Goal: Task Accomplishment & Management: Complete application form

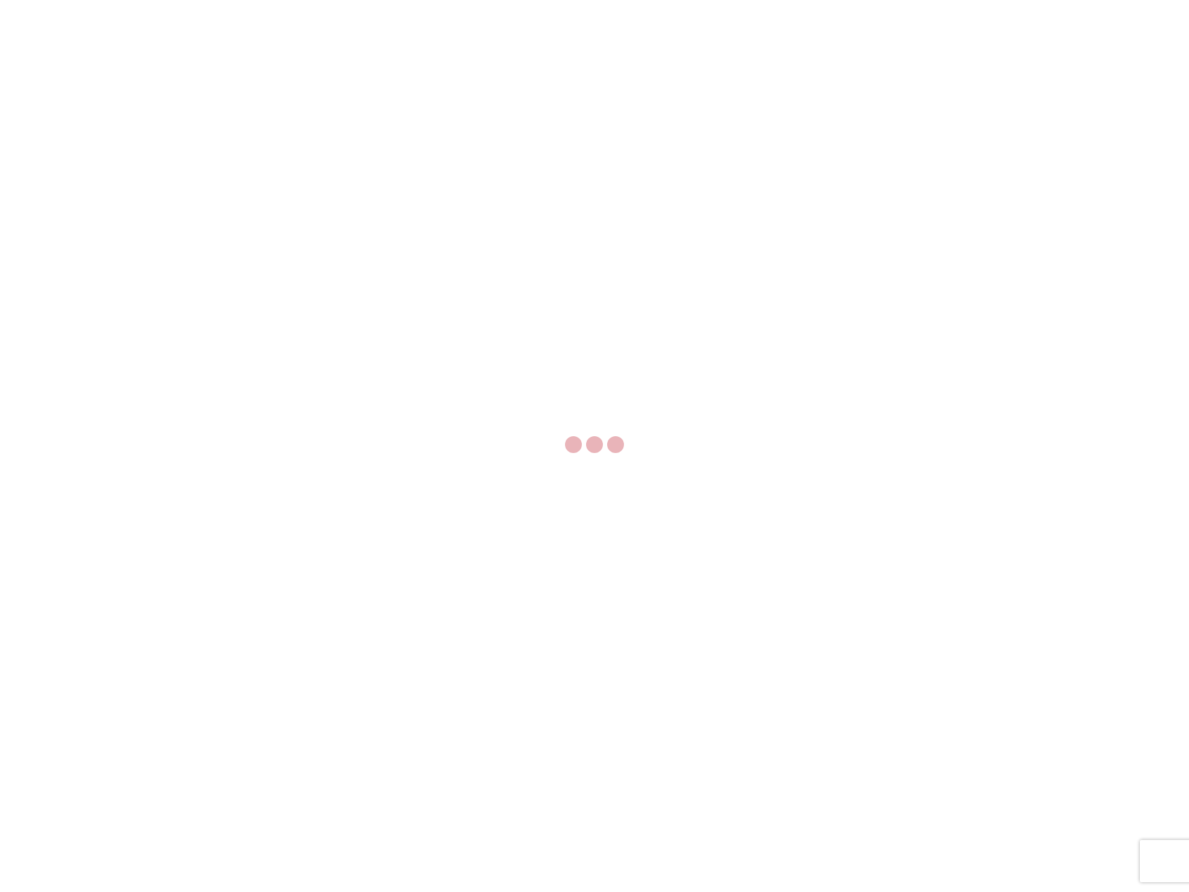
select select "FULL"
select select "LBS"
select select "IN"
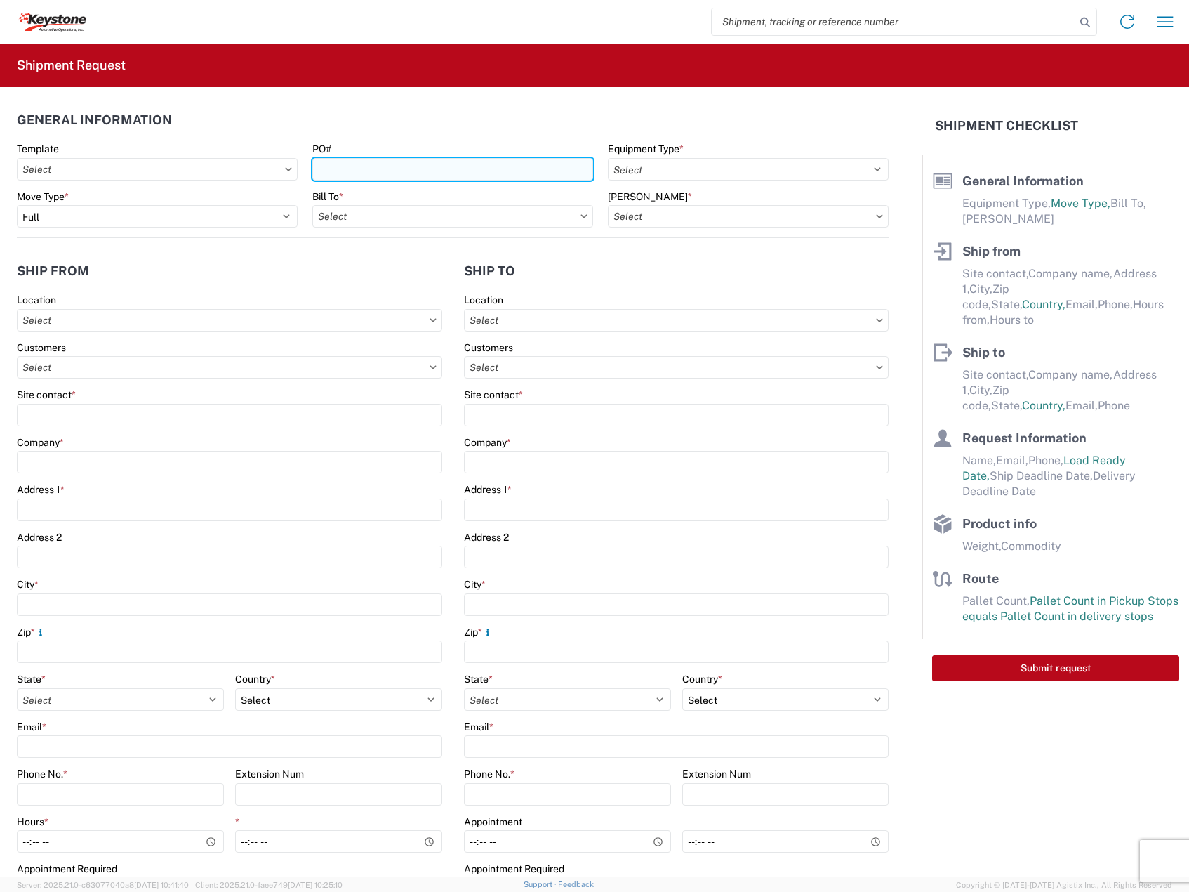
drag, startPoint x: 392, startPoint y: 162, endPoint x: 430, endPoint y: 163, distance: 37.9
click at [392, 163] on input "PO#" at bounding box center [452, 169] width 281 height 22
paste input "5182775"
type input "5182775"
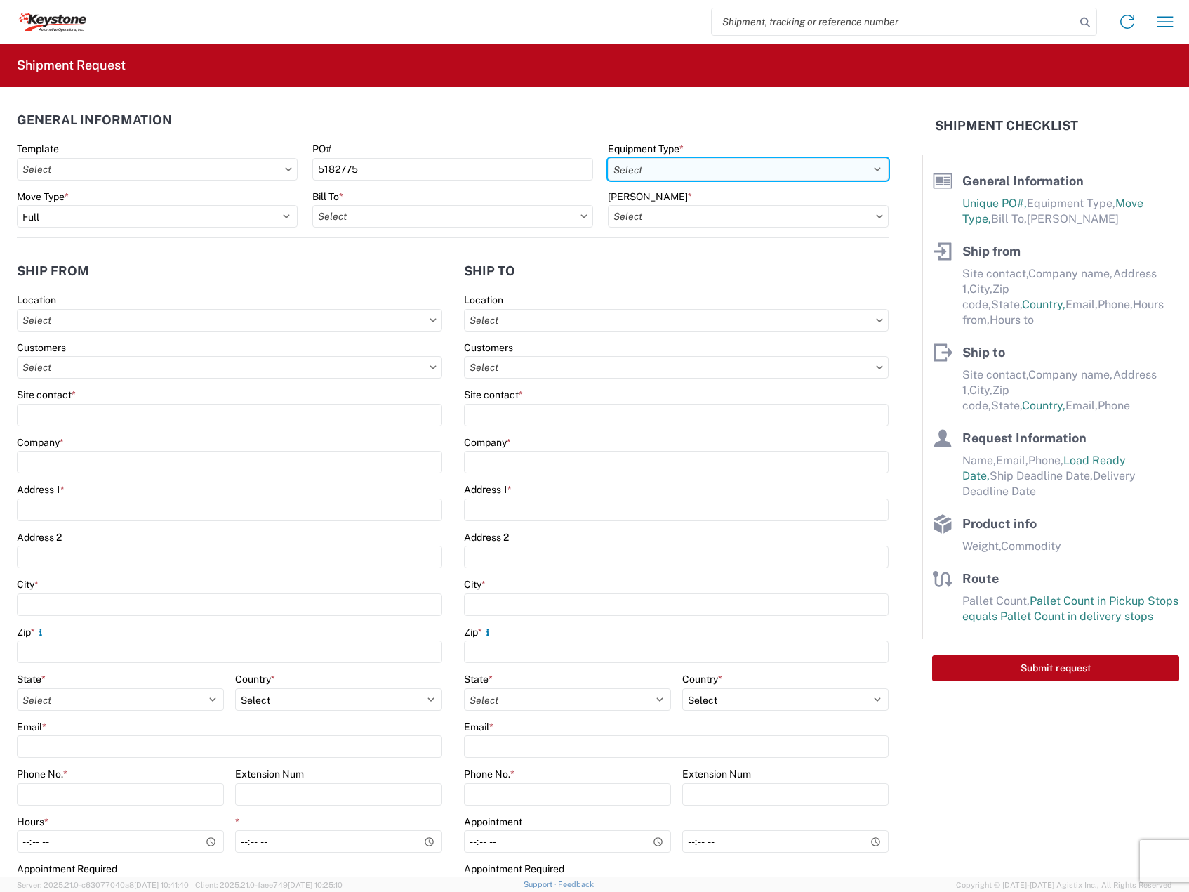
click at [678, 177] on select "Select 53’ Dry Van Flatbed Dropdeck (van) Lowboy (flatbed) Rail" at bounding box center [748, 169] width 281 height 22
select select "STDV"
click at [608, 158] on select "Select 53’ Dry Van Flatbed Dropdeck (van) Lowboy (flatbed) Rail" at bounding box center [748, 169] width 281 height 22
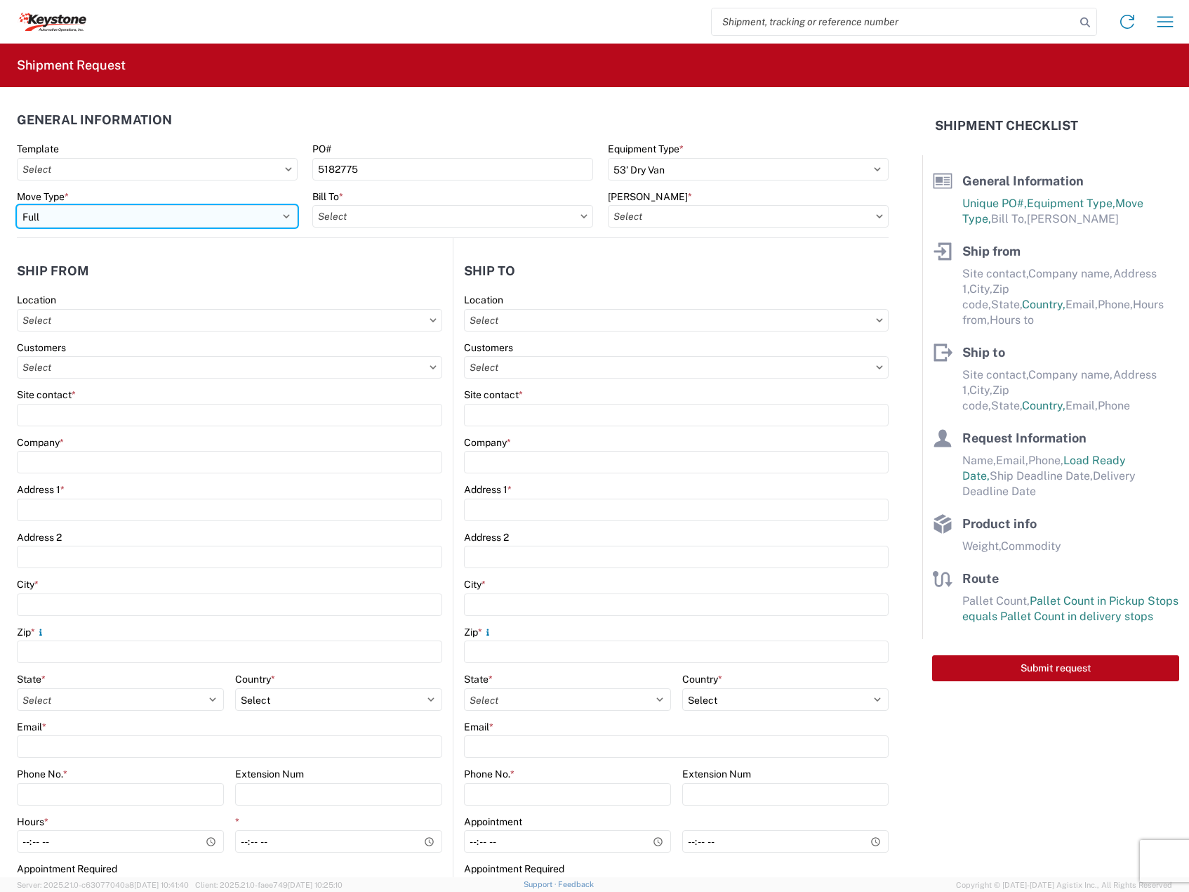
click at [260, 219] on select "Select Full Partial TL" at bounding box center [157, 216] width 281 height 22
select select "PARTIAL_TL"
click at [17, 205] on select "Select Full Partial TL" at bounding box center [157, 216] width 281 height 22
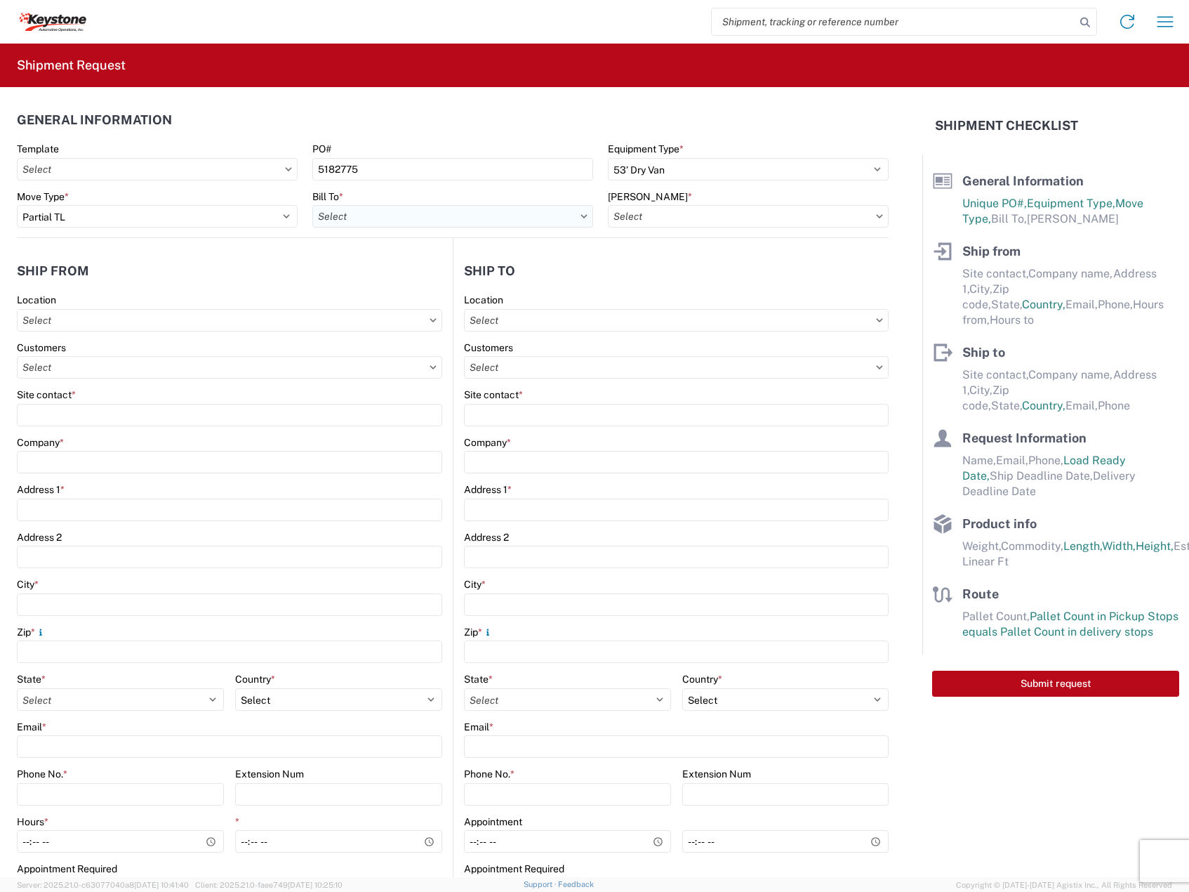
click at [356, 223] on input "text" at bounding box center [452, 216] width 281 height 22
click at [379, 246] on input "SPOKAE" at bounding box center [435, 250] width 229 height 22
type input "SPOKANE"
drag, startPoint x: 451, startPoint y: 277, endPoint x: 588, endPoint y: 244, distance: 140.8
click at [451, 277] on div "8438 - [GEOGRAPHIC_DATA], [GEOGRAPHIC_DATA] - KAO Logistics" at bounding box center [469, 278] width 315 height 22
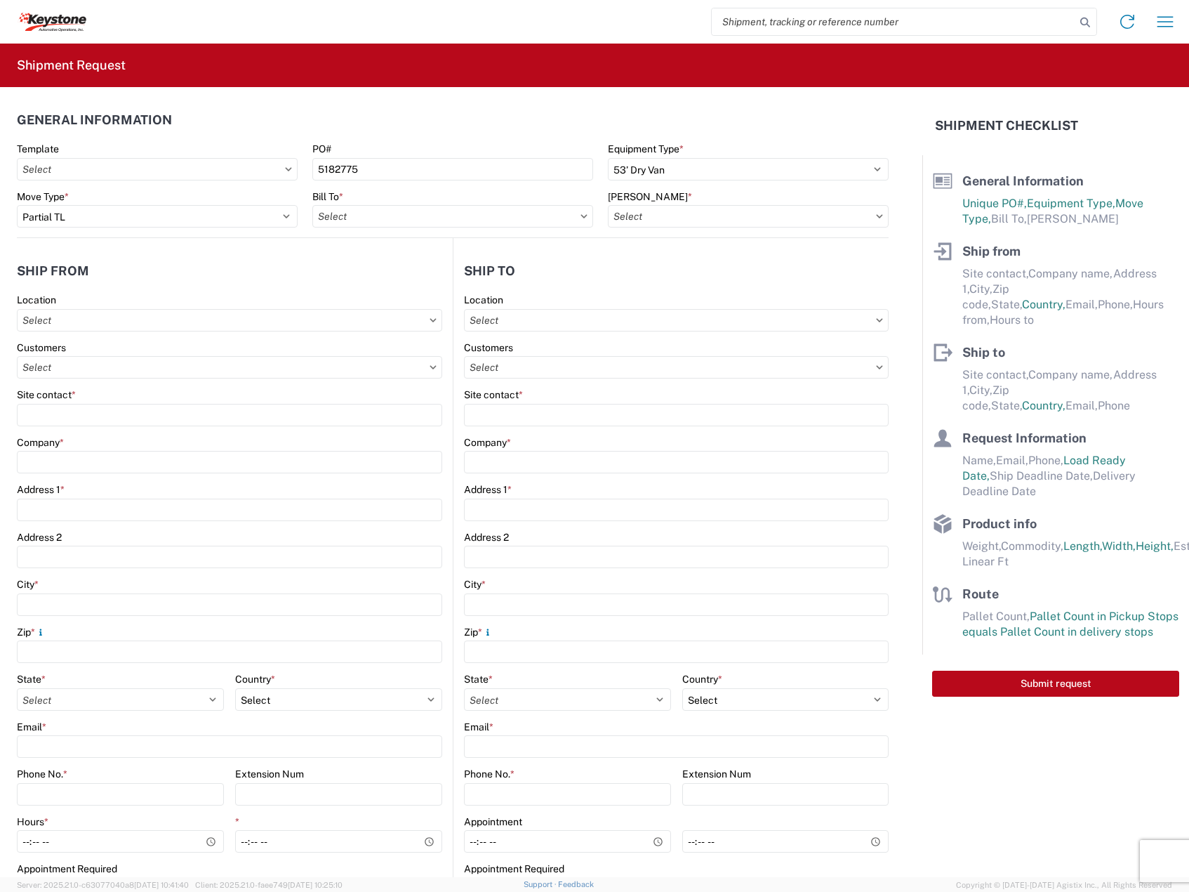
type input "8438 - [GEOGRAPHIC_DATA], [GEOGRAPHIC_DATA] - KAO Logistics"
click at [687, 225] on input "text" at bounding box center [748, 216] width 281 height 22
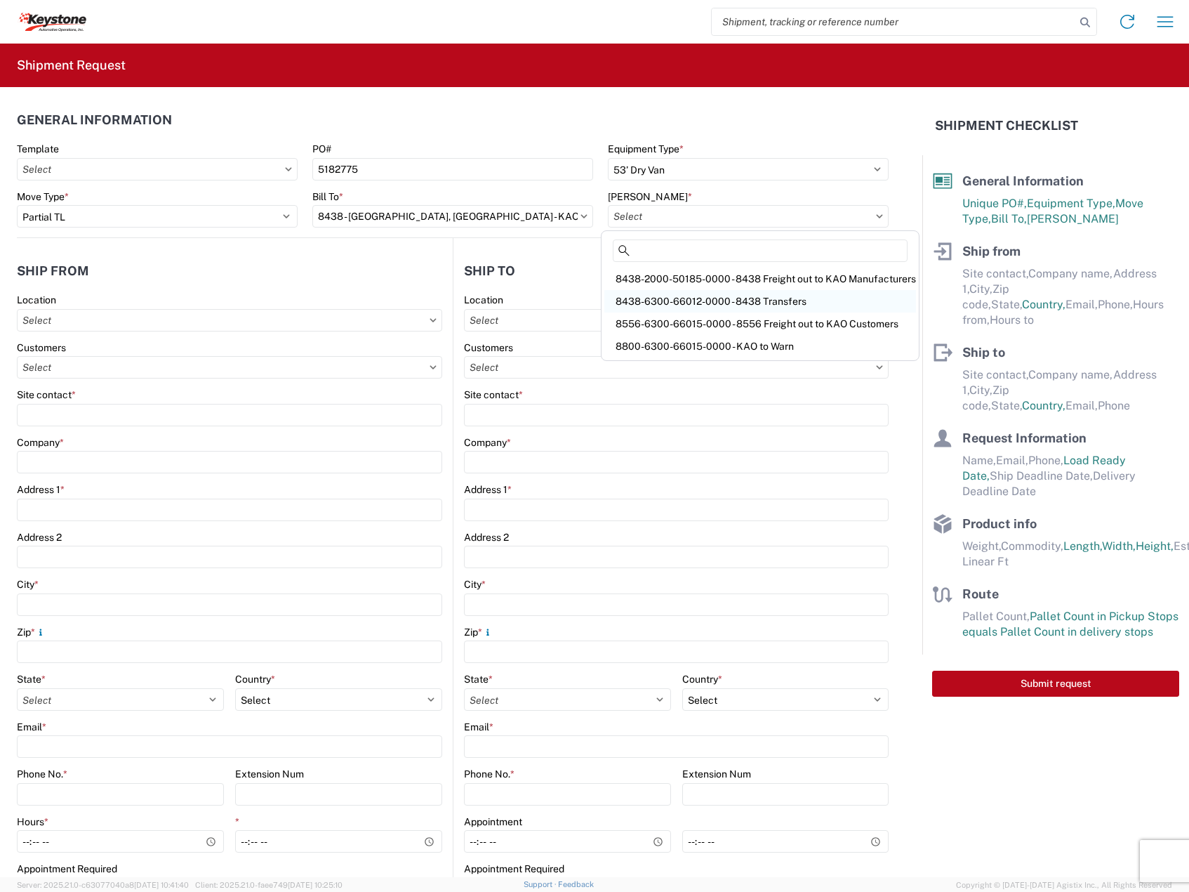
click at [701, 306] on div "8438-6300-66012-0000 - 8438 Transfers" at bounding box center [760, 301] width 312 height 22
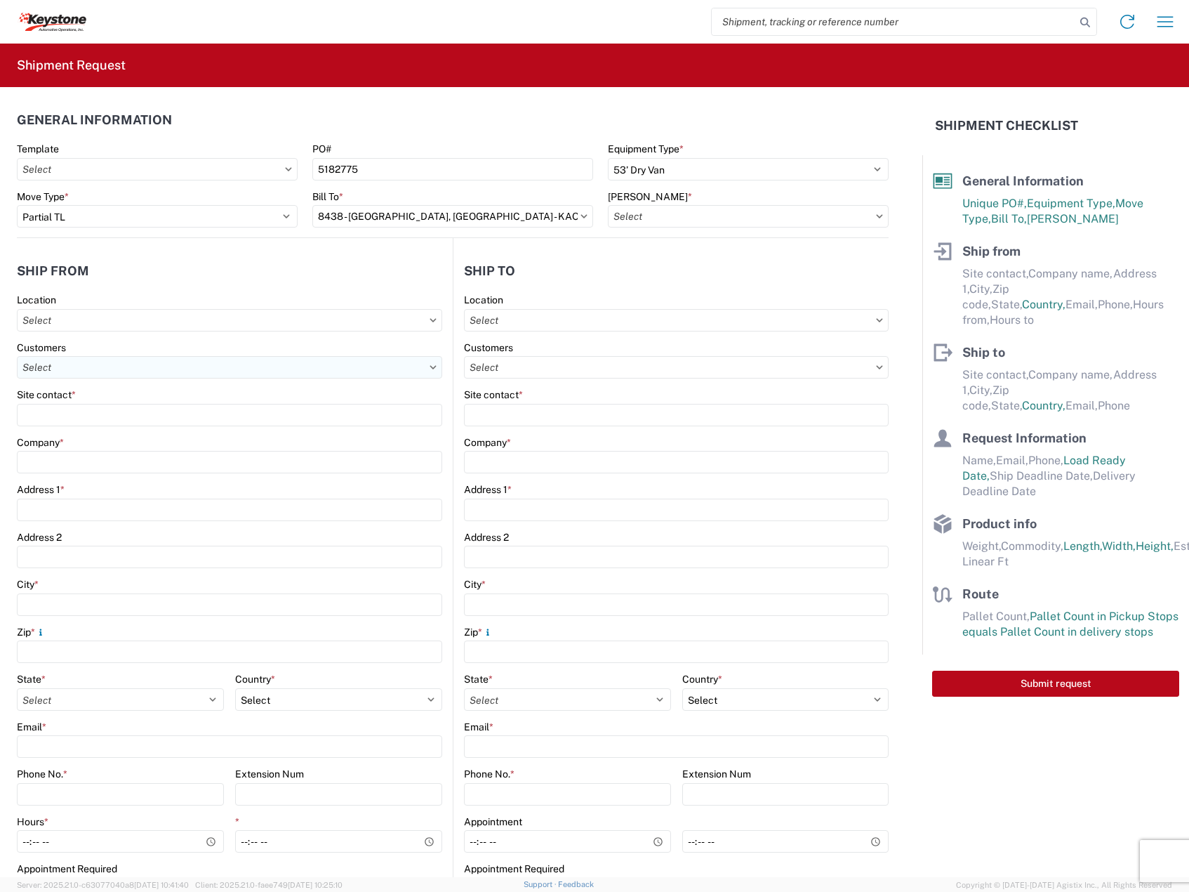
type input "8438-6300-66012-0000 - 8438 Transfers, 8438-6300-66012-0000 - 8438 Transfers"
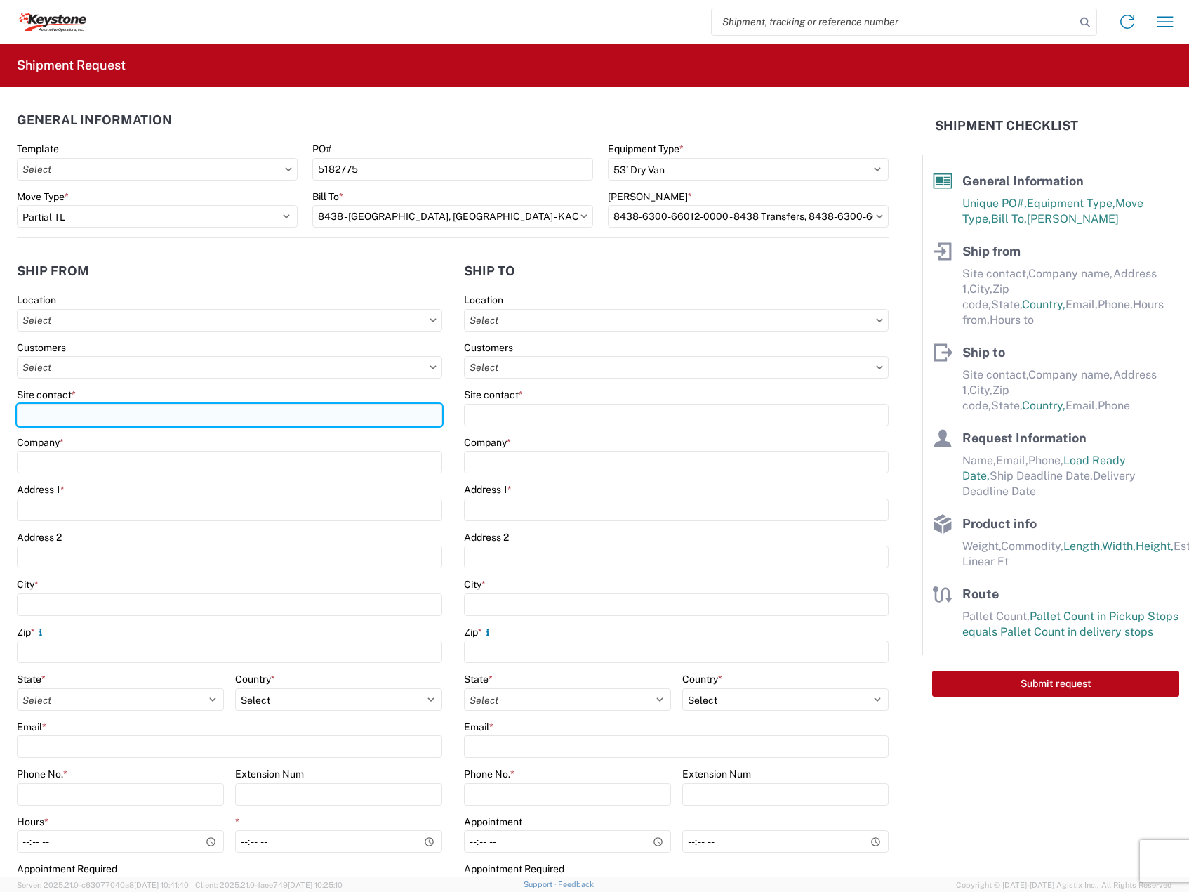
click at [145, 421] on input "Site contact *" at bounding box center [229, 415] width 425 height 22
type input "[PERSON_NAME]"
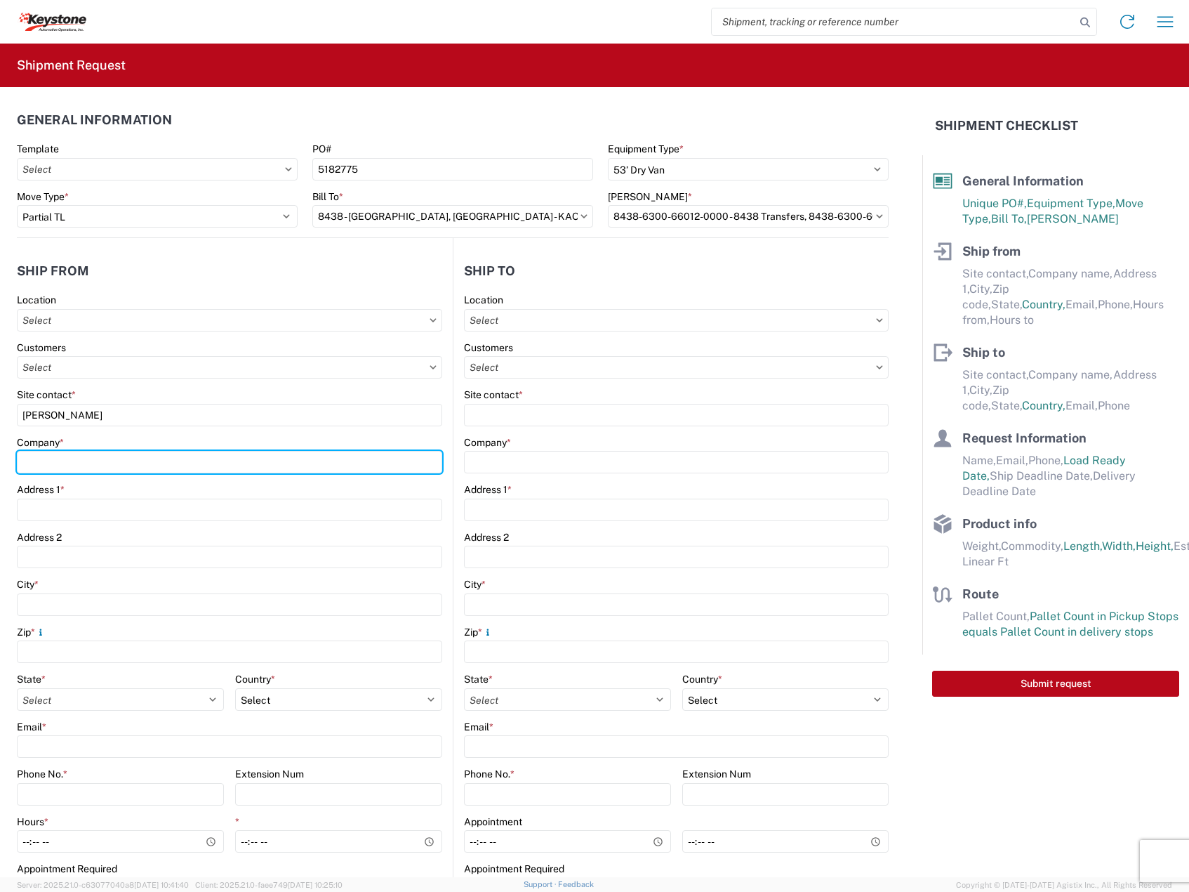
type input "DECKED"
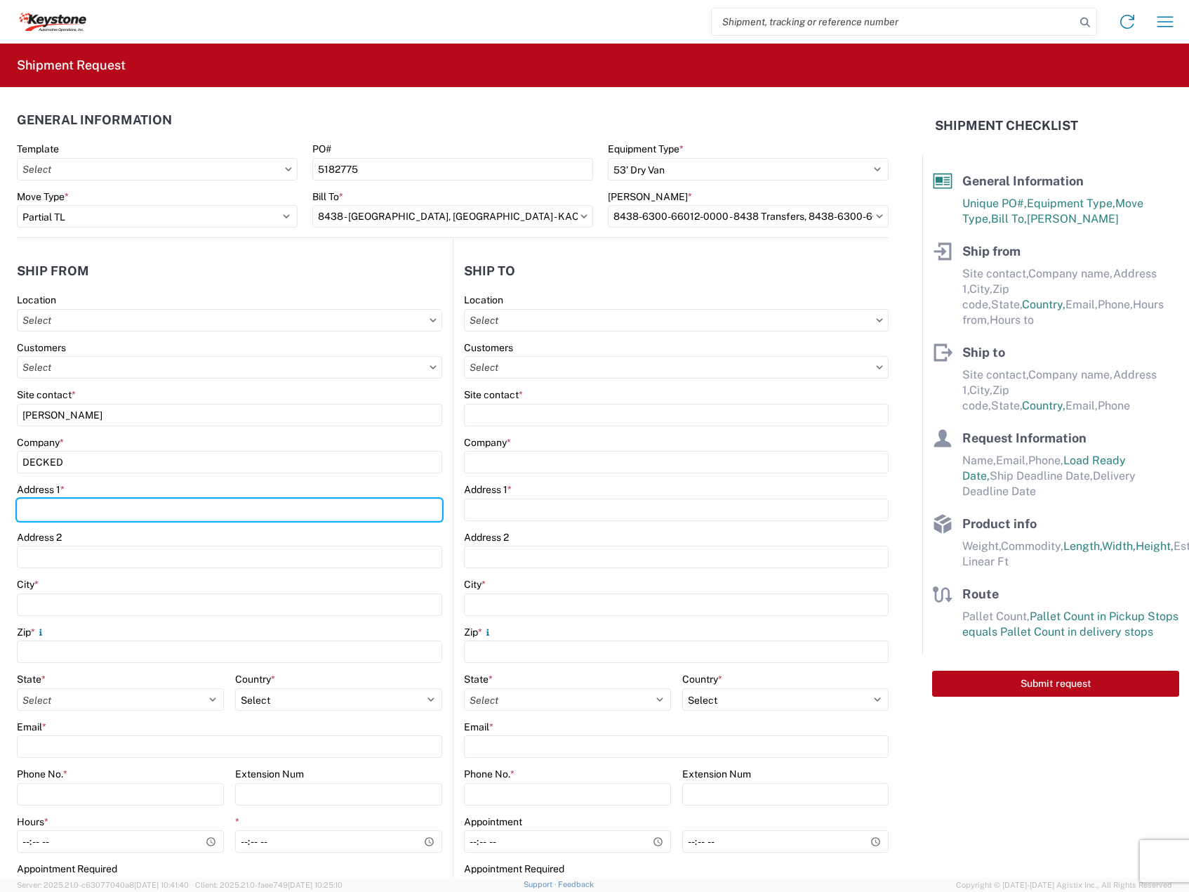
type input "[STREET_ADDRESS][PERSON_NAME]"
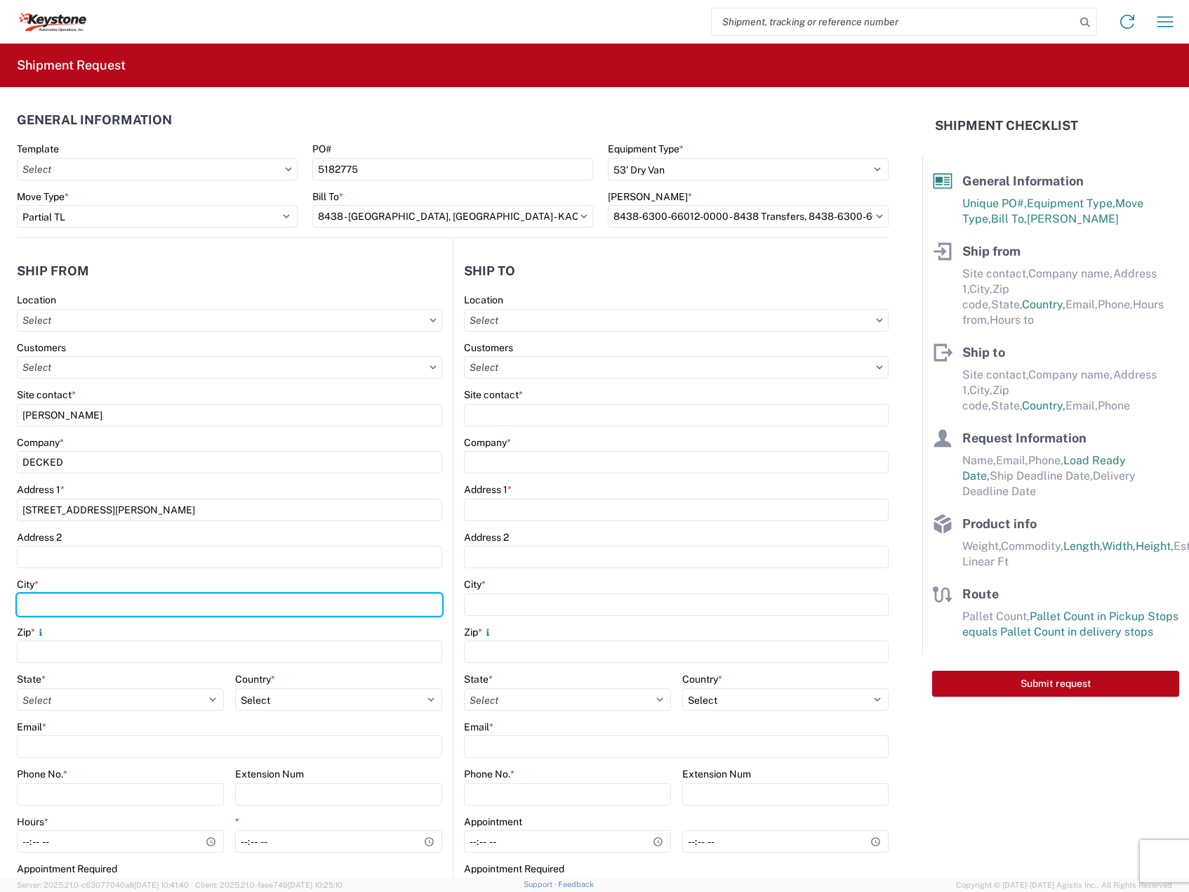
type input "Defiance"
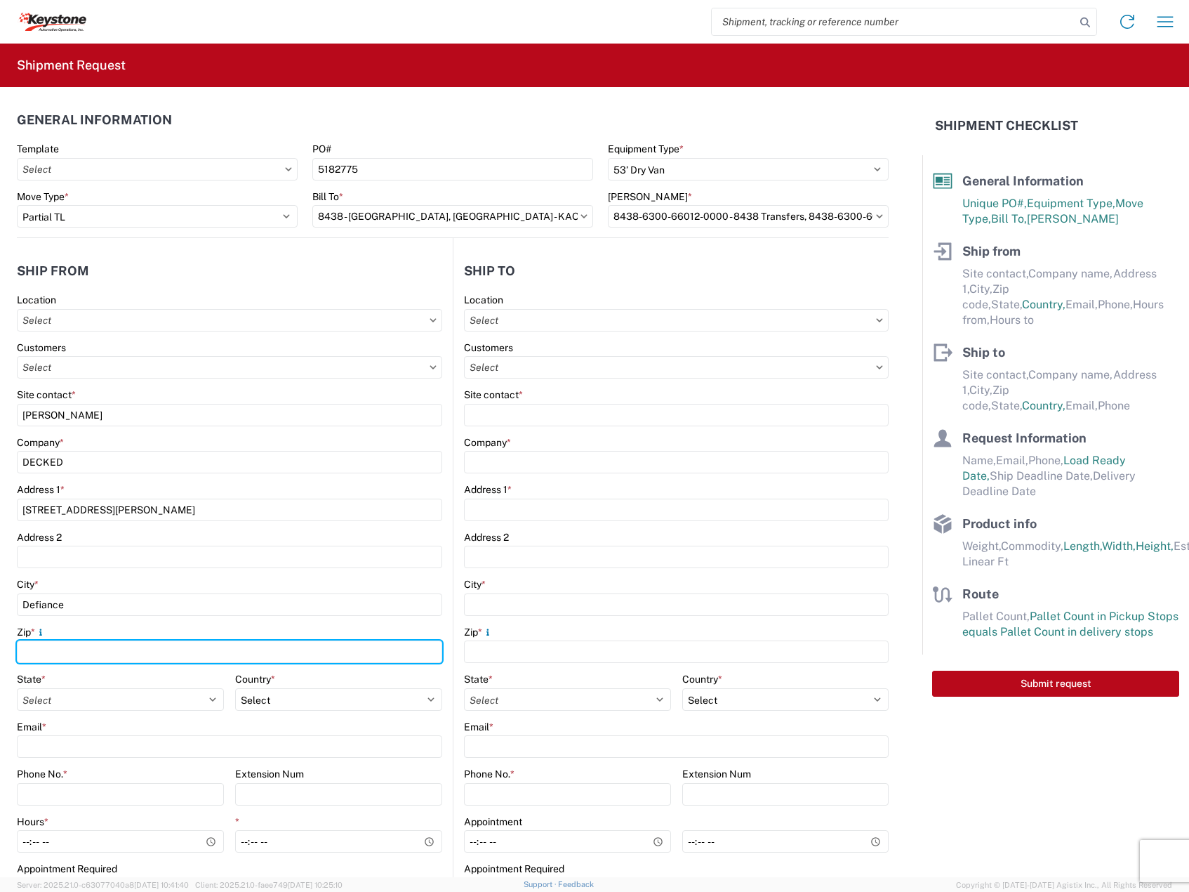
type input "43512"
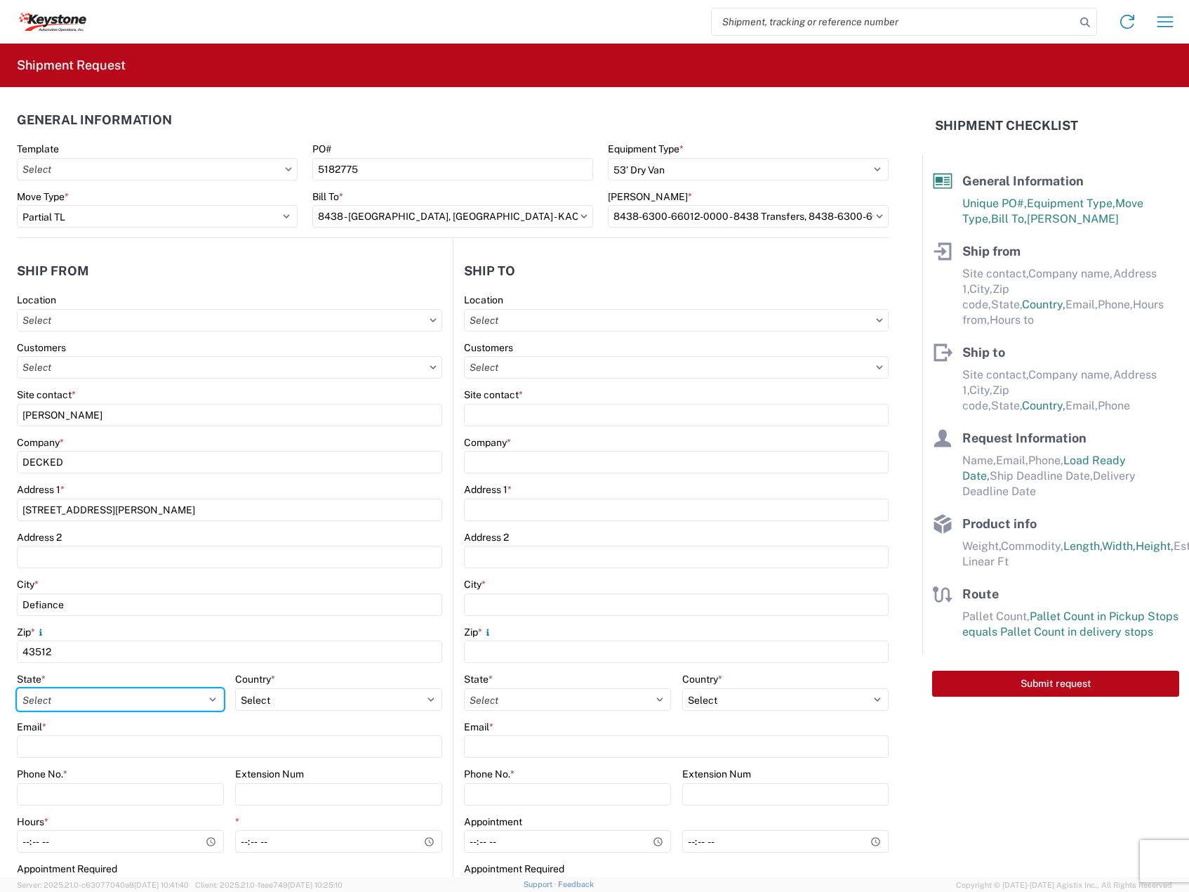
select select "OH"
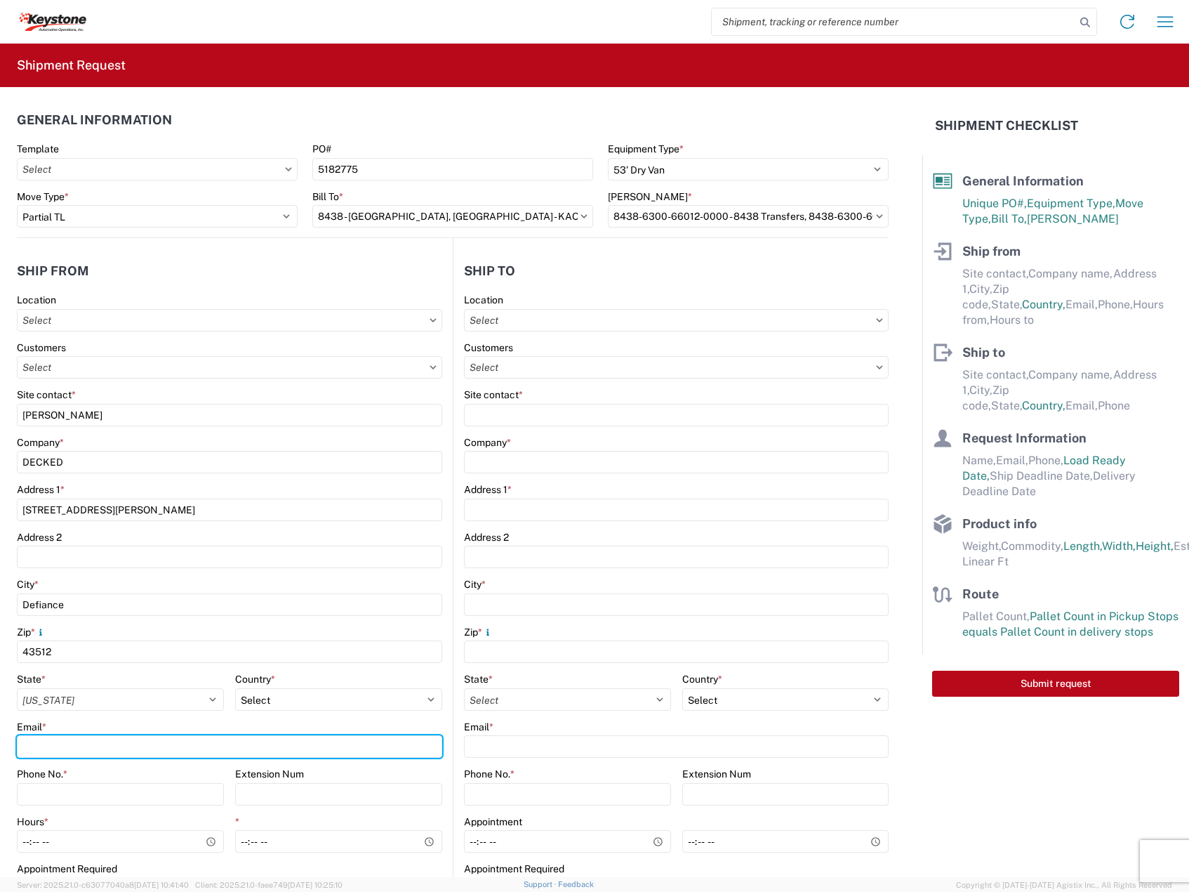
type input "[EMAIL_ADDRESS][DOMAIN_NAME]"
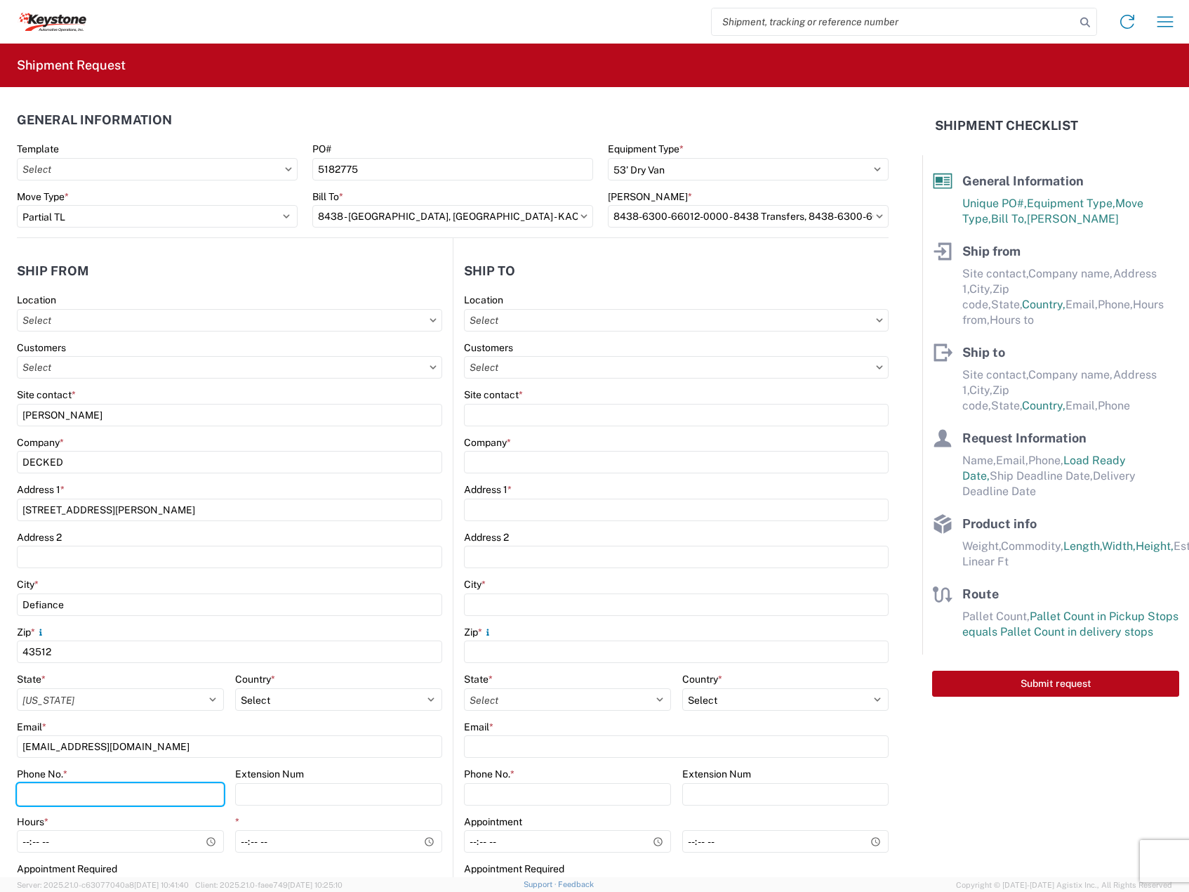
type input "2088060251"
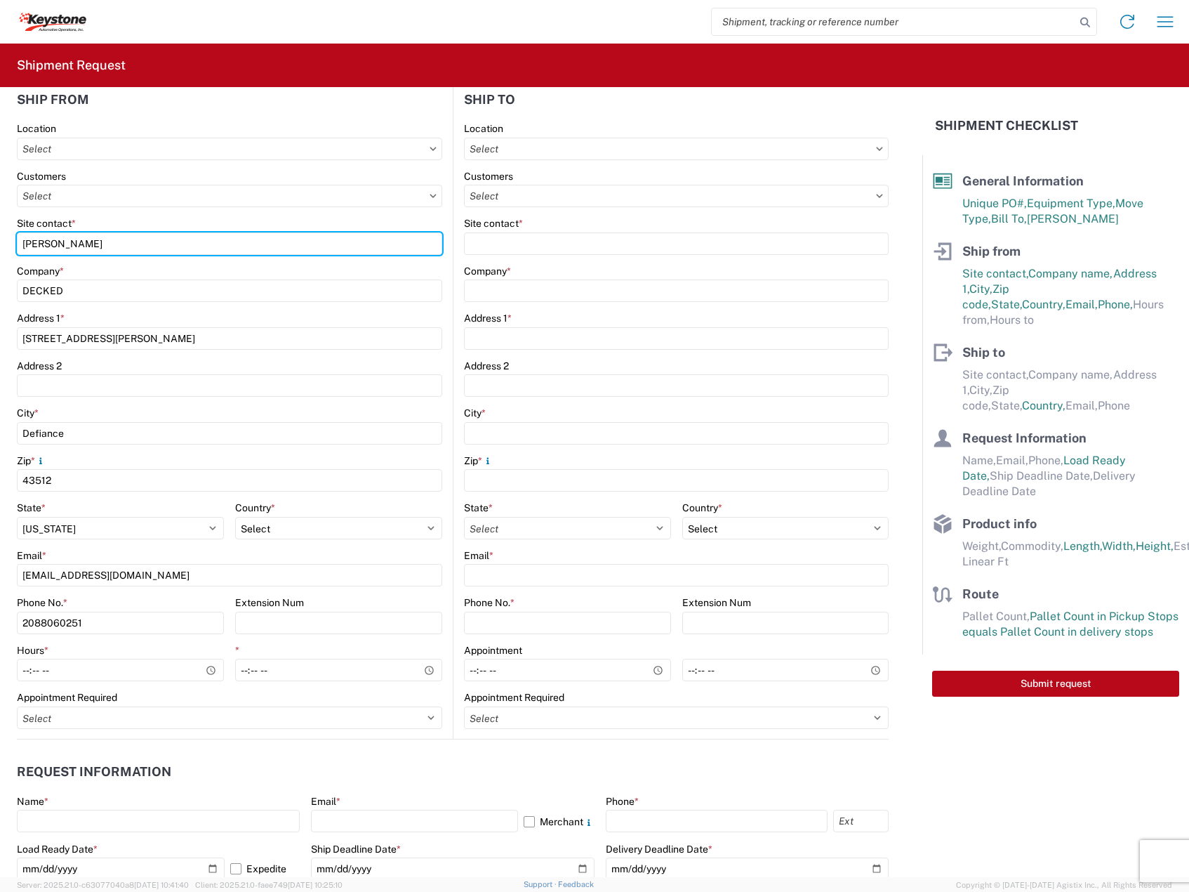
scroll to position [351, 0]
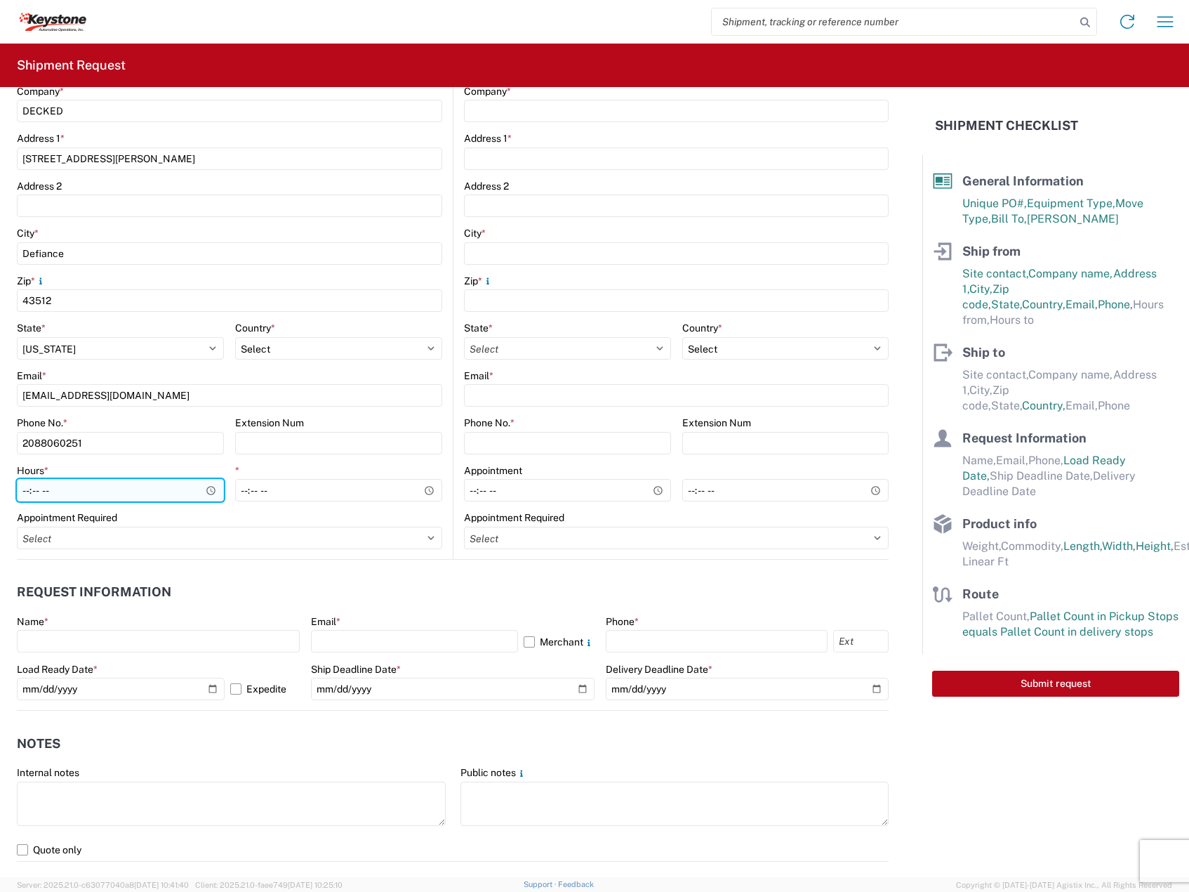
click at [32, 482] on input "Hours *" at bounding box center [120, 490] width 207 height 22
type input "08:00"
type input "15:30"
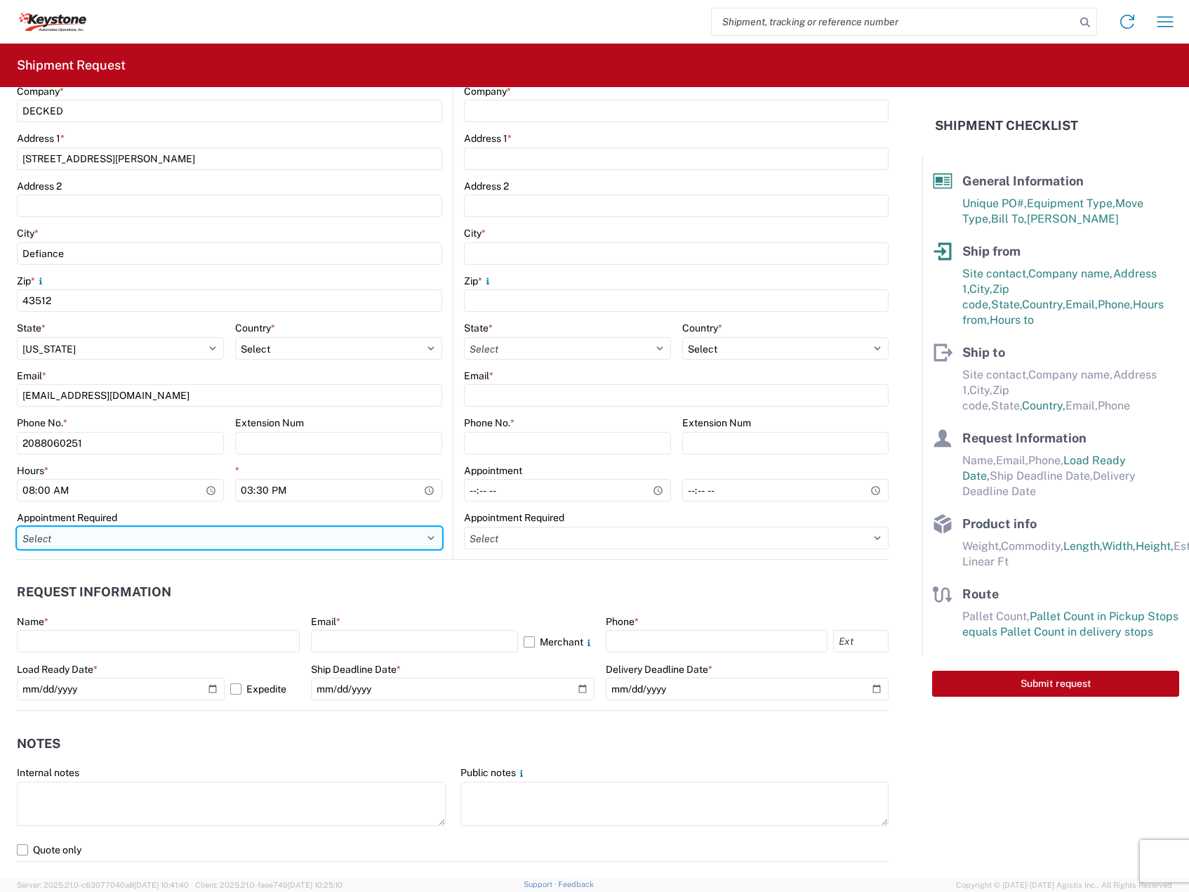
click at [121, 539] on select "Select Appt Required Appt Not Required Appt - First available" at bounding box center [229, 538] width 425 height 22
select select "apptRequired"
click at [17, 527] on select "Select Appt Required Appt Not Required Appt - First available" at bounding box center [229, 538] width 425 height 22
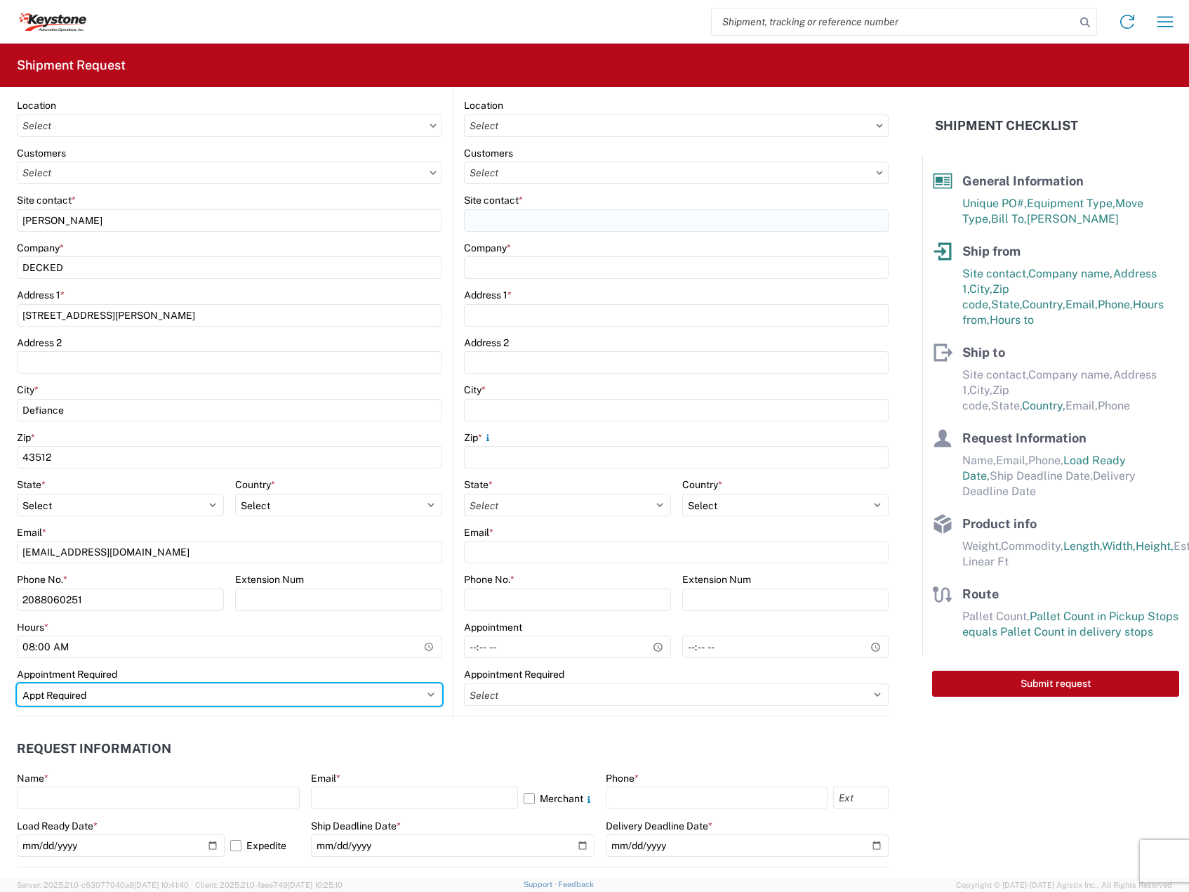
scroll to position [117, 0]
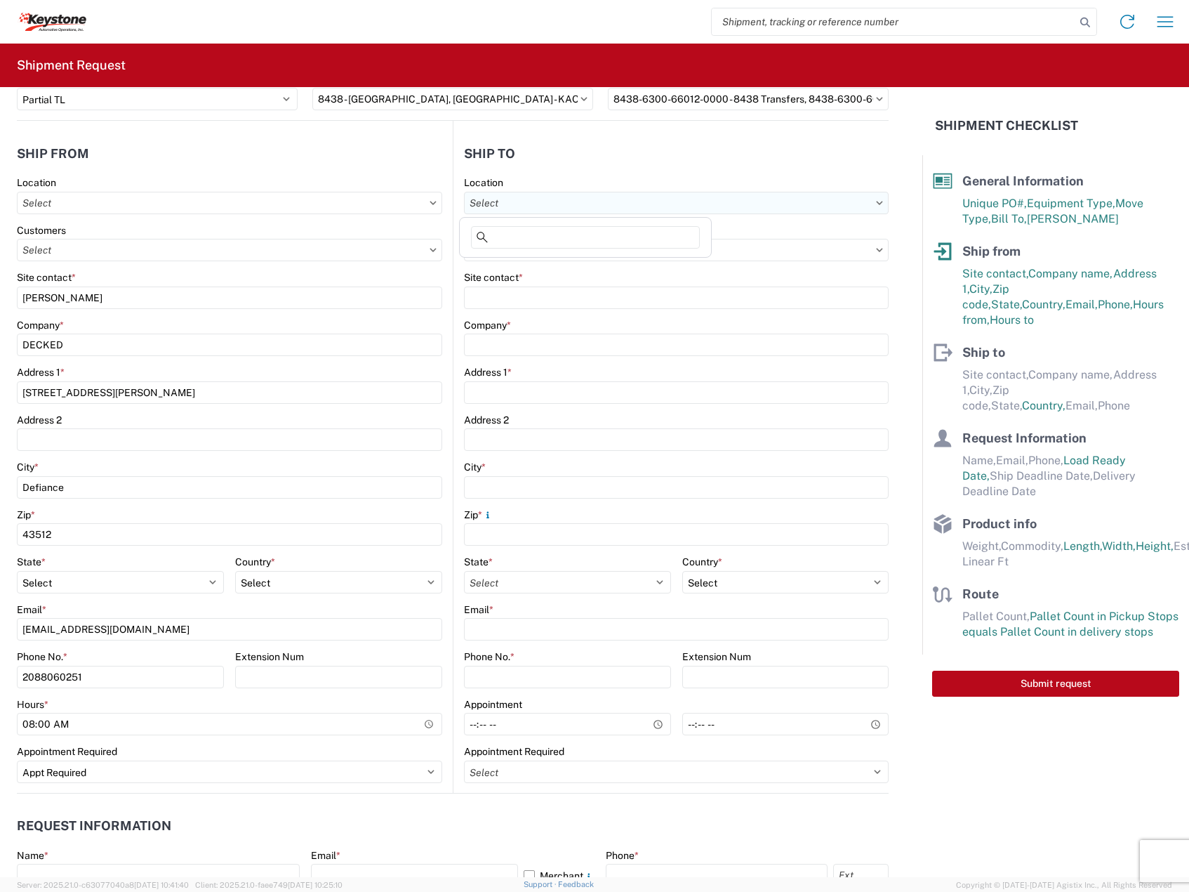
click at [537, 207] on input "text" at bounding box center [676, 203] width 425 height 22
type input "8438"
click at [541, 267] on div "8438 - [GEOGRAPHIC_DATA], [GEOGRAPHIC_DATA] - KAO Logistics" at bounding box center [620, 265] width 315 height 22
type input "8438 - [GEOGRAPHIC_DATA], [GEOGRAPHIC_DATA] - KAO Logistics"
type input "KAO"
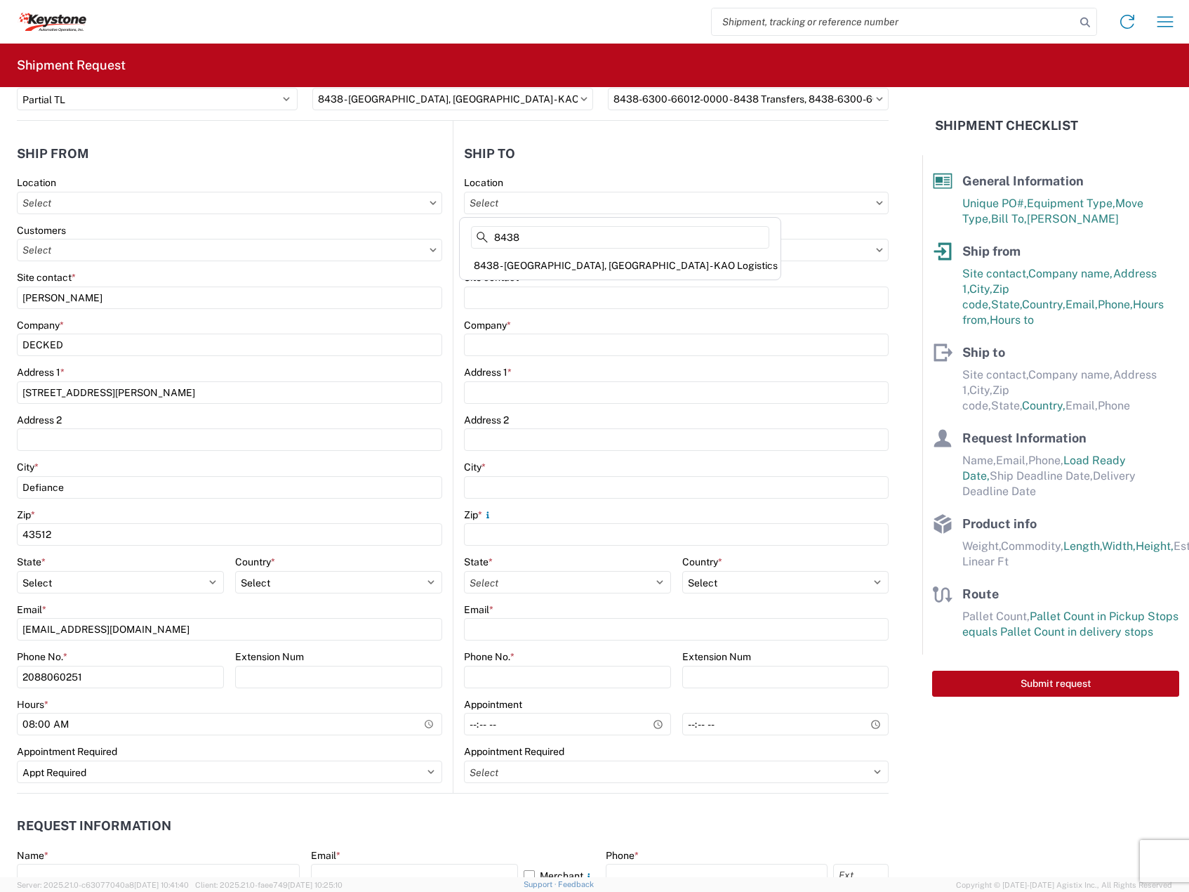
type input "[STREET_ADDRESS][PERSON_NAME]"
type input "[GEOGRAPHIC_DATA]"
type input "99224"
select select "US"
type input "07:00"
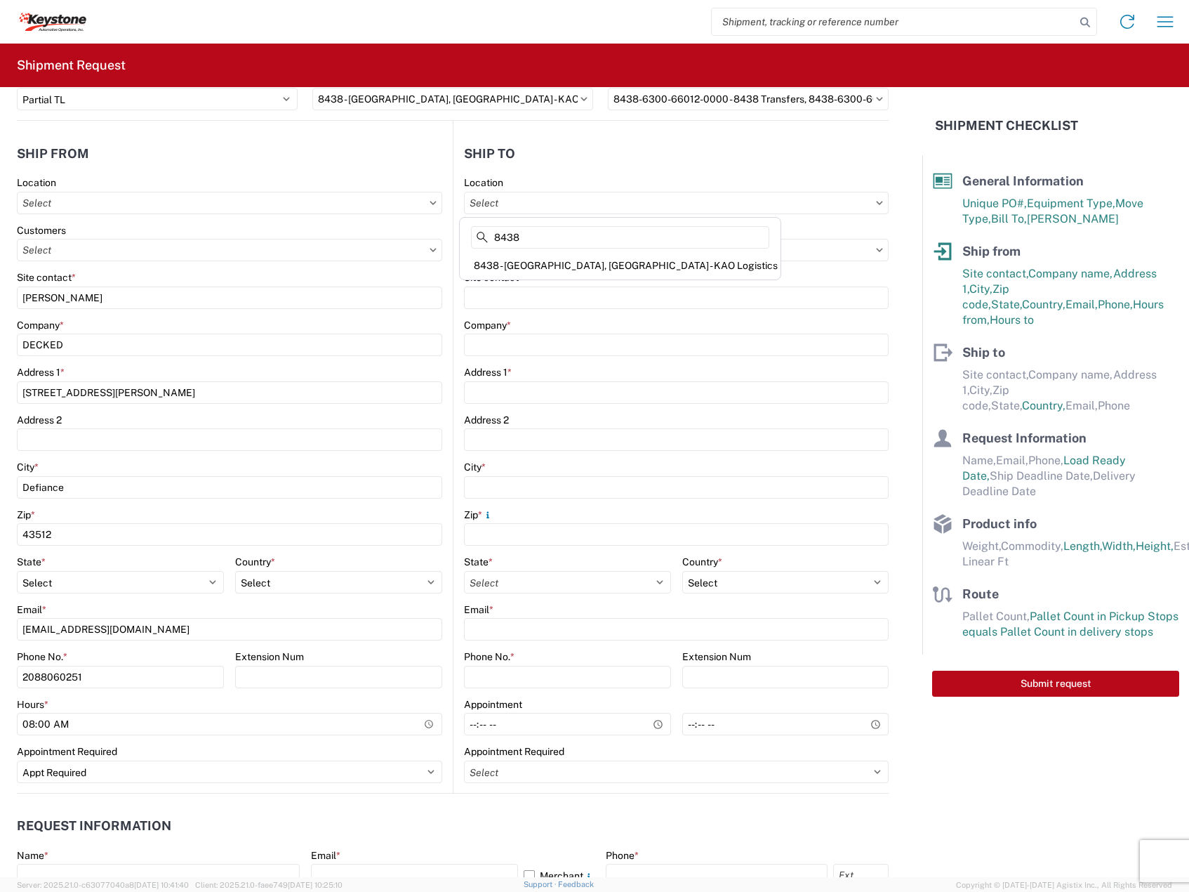
type input "17:00"
select select
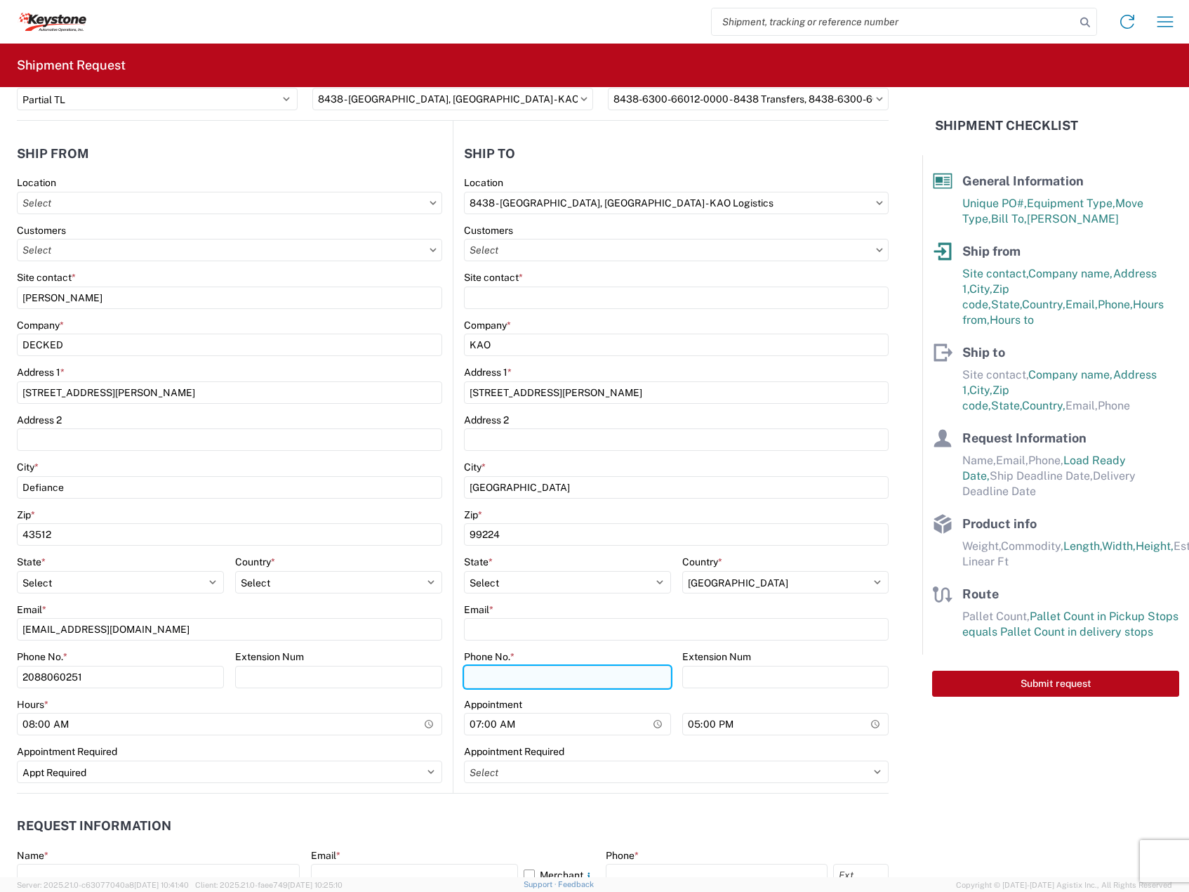
click at [552, 680] on input "Phone No. *" at bounding box center [567, 677] width 207 height 22
paste input "[PHONE_NUMBER]"
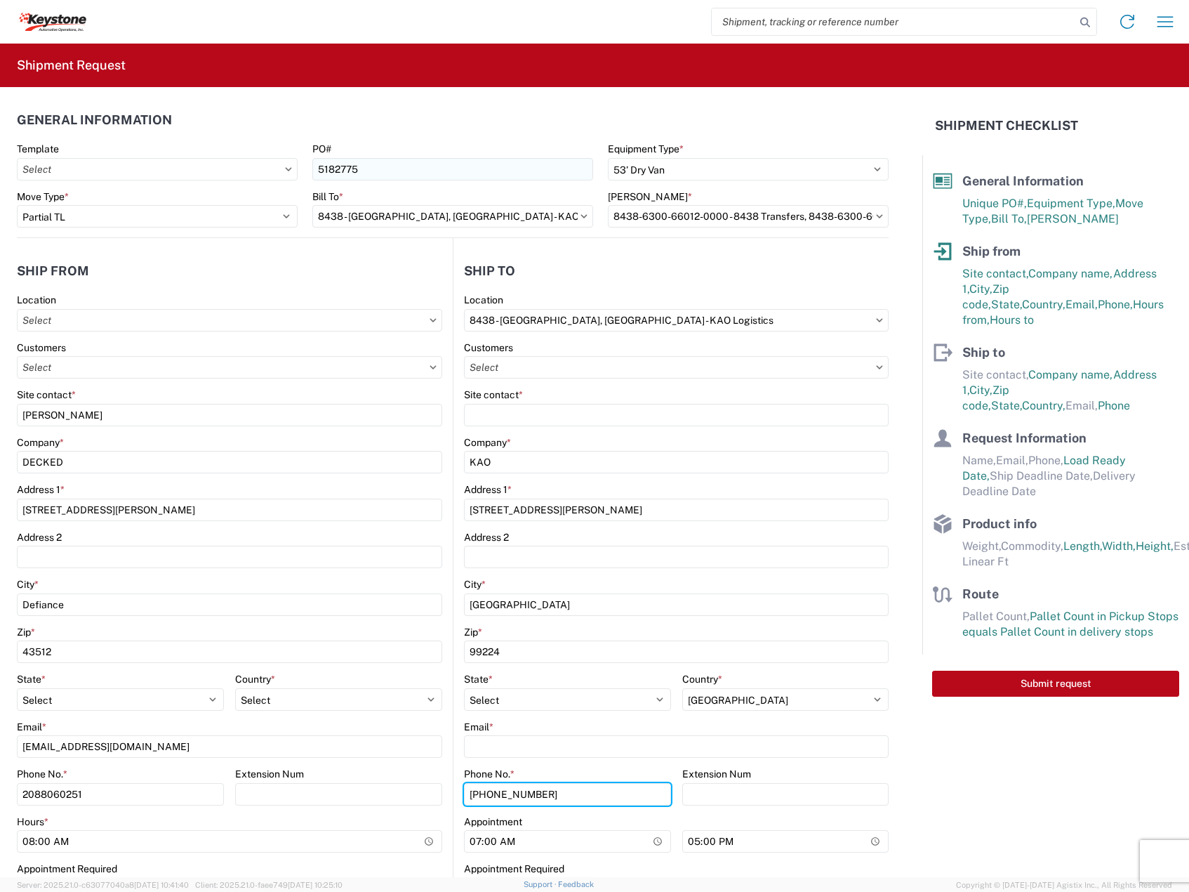
type input "[PHONE_NUMBER]"
click at [388, 158] on input "5182775" at bounding box center [452, 169] width 281 height 22
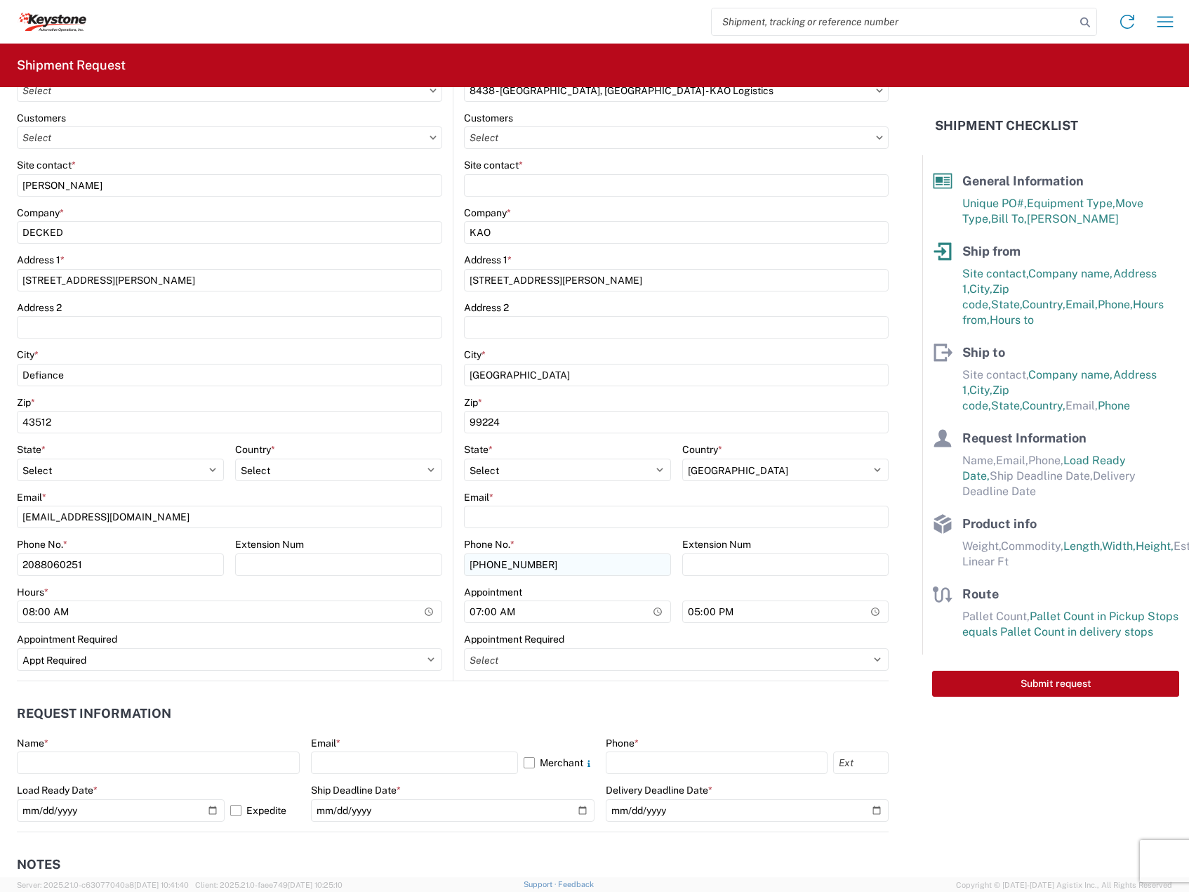
scroll to position [234, 0]
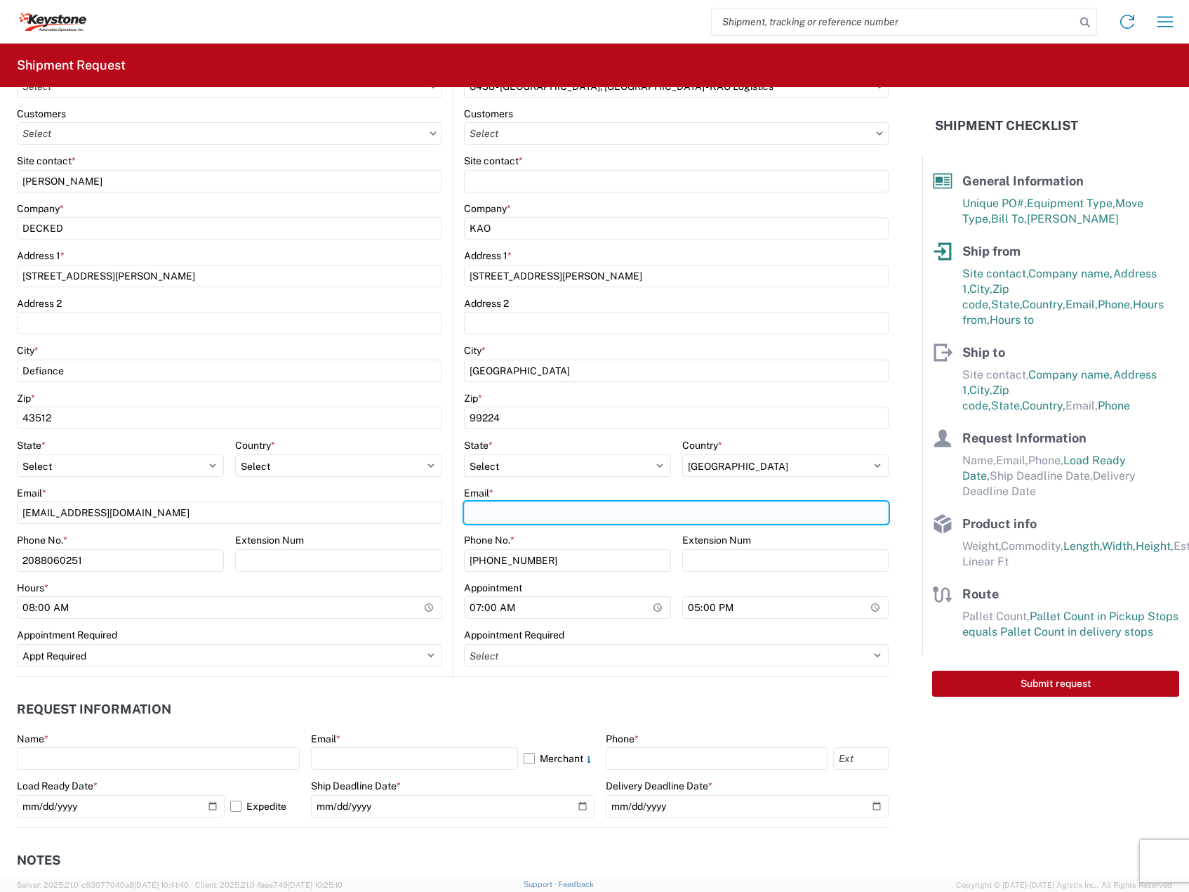
click at [515, 516] on input "Email *" at bounding box center [676, 512] width 425 height 22
paste input "[EMAIL_ADDRESS][DOMAIN_NAME]"
type input "[EMAIL_ADDRESS][DOMAIN_NAME]"
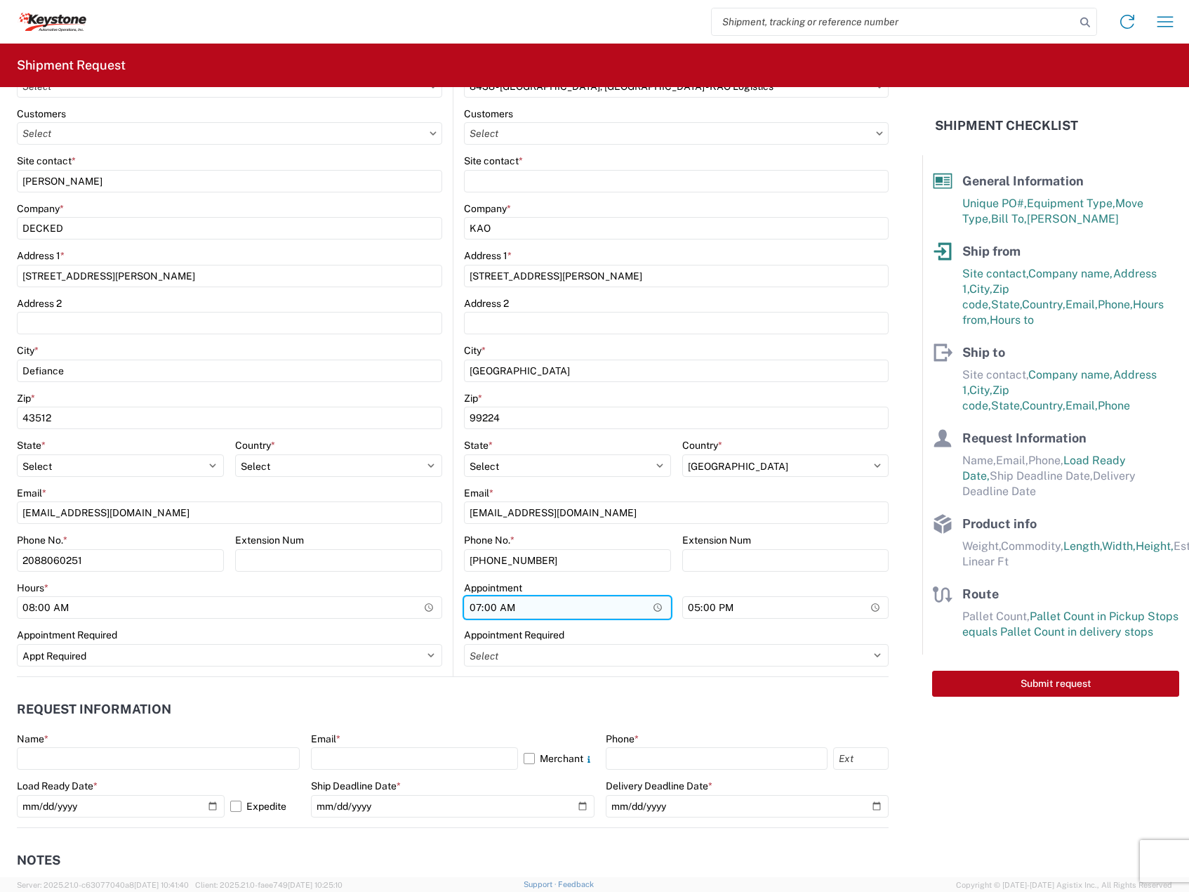
click at [474, 612] on input "07:00" at bounding box center [567, 607] width 207 height 22
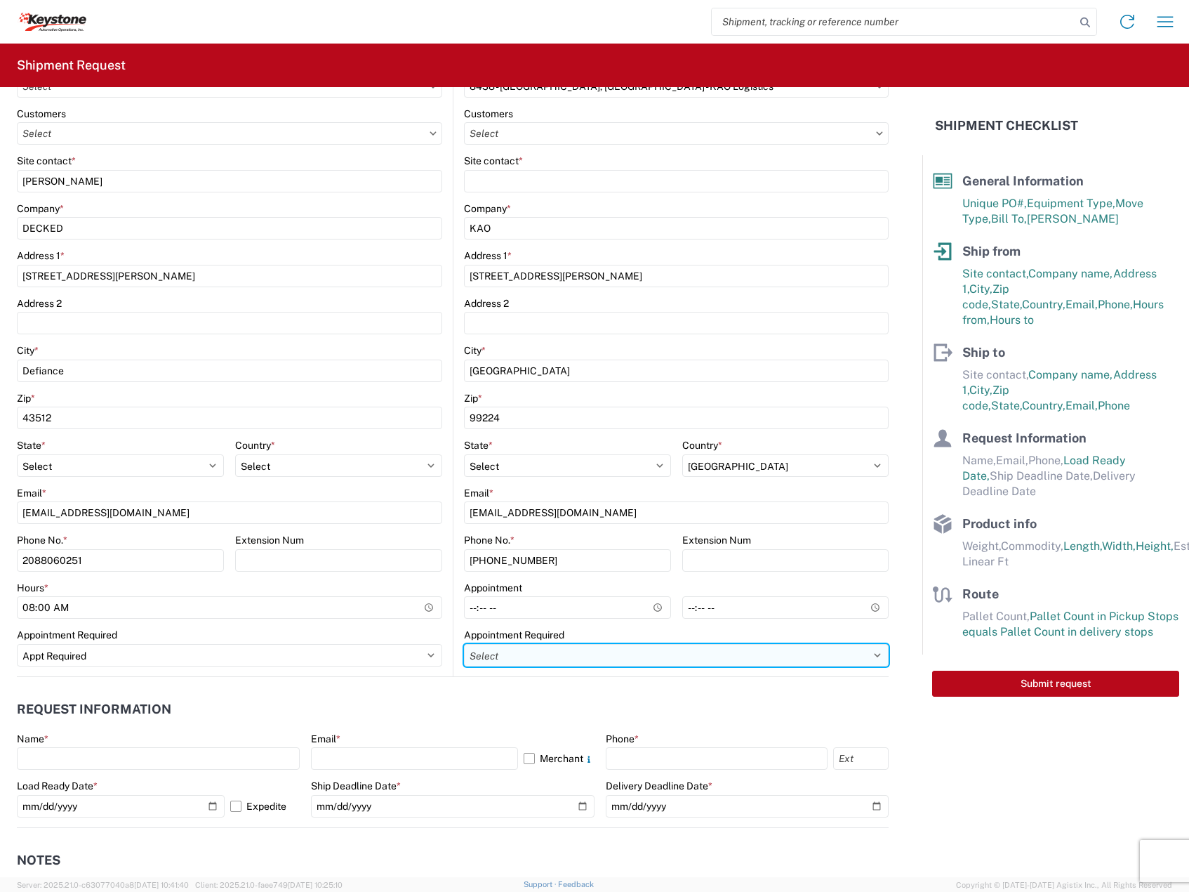
click at [491, 654] on select "Select Appt Required Appt Not Required Appt - First available" at bounding box center [676, 655] width 425 height 22
select select "apptRequired"
click at [464, 644] on select "Select Appt Required Appt Not Required Appt - First available" at bounding box center [676, 655] width 425 height 22
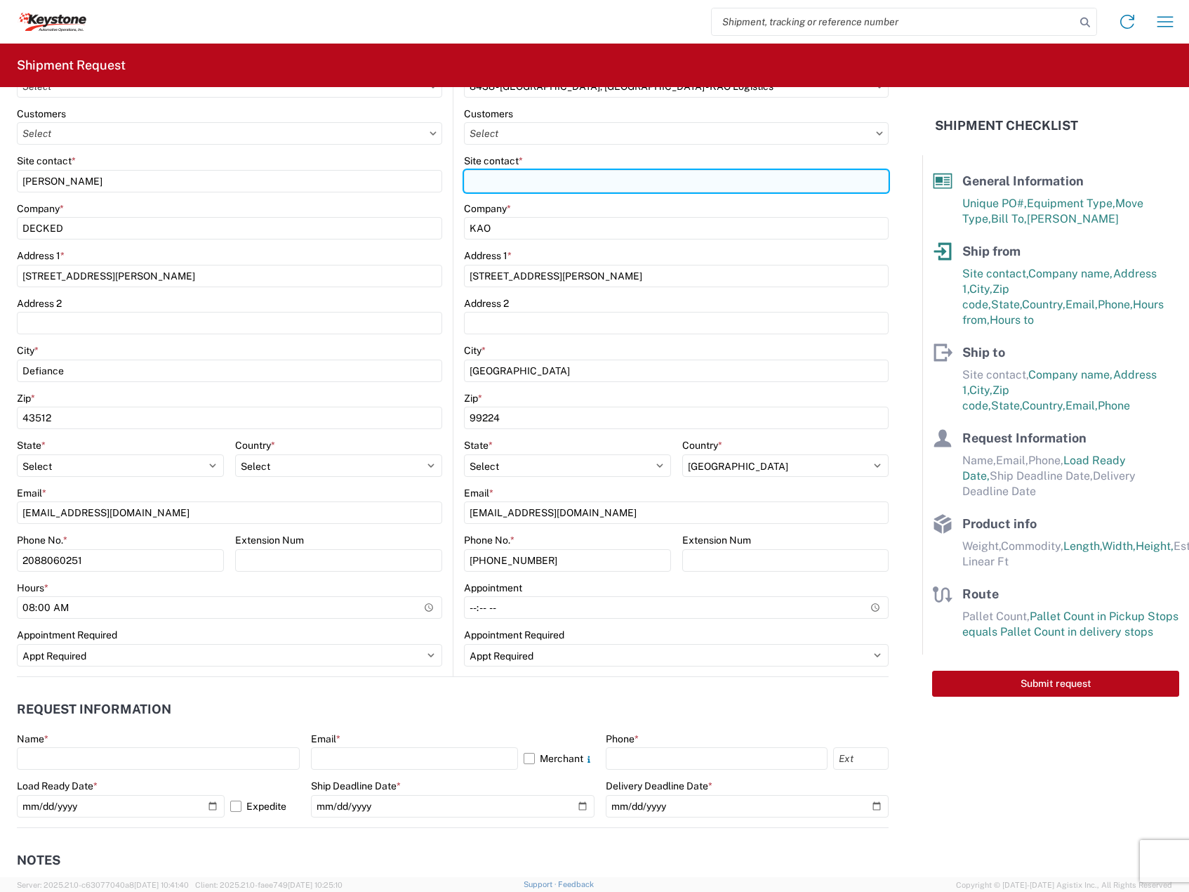
click at [569, 185] on input "Site contact *" at bounding box center [676, 181] width 425 height 22
drag, startPoint x: 543, startPoint y: 178, endPoint x: 315, endPoint y: 170, distance: 228.3
click at [315, 170] on div "Ship from Location Customers Site contact * [PERSON_NAME] Company * DECKED Addr…" at bounding box center [453, 340] width 872 height 673
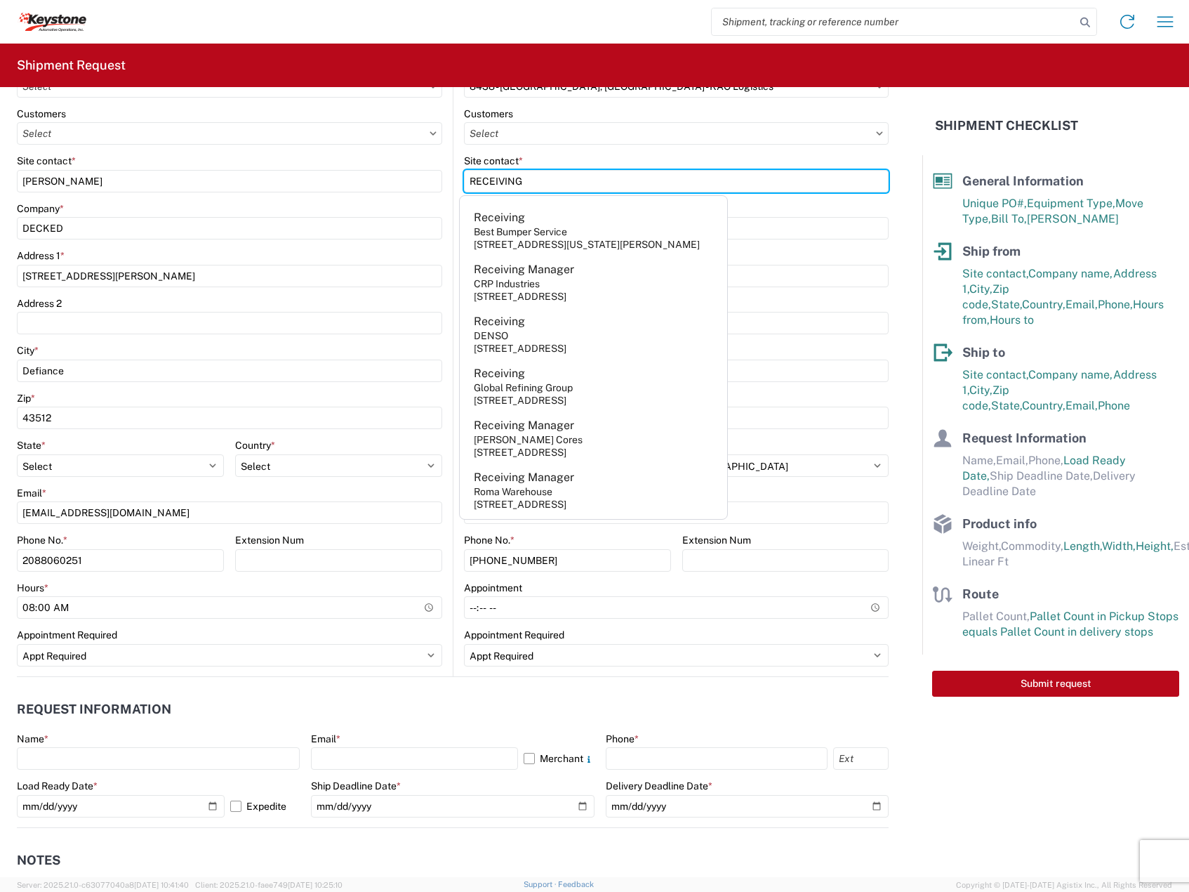
type input "RECEIVING"
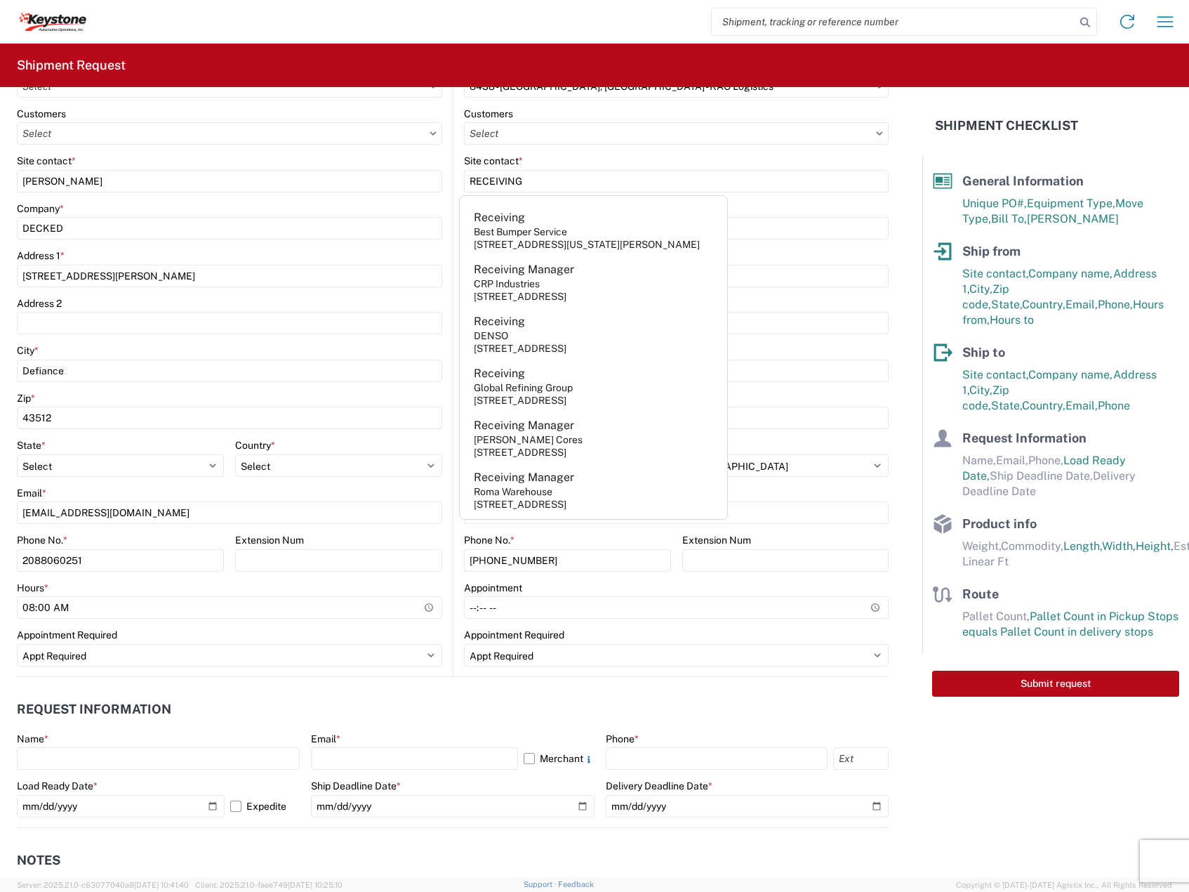
click at [850, 199] on agx-form-control-wrapper-v2 "Site contact * RECEIVING" at bounding box center [676, 178] width 425 height 48
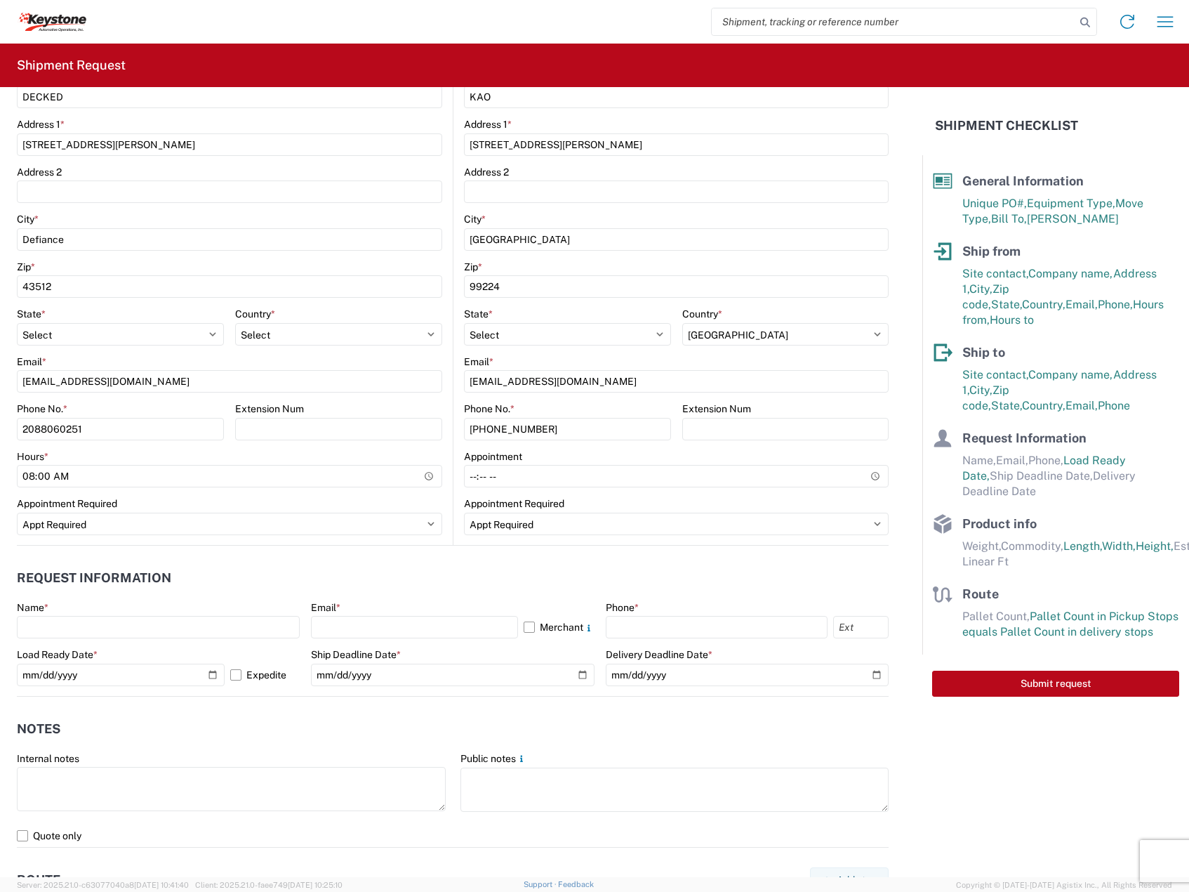
scroll to position [468, 0]
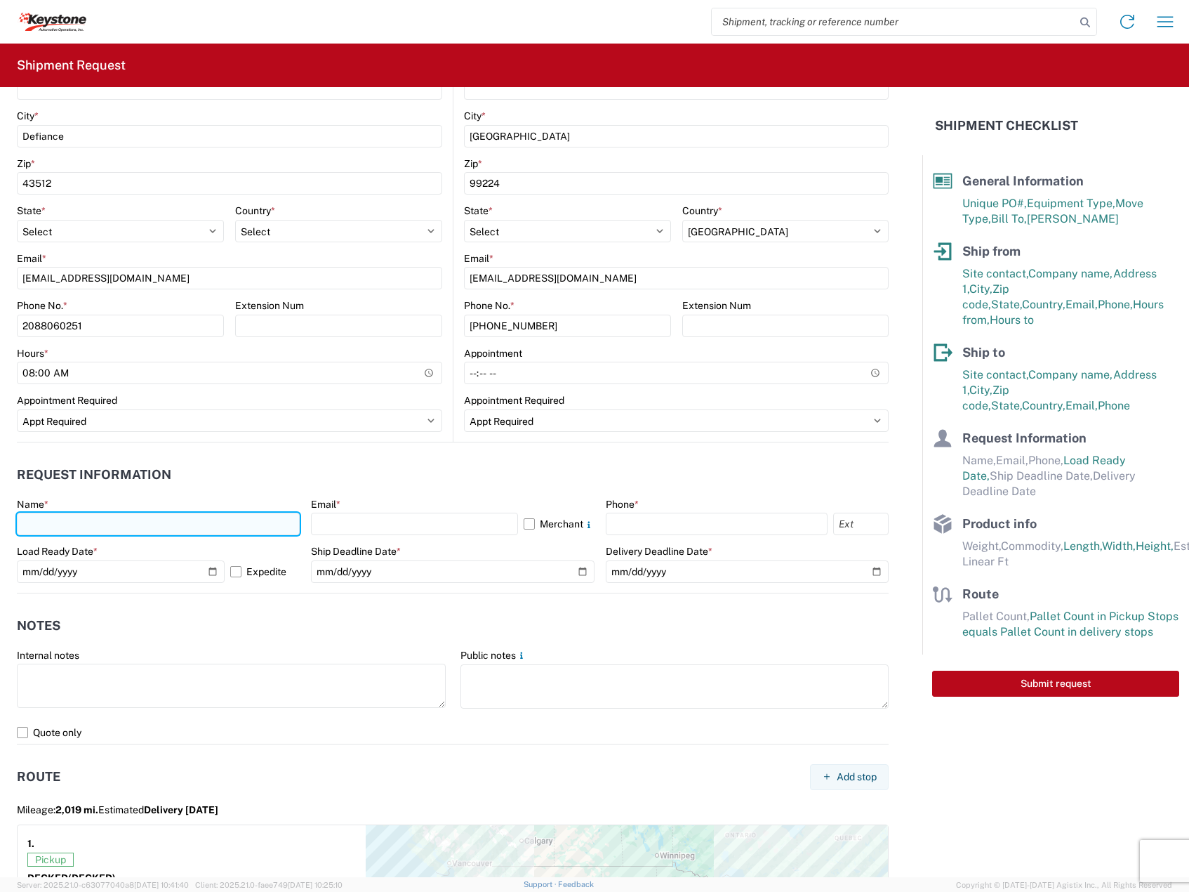
click at [93, 516] on input "text" at bounding box center [158, 523] width 283 height 22
type input "[PERSON_NAME]"
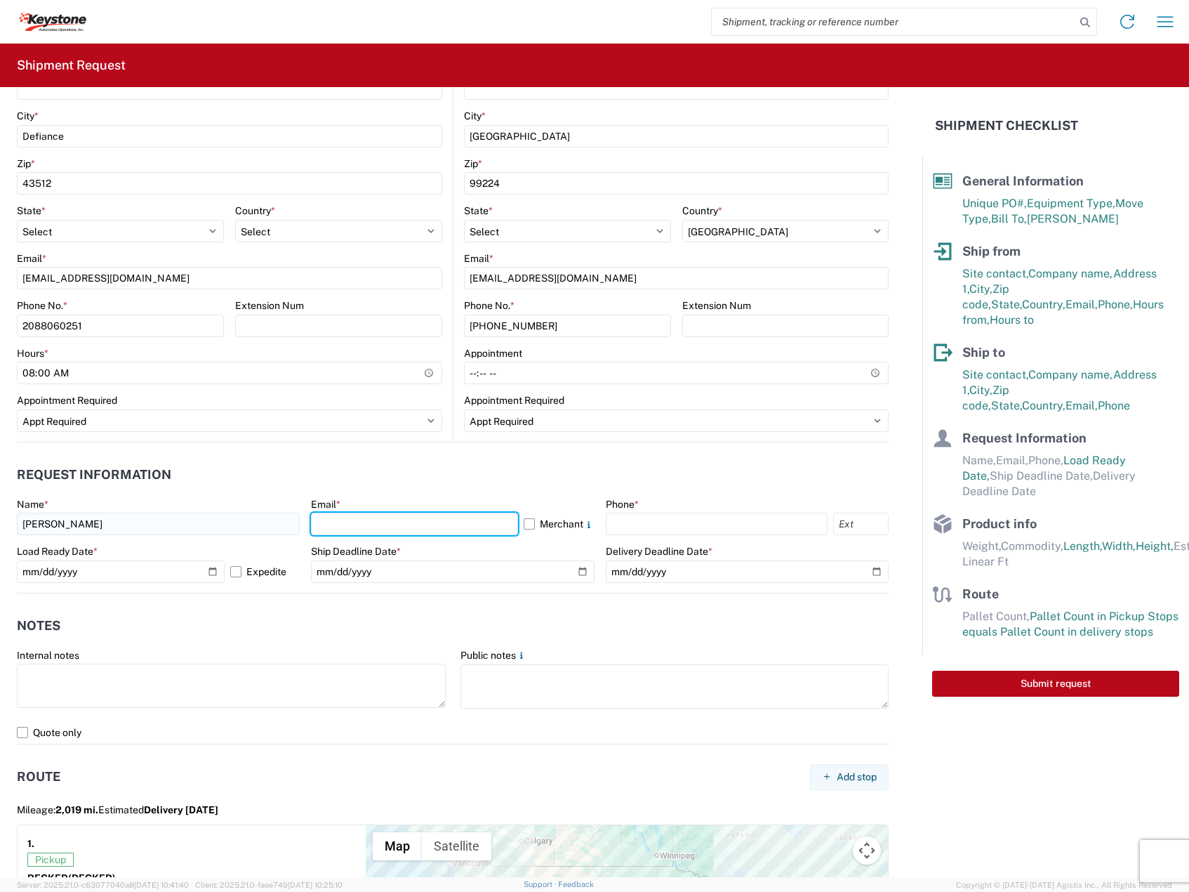
type input "[EMAIL_ADDRESS][DOMAIN_NAME]"
type input "2088060251"
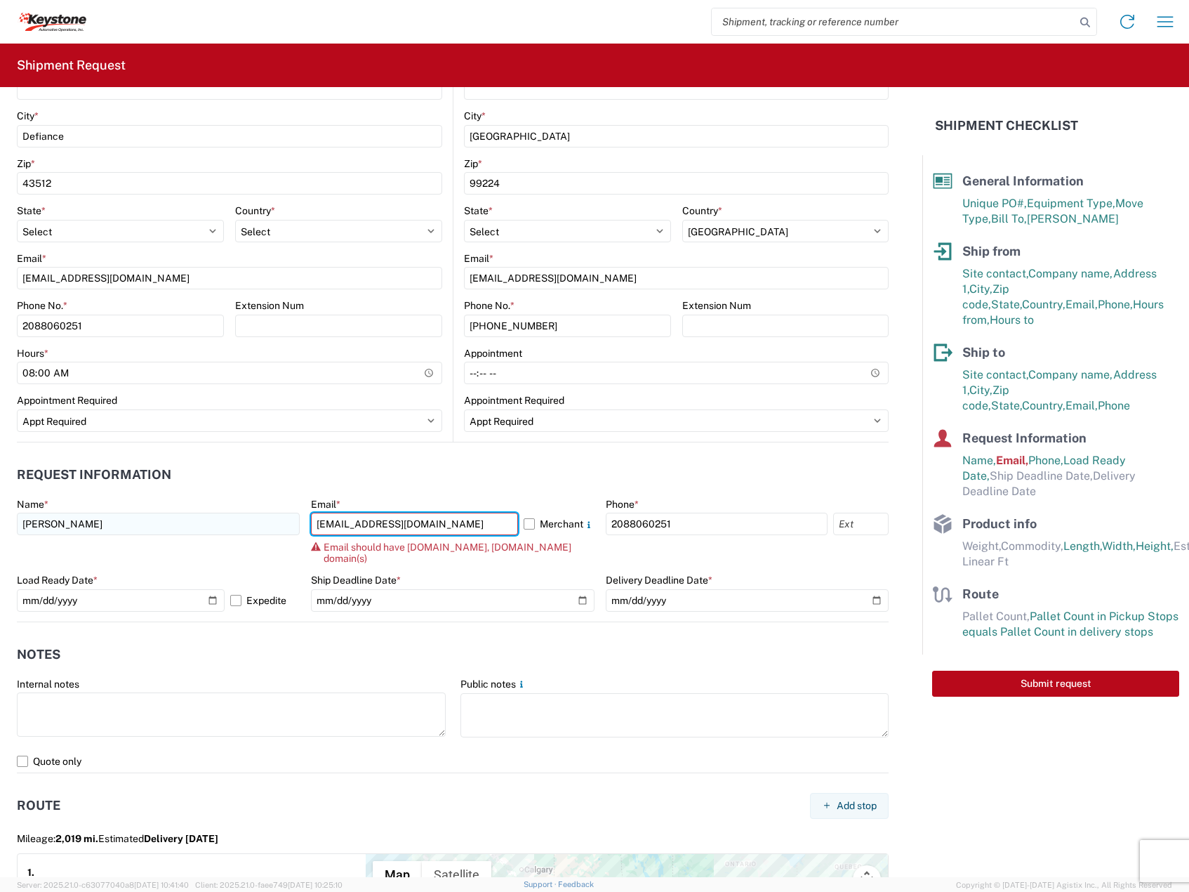
drag, startPoint x: 377, startPoint y: 525, endPoint x: 196, endPoint y: 517, distance: 181.3
click at [196, 517] on div "Name * [PERSON_NAME] Email * [EMAIL_ADDRESS][DOMAIN_NAME] Merchant Email should…" at bounding box center [453, 560] width 872 height 124
type input "[PERSON_NAME][EMAIL_ADDRESS][DOMAIN_NAME]"
click at [524, 520] on label "Merchant" at bounding box center [559, 523] width 71 height 22
click at [0, 0] on input "Merchant" at bounding box center [0, 0] width 0 height 0
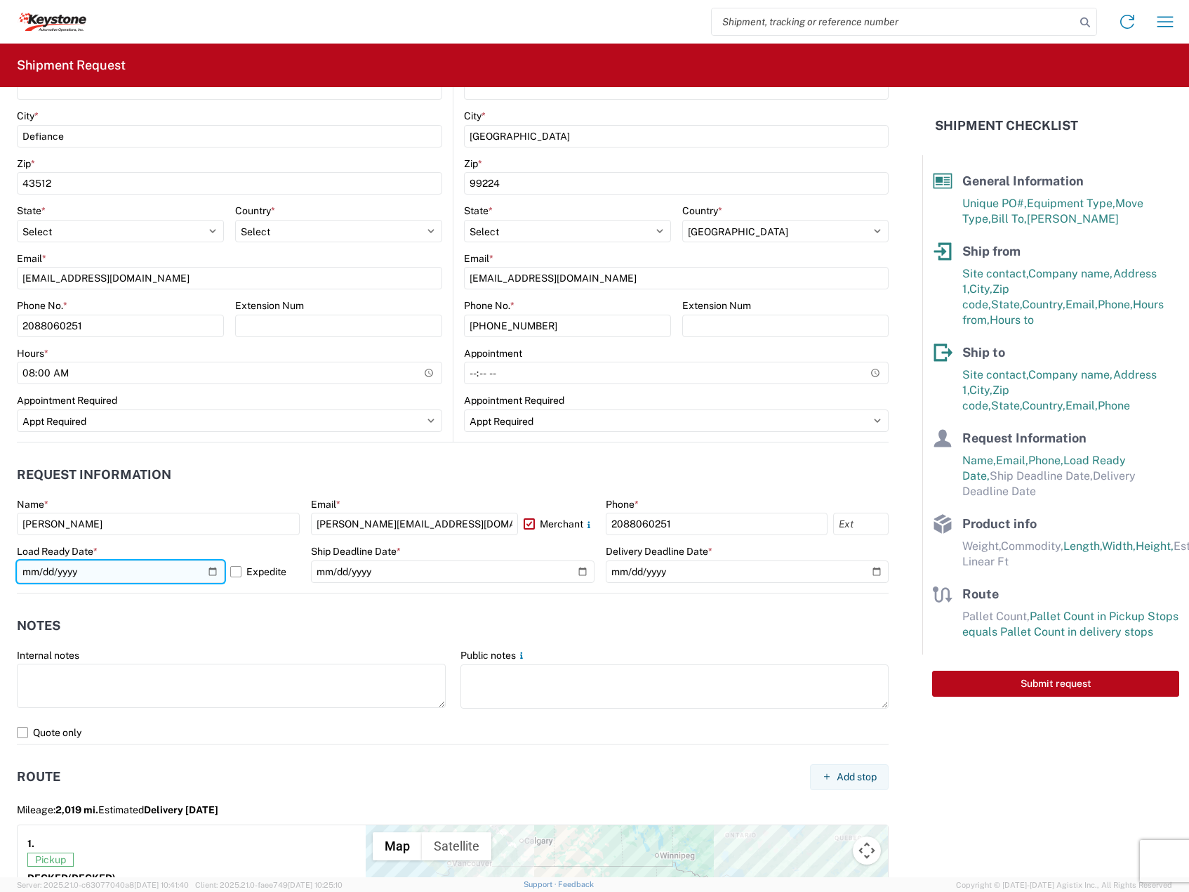
click at [213, 567] on input "[DATE]" at bounding box center [121, 571] width 208 height 22
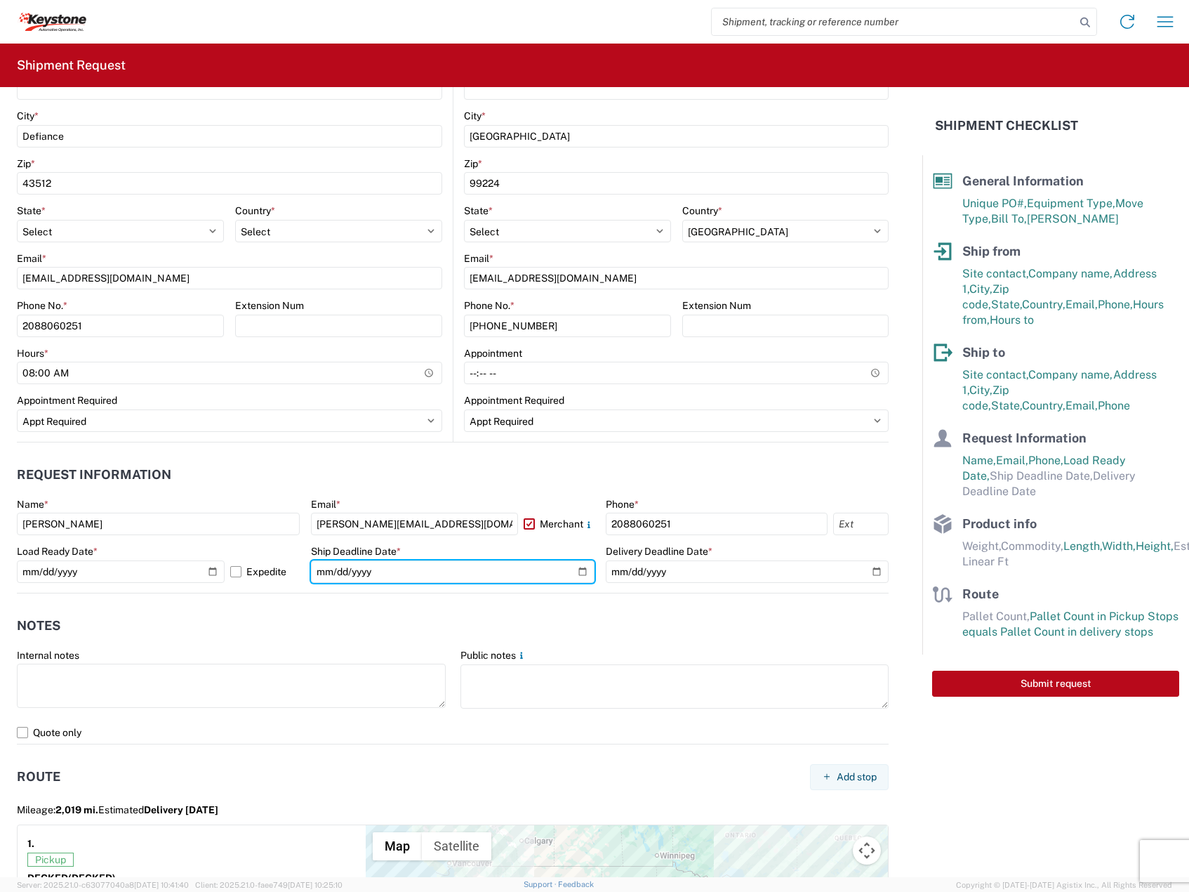
drag, startPoint x: 574, startPoint y: 569, endPoint x: 475, endPoint y: 635, distance: 118.8
click at [574, 569] on input "date" at bounding box center [452, 571] width 283 height 22
type input "[DATE]"
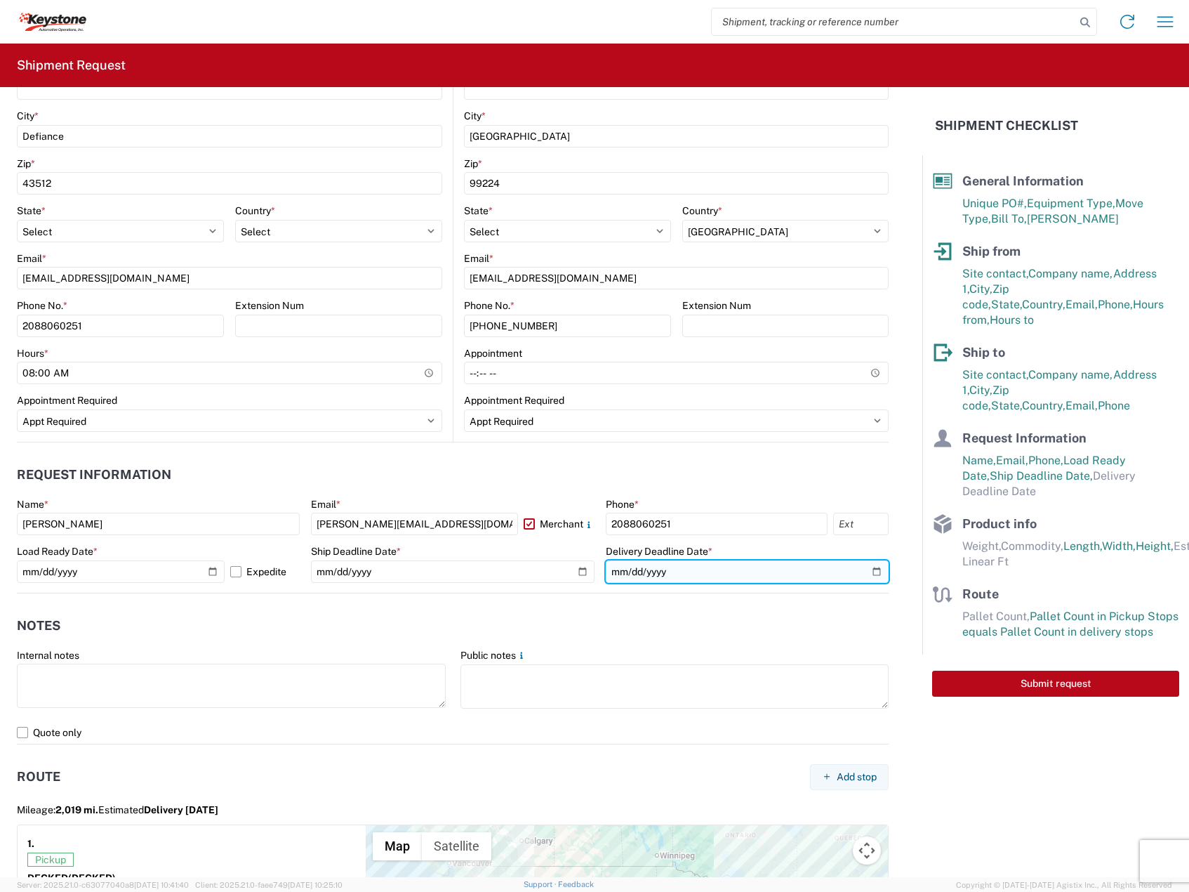
click at [863, 567] on input "date" at bounding box center [747, 571] width 283 height 22
type input "[DATE]"
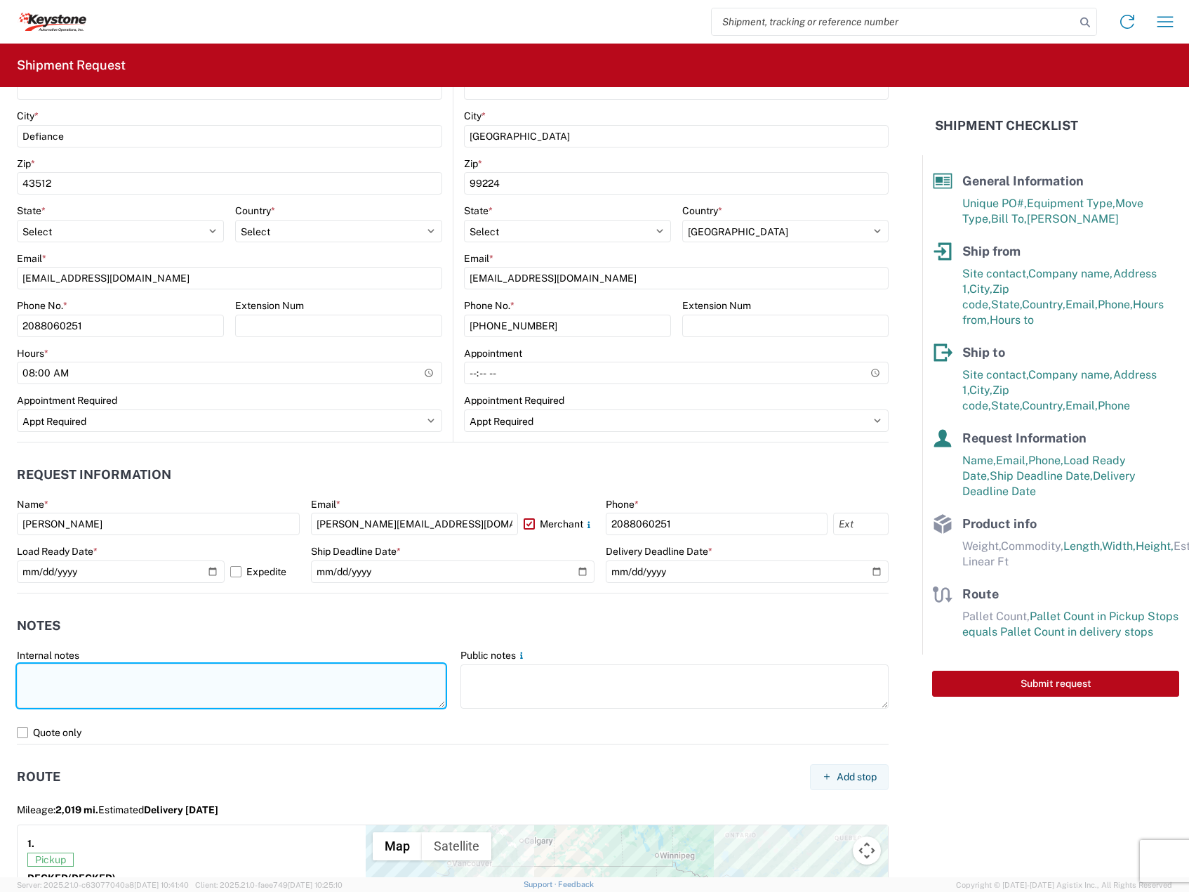
click at [150, 680] on textarea at bounding box center [231, 685] width 429 height 44
paste textarea "Driver is required to provide and utilize LOAD STRAPS and/or LOAD BARS to secur…"
drag, startPoint x: 66, startPoint y: 688, endPoint x: 56, endPoint y: 689, distance: 9.9
click at [56, 689] on textarea "Driver is required to provide and utilize LOAD STRAPS and/or LOAD BARS to secur…" at bounding box center [231, 685] width 429 height 44
drag, startPoint x: 119, startPoint y: 690, endPoint x: 110, endPoint y: 690, distance: 9.1
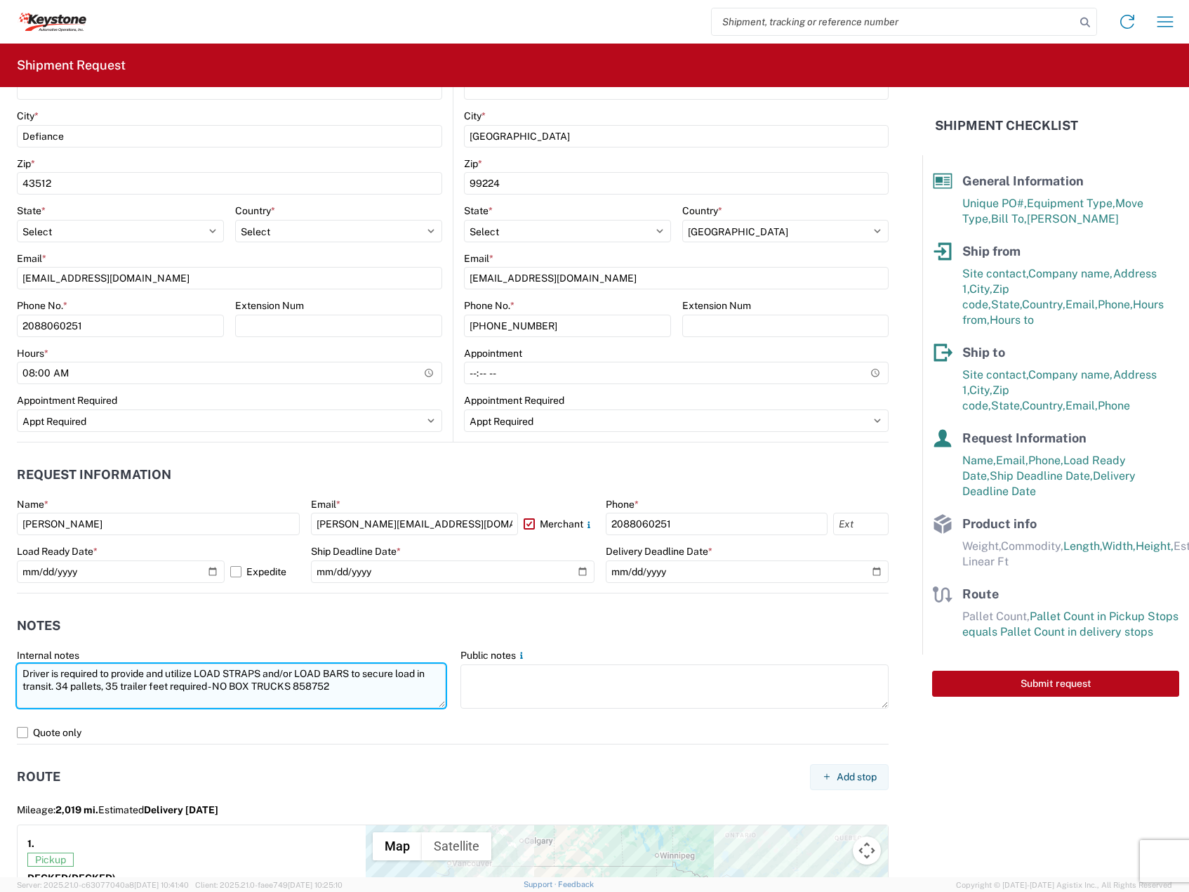
click at [110, 690] on textarea "Driver is required to provide and utilize LOAD STRAPS and/or LOAD BARS to secur…" at bounding box center [231, 685] width 429 height 44
click at [308, 679] on textarea "Driver is required to provide and utilize LOAD STRAPS and/or LOAD BARS to secur…" at bounding box center [231, 685] width 429 height 44
click at [322, 685] on textarea "Driver is required to provide and utilize LOAD STRAPS and/or LOAD BARS to secur…" at bounding box center [231, 685] width 429 height 44
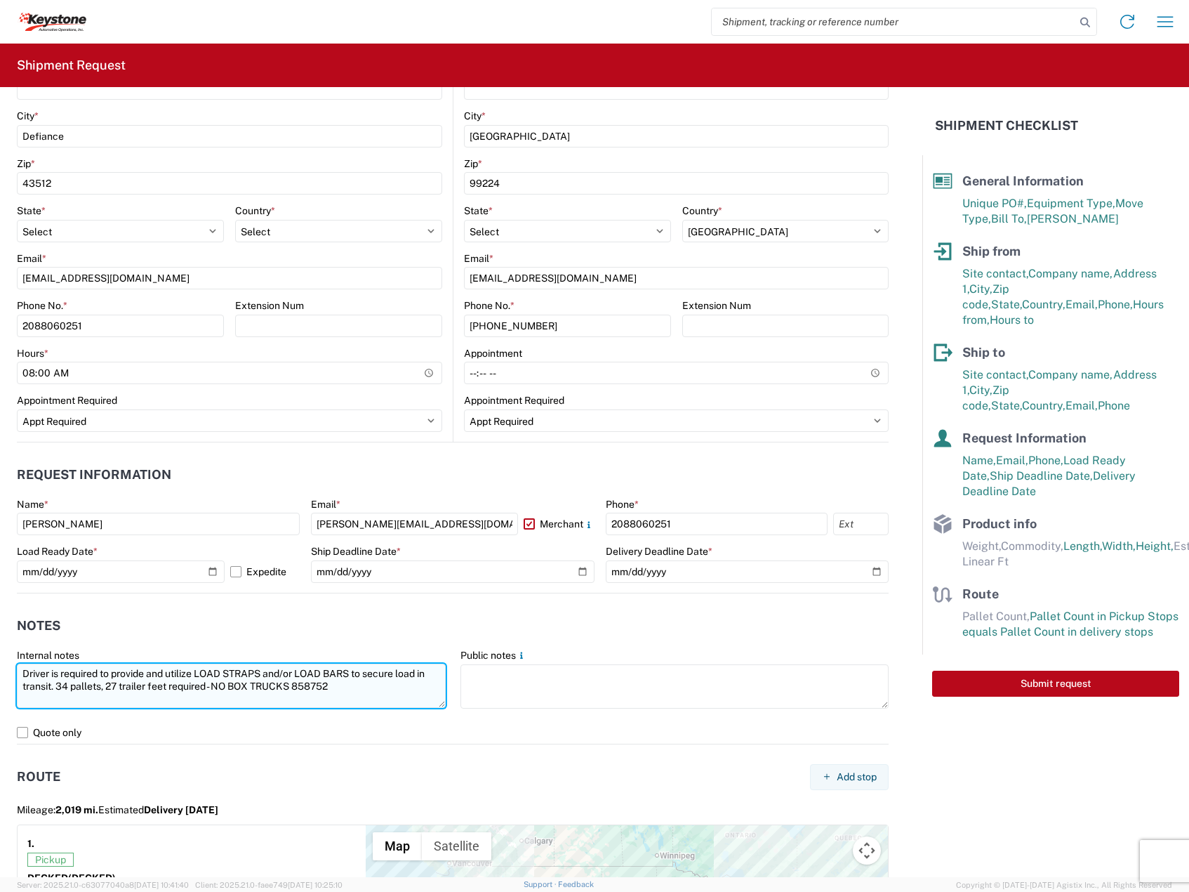
paste textarea "61"
drag, startPoint x: 192, startPoint y: 677, endPoint x: -2, endPoint y: 666, distance: 194.8
click at [0, 666] on html "Home Shipment request Shipment tracking Shipment Request General Information Te…" at bounding box center [594, 446] width 1189 height 892
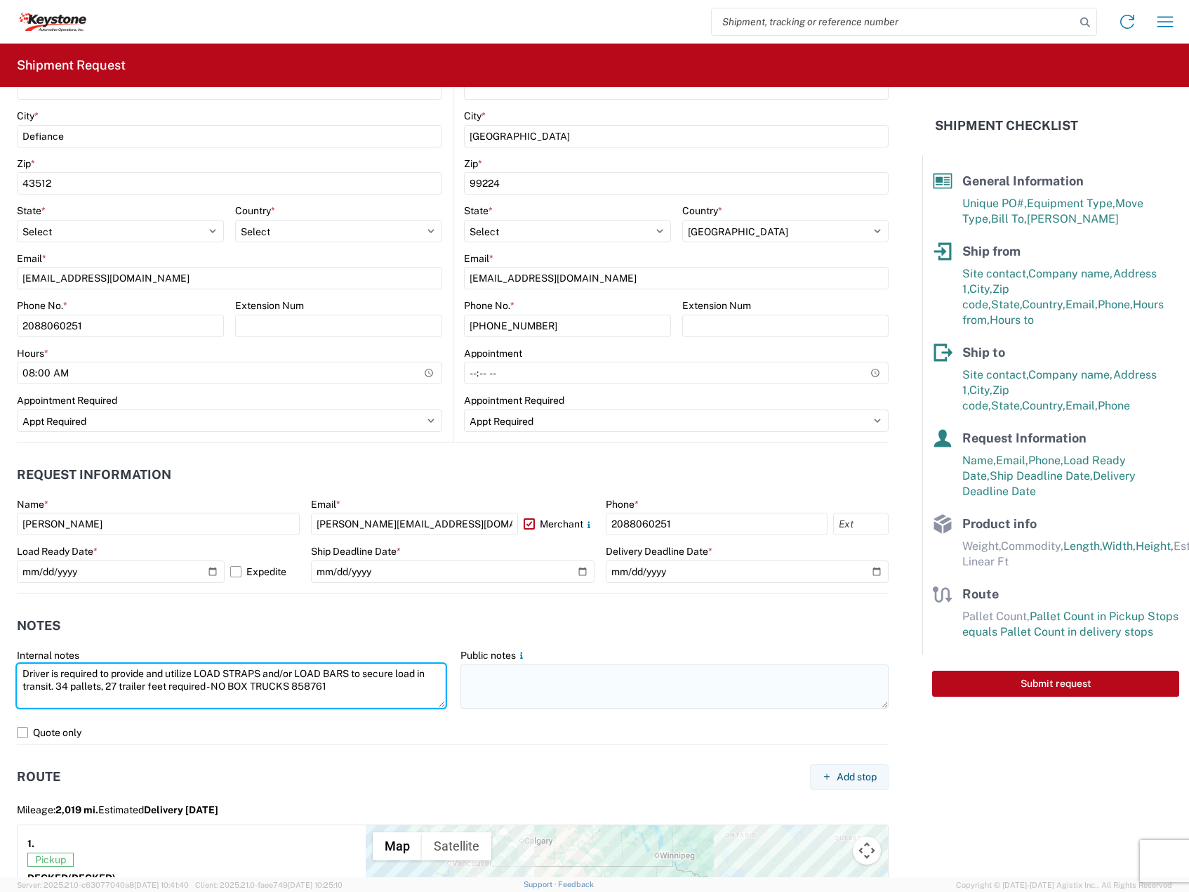
type textarea "Driver is required to provide and utilize LOAD STRAPS and/or LOAD BARS to secur…"
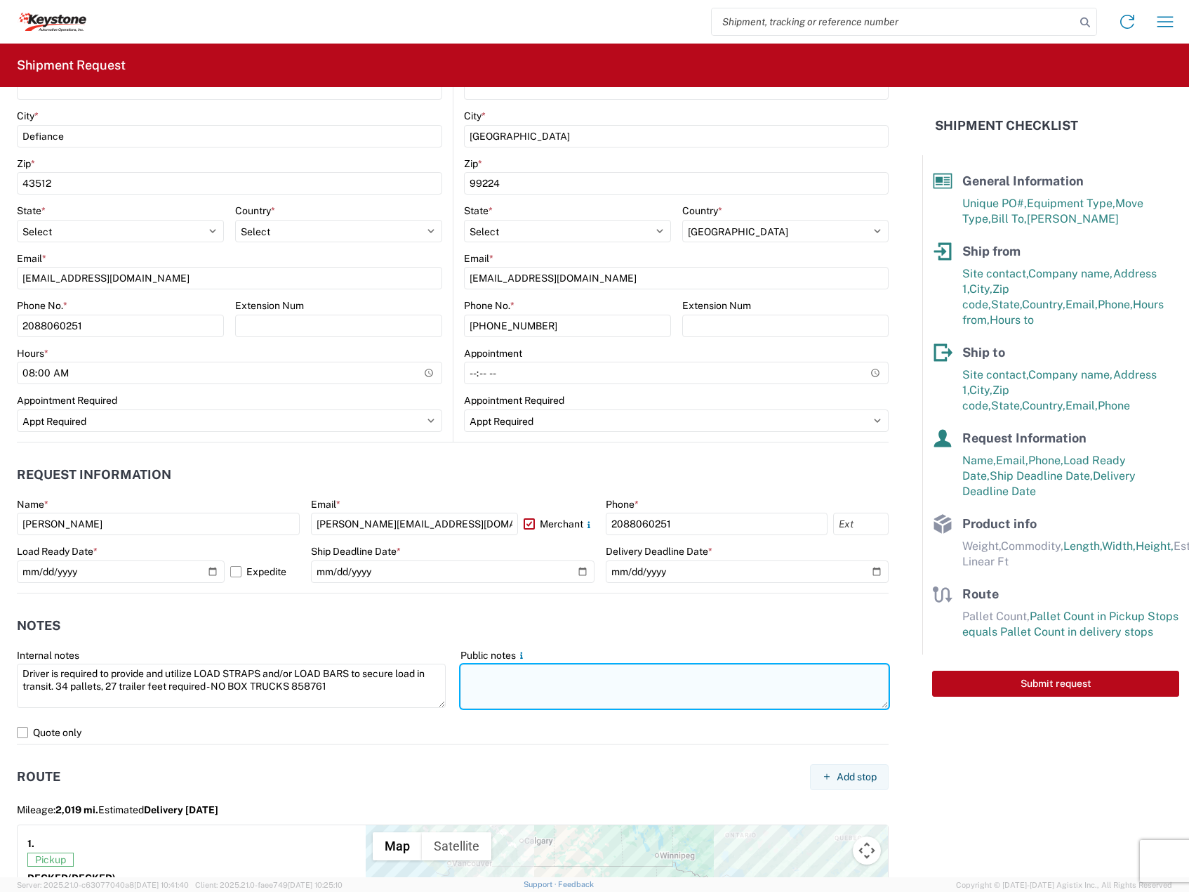
click at [590, 682] on textarea at bounding box center [675, 686] width 429 height 44
paste textarea "Driver is required to provide and utilize LOAD STRAPS and/or LOAD BARS to secur…"
type textarea "Driver is required to provide and utilize LOAD STRAPS and/or LOAD BARS to secur…"
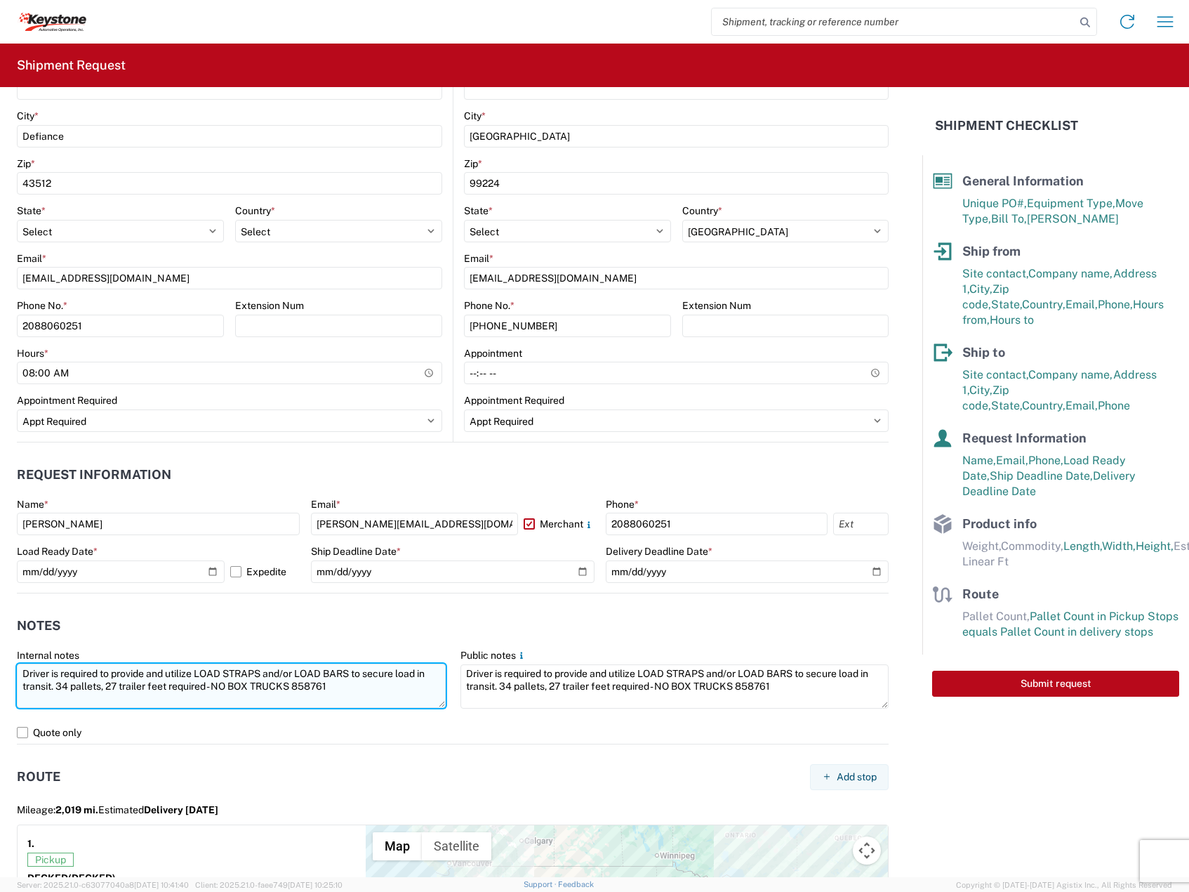
click at [117, 688] on textarea "Driver is required to provide and utilize LOAD STRAPS and/or LOAD BARS to secur…" at bounding box center [231, 685] width 429 height 44
type textarea "Driver is required to provide and utilize LOAD STRAPS and/or LOAD BARS to secur…"
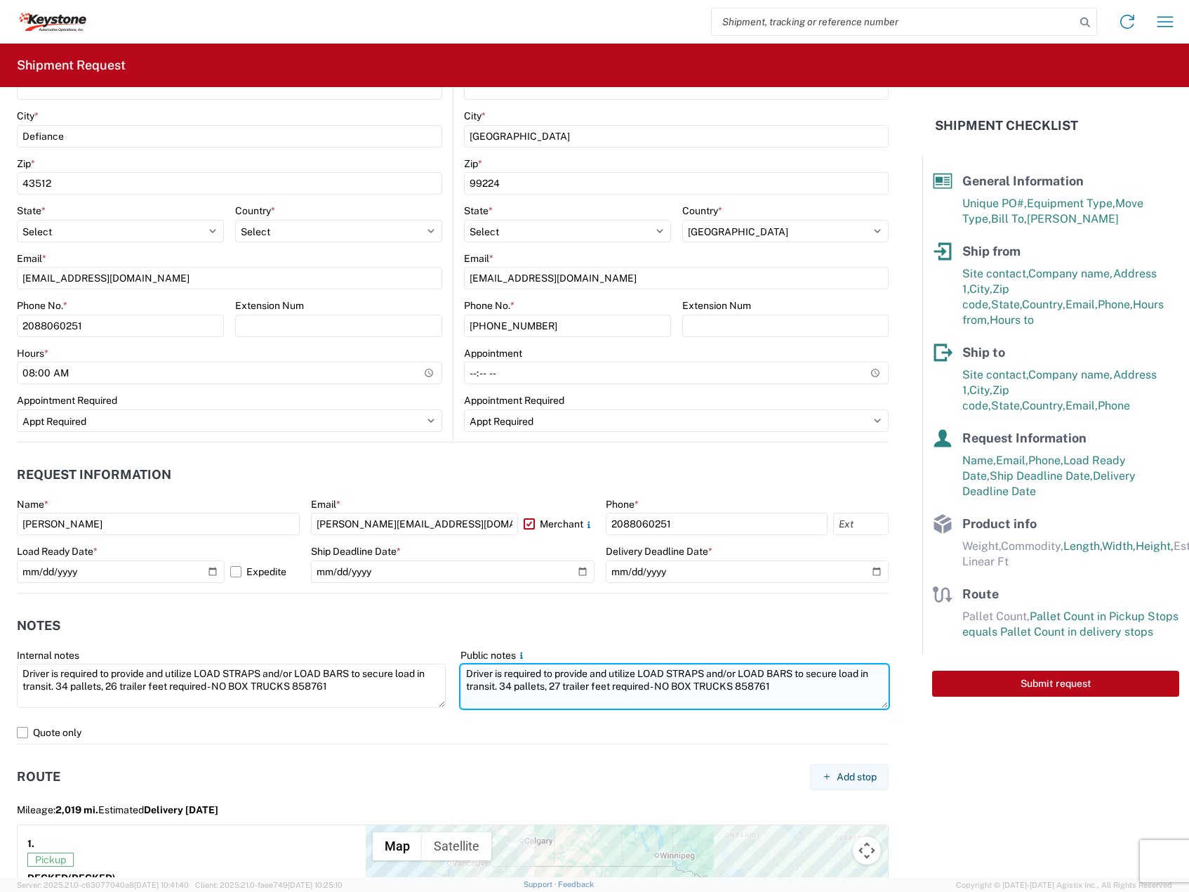
click at [555, 689] on textarea "Driver is required to provide and utilize LOAD STRAPS and/or LOAD BARS to secur…" at bounding box center [675, 686] width 429 height 44
type textarea "Driver is required to provide and utilize LOAD STRAPS and/or LOAD BARS to secur…"
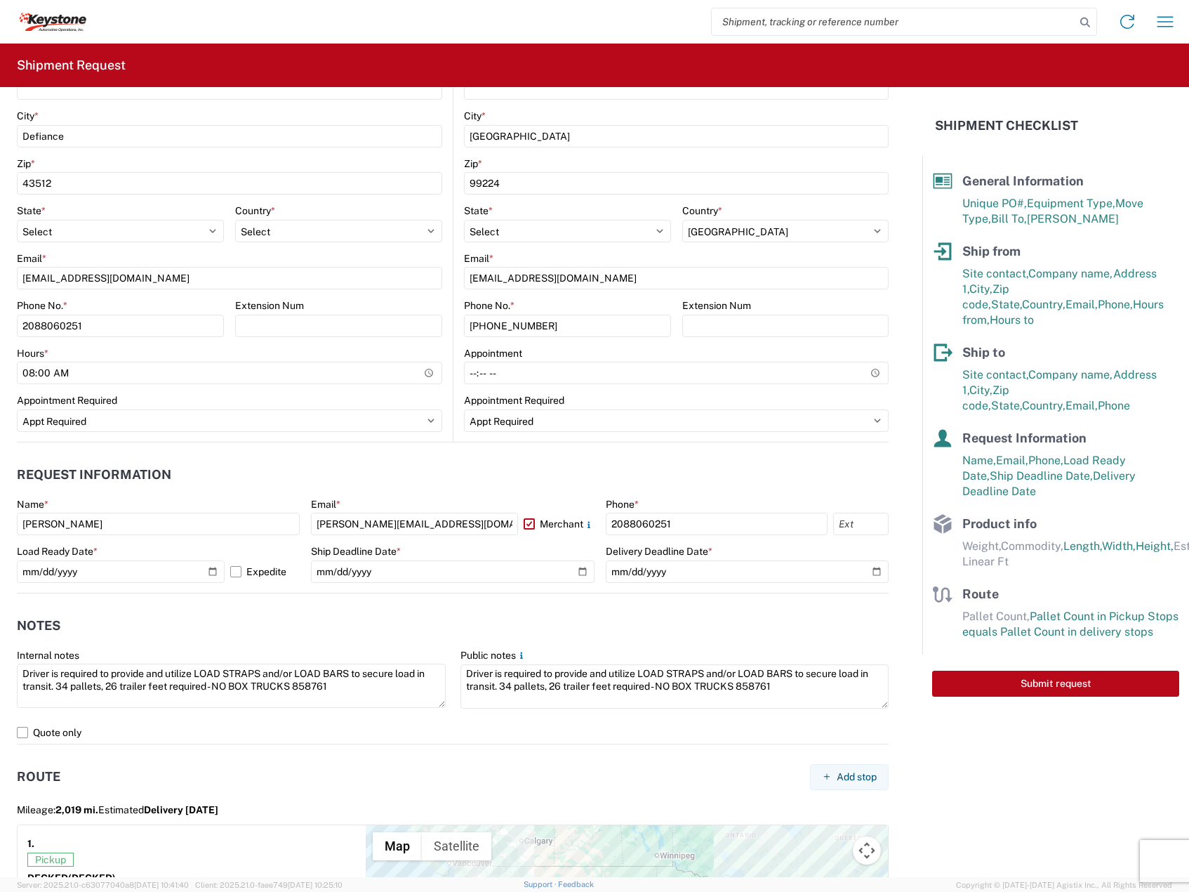
click at [550, 654] on div "Public notes" at bounding box center [675, 655] width 429 height 13
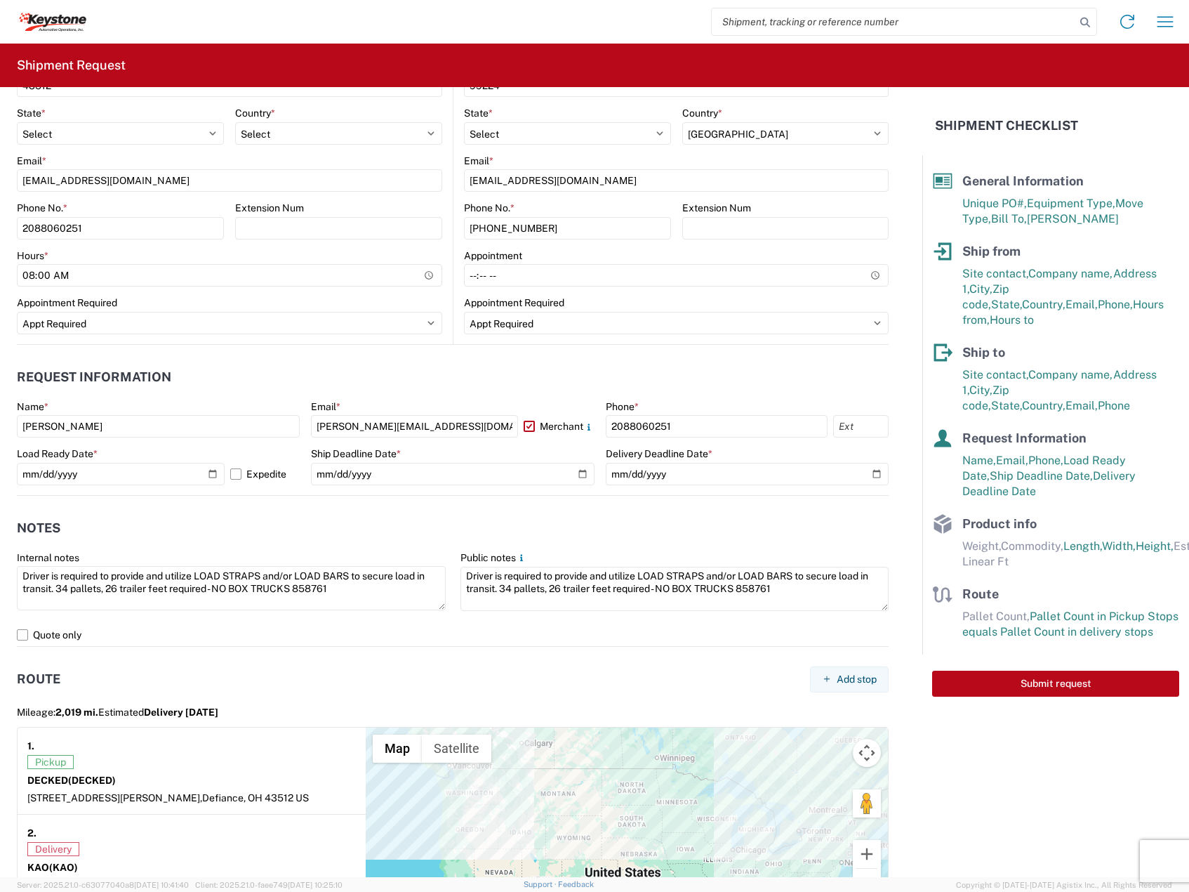
scroll to position [702, 0]
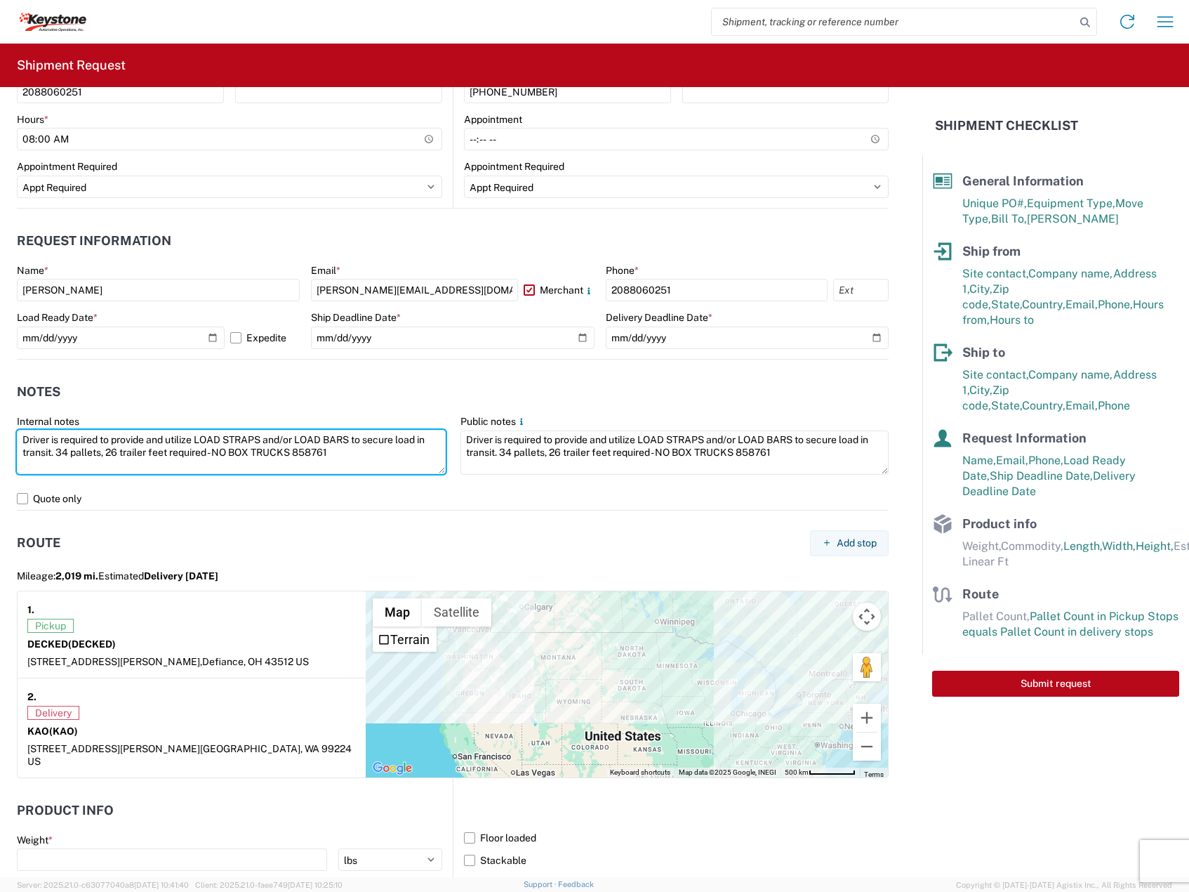
drag, startPoint x: 293, startPoint y: 445, endPoint x: -152, endPoint y: 404, distance: 446.9
click at [0, 404] on html "Home Shipment request Shipment tracking Shipment Request General Information Te…" at bounding box center [594, 446] width 1189 height 892
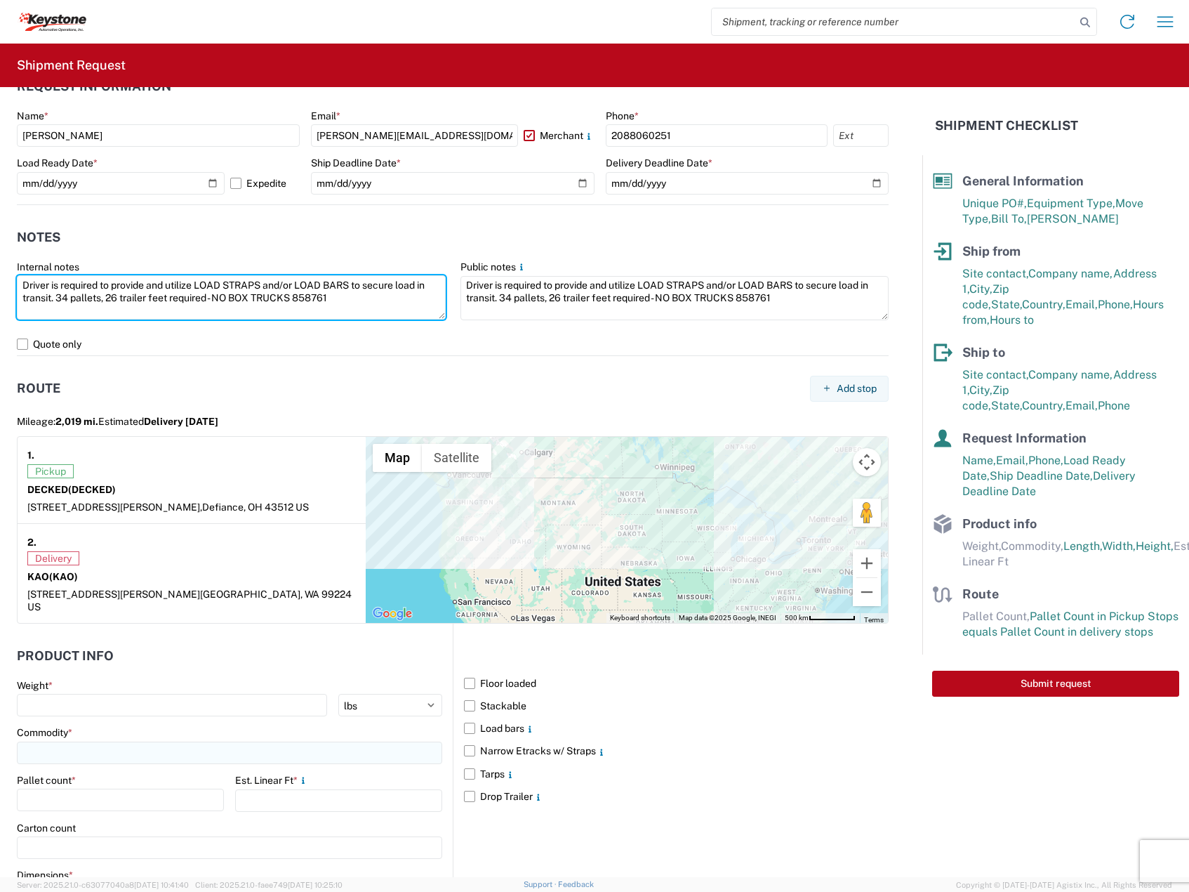
scroll to position [978, 0]
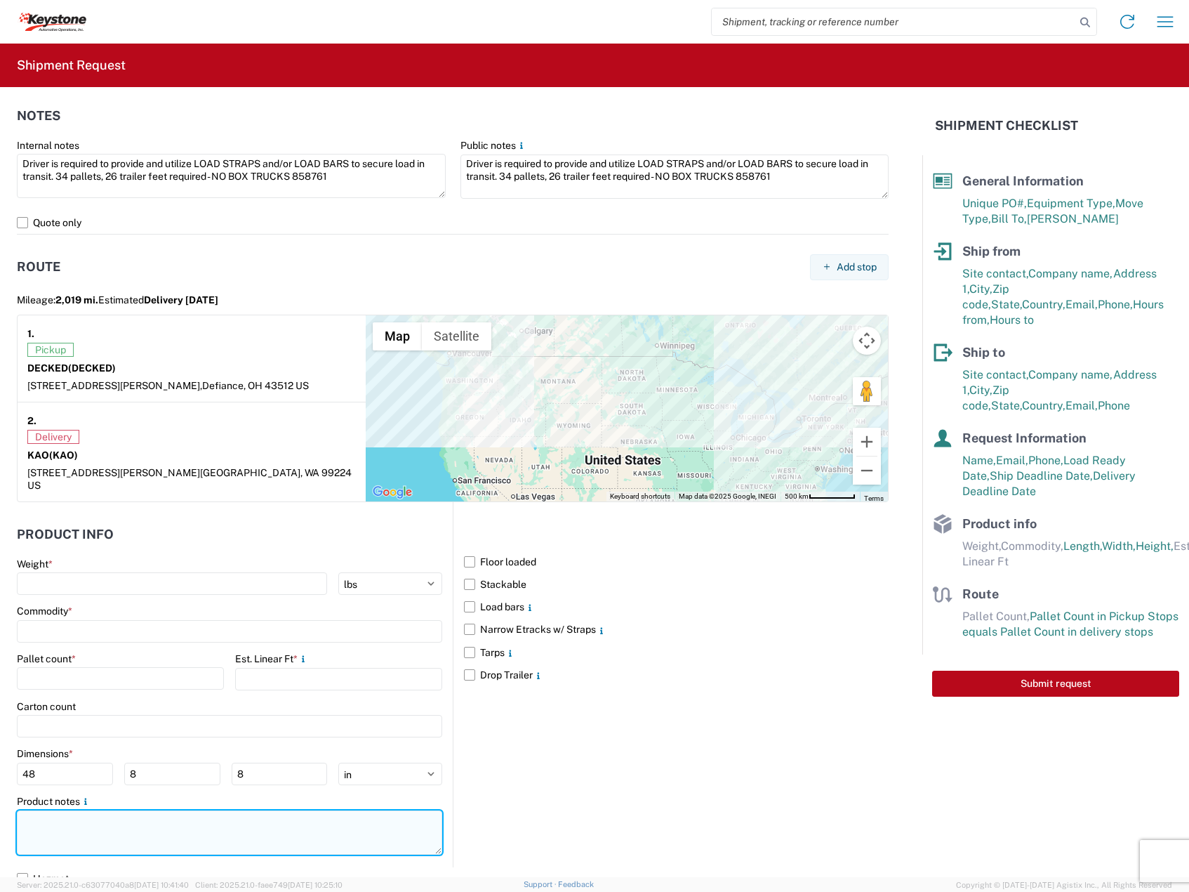
click at [100, 810] on textarea at bounding box center [229, 832] width 425 height 44
paste textarea "Driver is required to provide and utilize LOAD STRAPS and/or LOAD BARS to secur…"
type textarea "Driver is required to provide and utilize LOAD STRAPS and/or LOAD BARS to secur…"
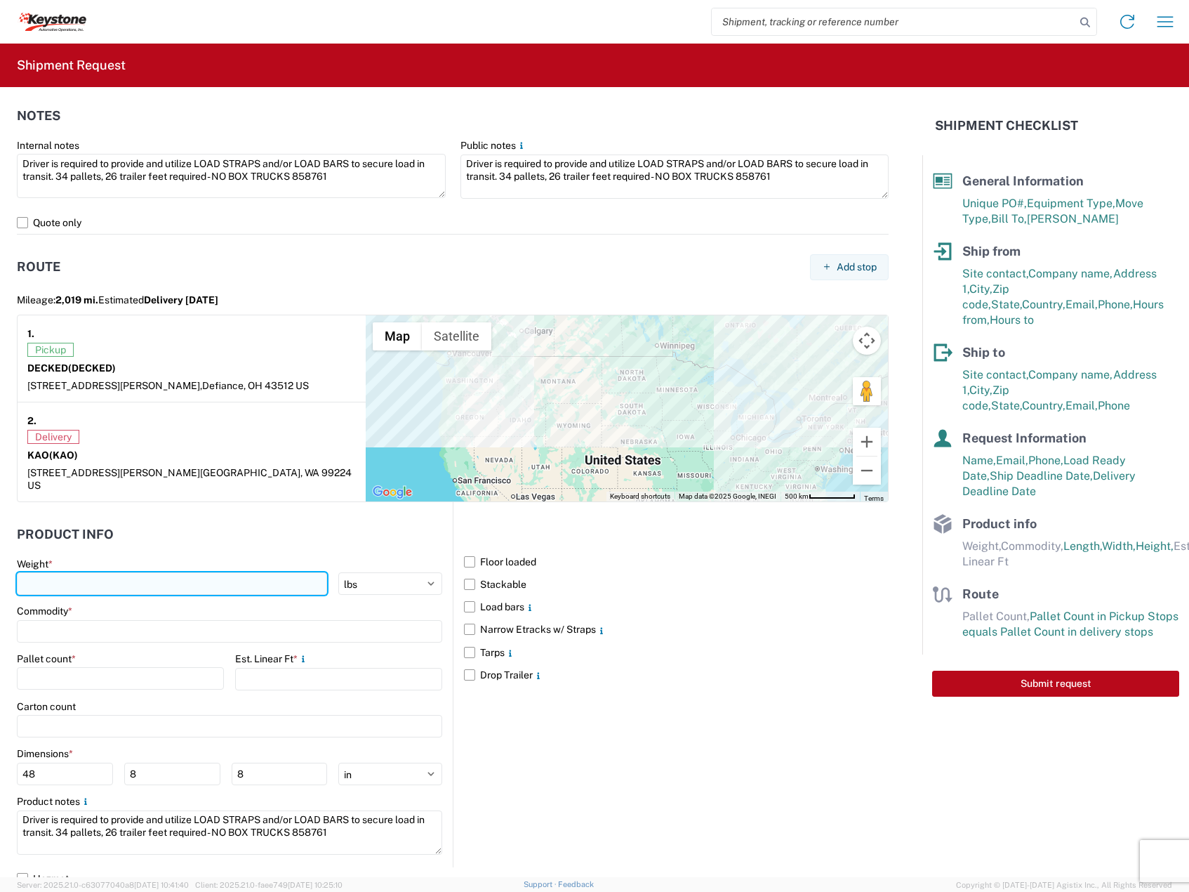
click at [94, 572] on input "number" at bounding box center [172, 583] width 310 height 22
type input "8017"
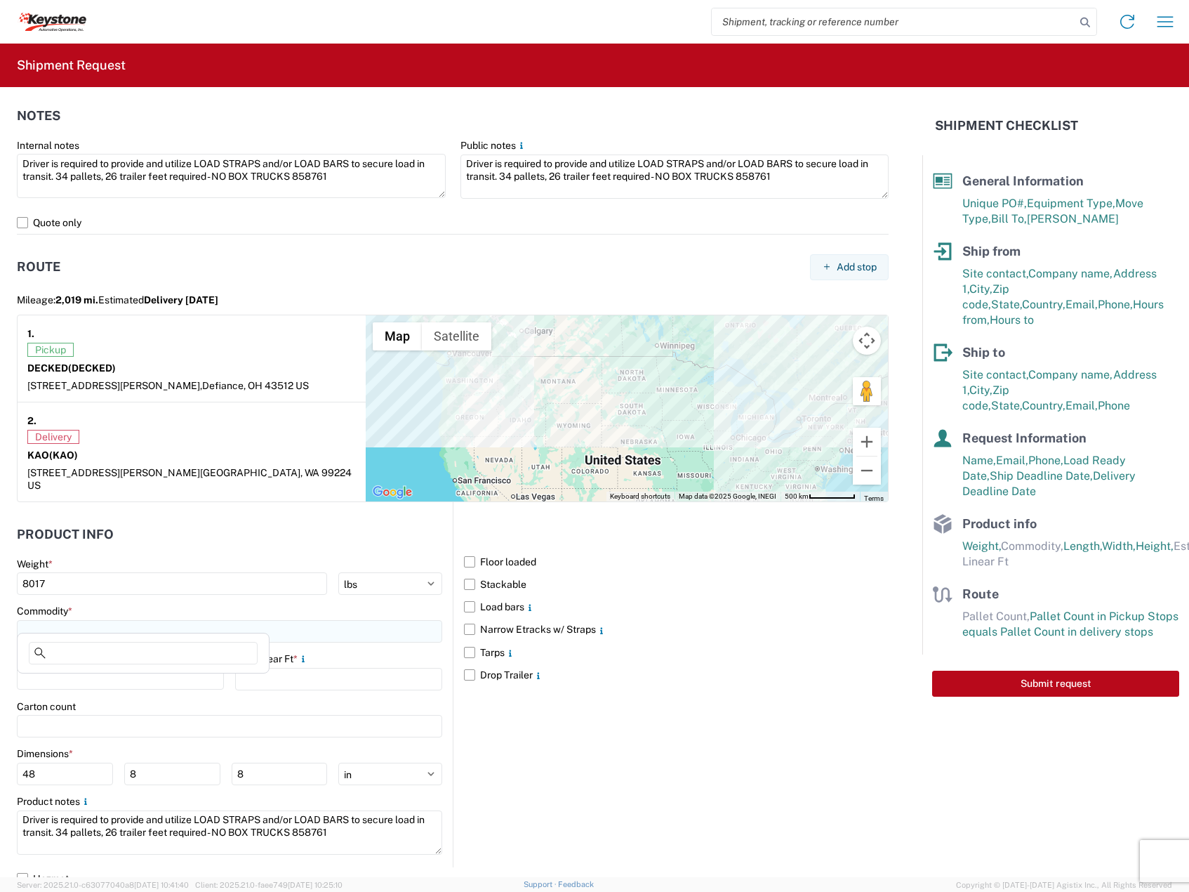
click at [29, 621] on input at bounding box center [229, 631] width 425 height 22
type input "CARGOGLIDES"
click at [140, 710] on span "Add new "CARGOGLIDES"..." at bounding box center [107, 713] width 127 height 13
type input "CARGOGLIDES"
click at [491, 573] on label "Stackable" at bounding box center [676, 584] width 425 height 22
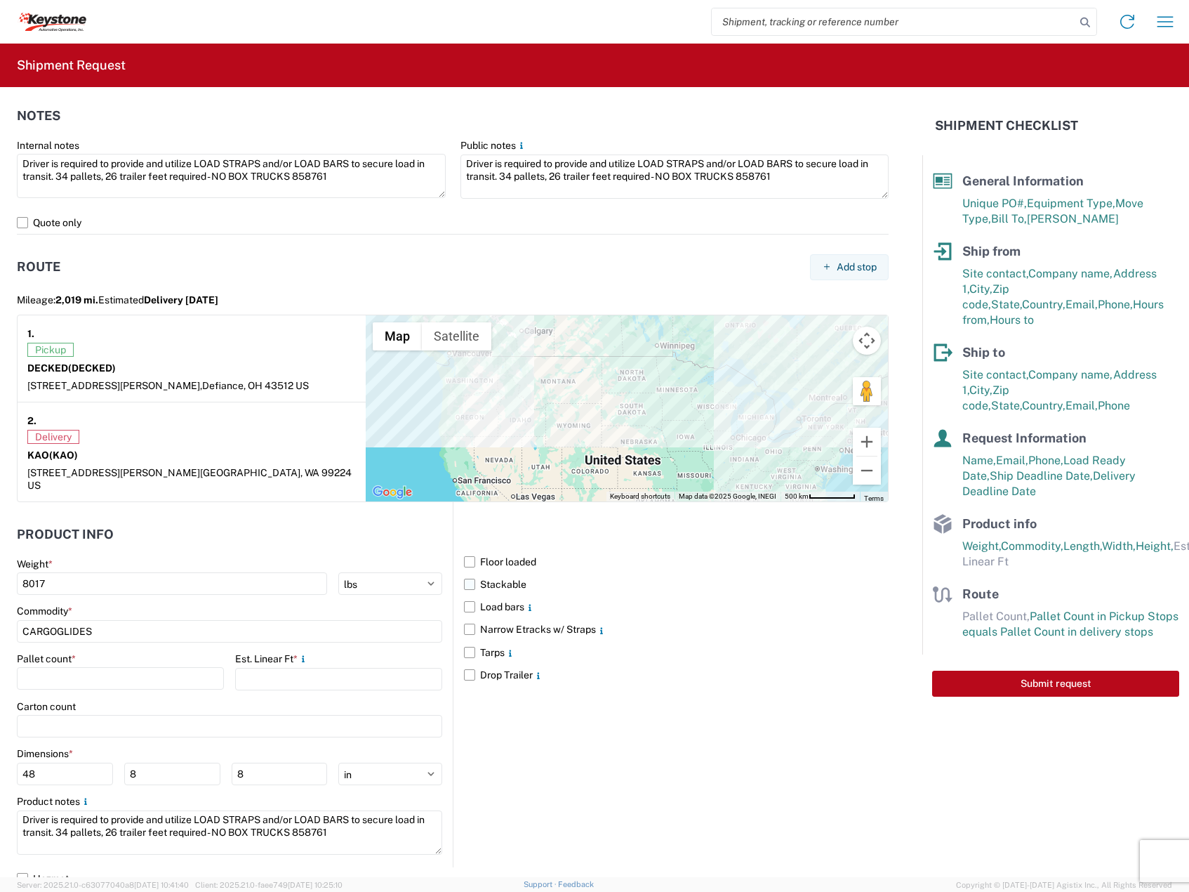
click at [0, 0] on input "Stackable" at bounding box center [0, 0] width 0 height 0
click at [491, 595] on label "Load bars" at bounding box center [676, 606] width 425 height 22
click at [0, 0] on input "Load bars" at bounding box center [0, 0] width 0 height 0
click at [138, 667] on input "number" at bounding box center [120, 678] width 207 height 22
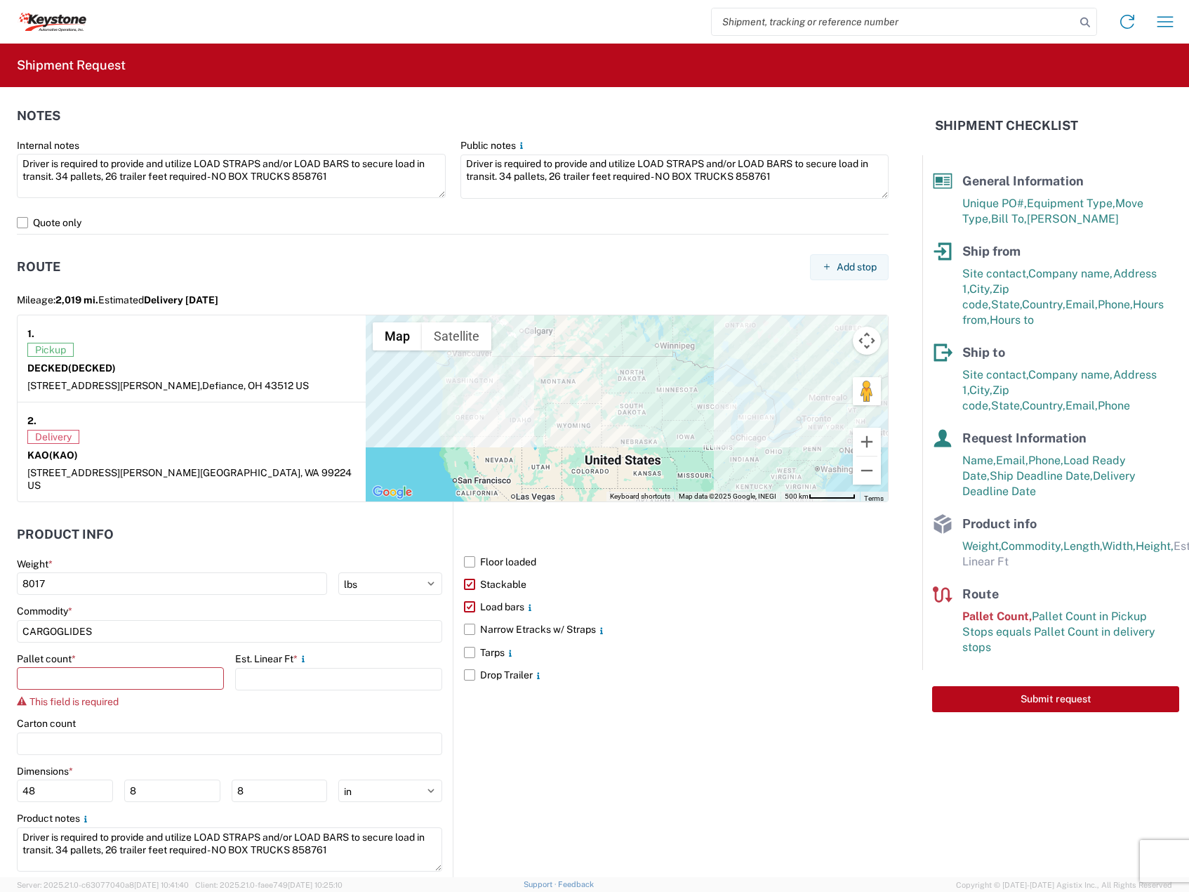
click at [118, 653] on div "Pallet count * This field is required" at bounding box center [120, 679] width 207 height 55
click at [136, 668] on input "number" at bounding box center [120, 678] width 207 height 22
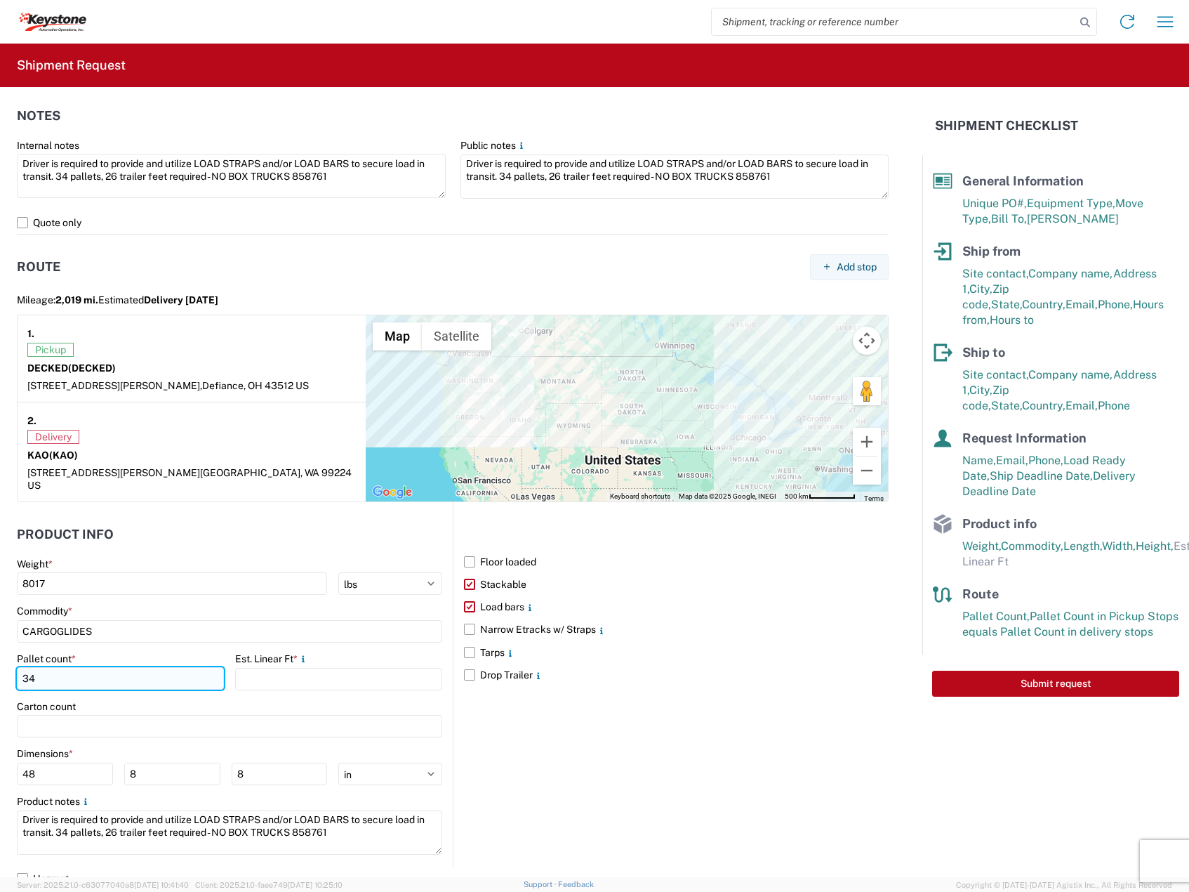
type input "34"
click at [581, 739] on div "Floor loaded Stackable Load bars Narrow Etracks w/ Straps Tarps Drop Trailer" at bounding box center [671, 684] width 436 height 365
drag, startPoint x: 256, startPoint y: 665, endPoint x: 189, endPoint y: 658, distance: 67.8
click at [186, 656] on div "Pallet count * 34 Est. Linear Ft * 26" at bounding box center [229, 676] width 425 height 48
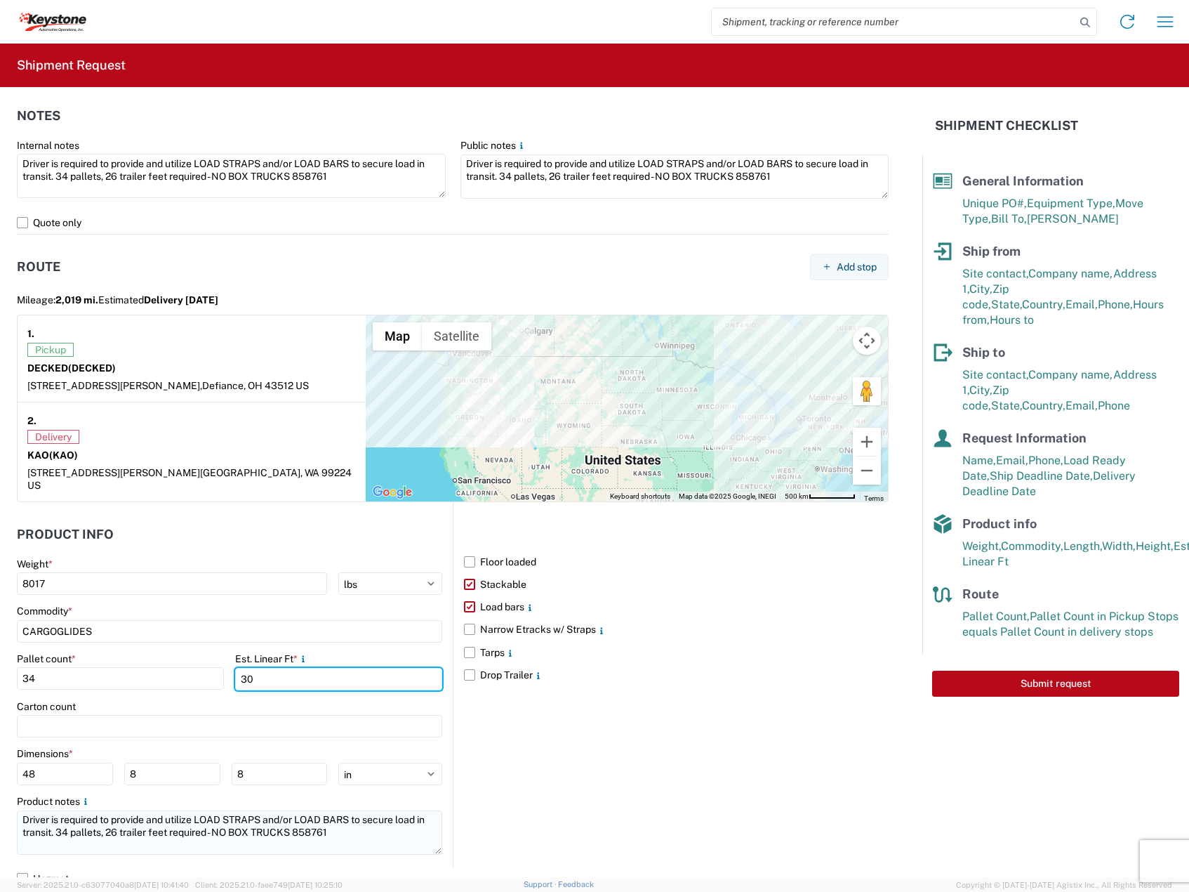
type input "30"
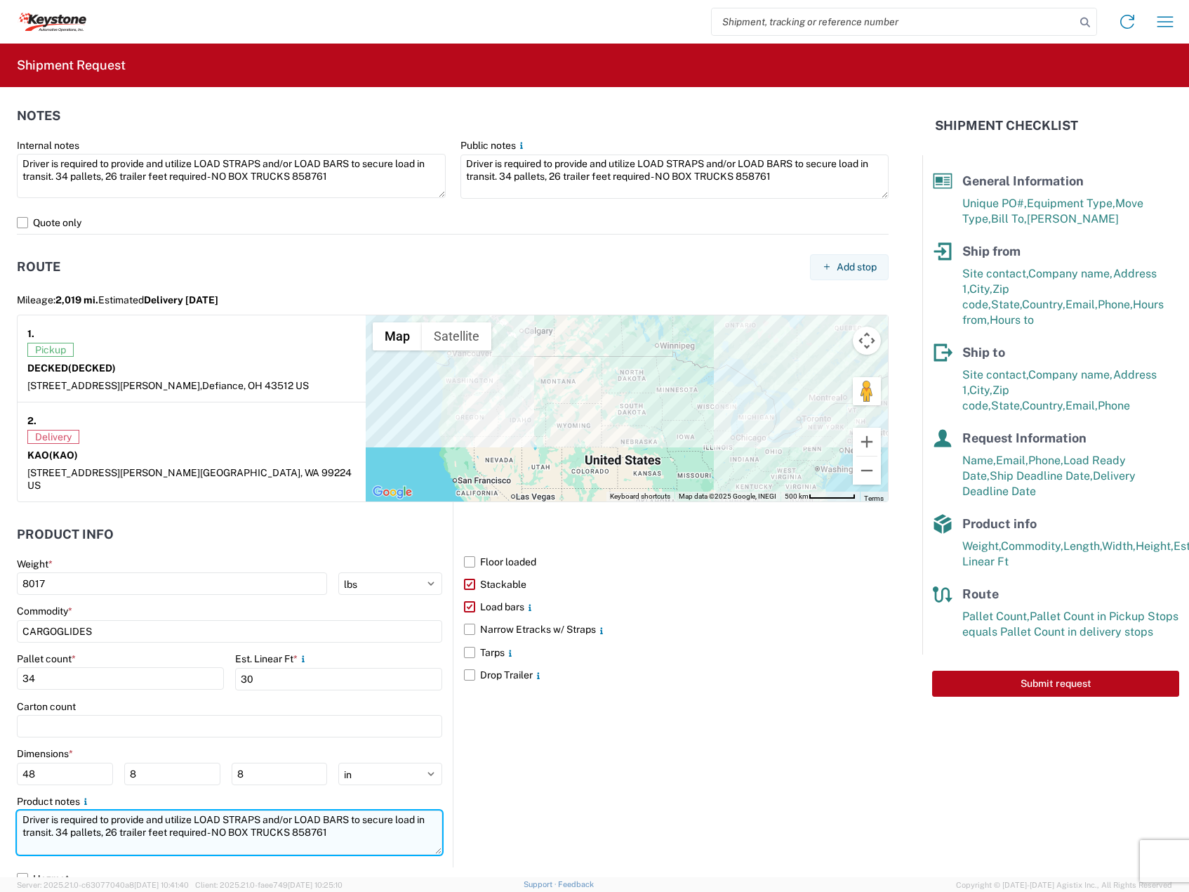
drag, startPoint x: 129, startPoint y: 821, endPoint x: 119, endPoint y: 824, distance: 10.2
click at [119, 824] on textarea "Driver is required to provide and utilize LOAD STRAPS and/or LOAD BARS to secur…" at bounding box center [229, 832] width 425 height 44
type textarea "Driver is required to provide and utilize LOAD STRAPS and/or LOAD BARS to secur…"
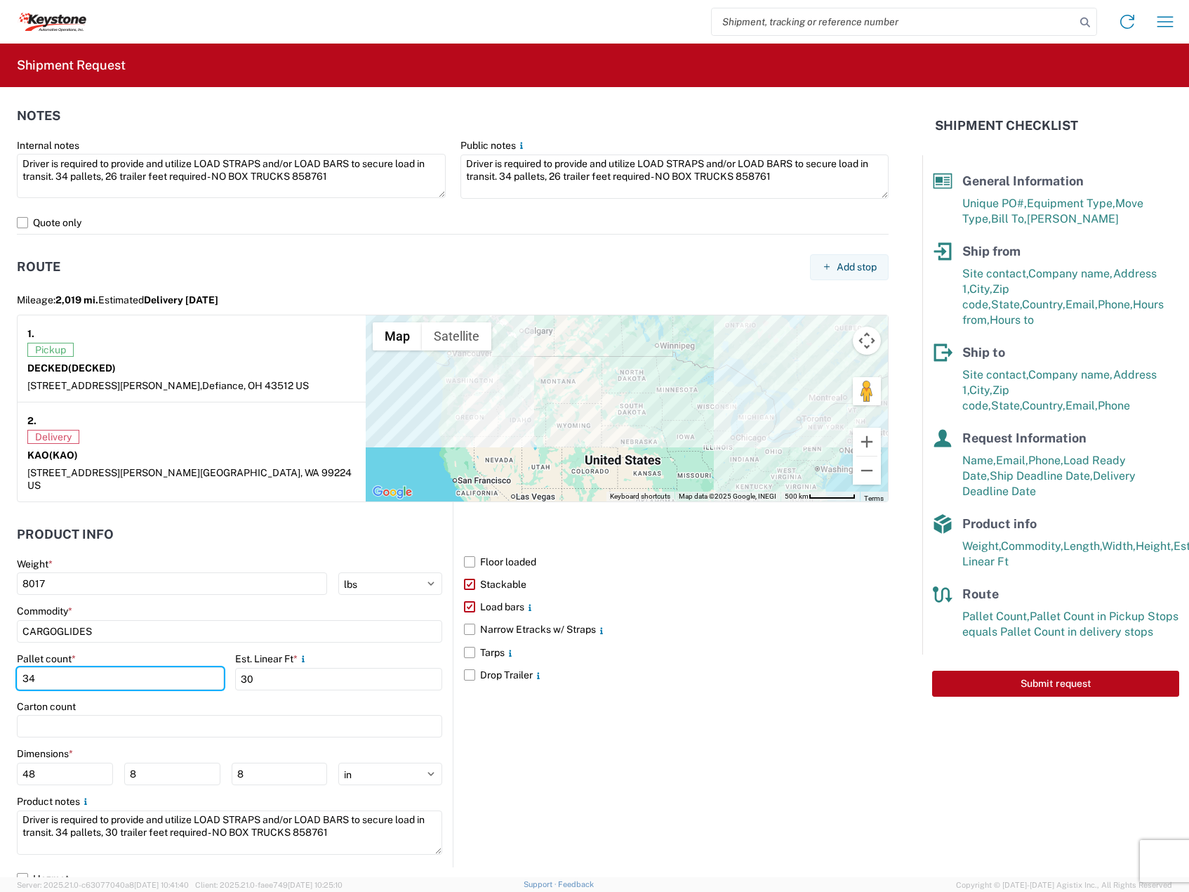
drag, startPoint x: 140, startPoint y: 670, endPoint x: -7, endPoint y: 668, distance: 147.4
click at [0, 668] on html "Home Shipment request Shipment tracking Shipment Request General Information Te…" at bounding box center [594, 446] width 1189 height 892
type input "33"
click at [544, 826] on div "Floor loaded Stackable Load bars Narrow Etracks w/ Straps Tarps Drop Trailer" at bounding box center [671, 684] width 436 height 365
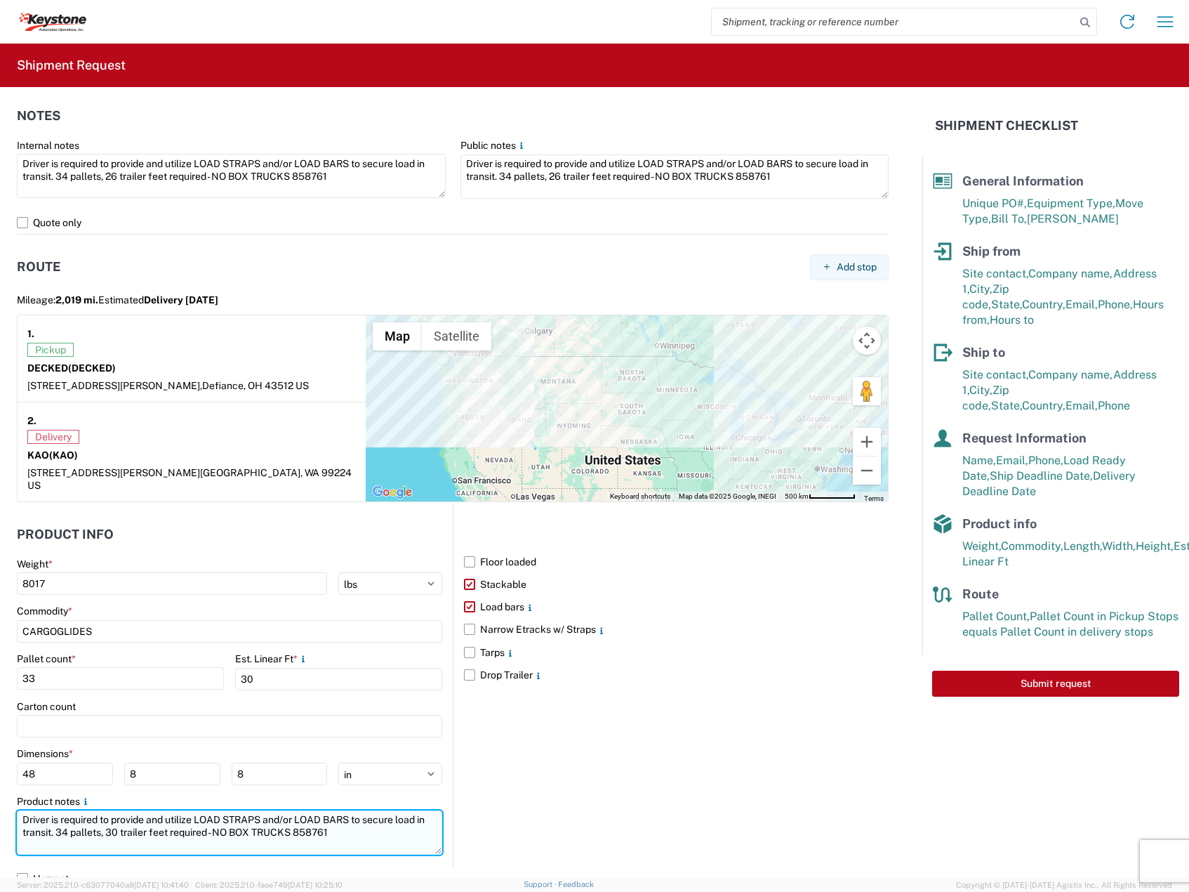
click at [78, 823] on textarea "Driver is required to provide and utilize LOAD STRAPS and/or LOAD BARS to secur…" at bounding box center [229, 832] width 425 height 44
type textarea "Driver is required to provide and utilize LOAD STRAPS and/or LOAD BARS to secur…"
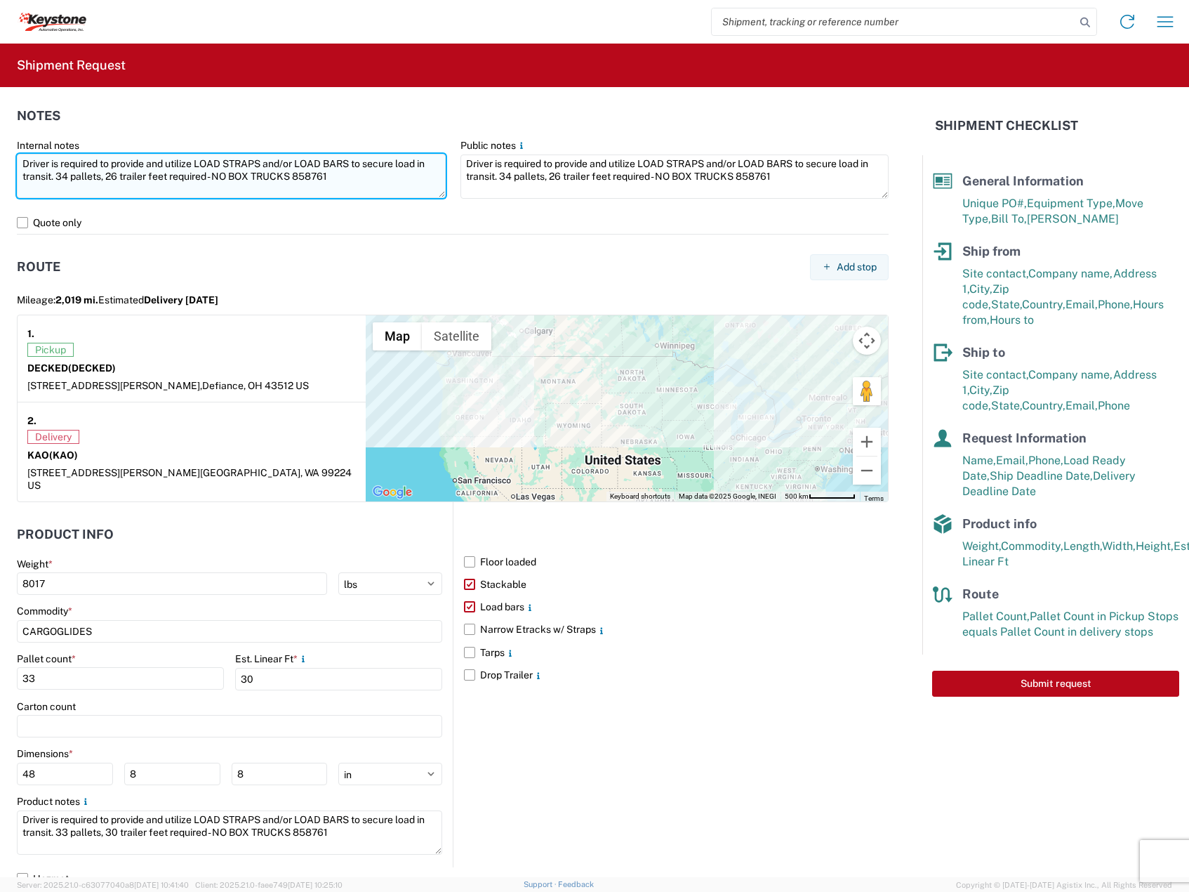
click at [66, 178] on textarea "Driver is required to provide and utilize LOAD STRAPS and/or LOAD BARS to secur…" at bounding box center [231, 176] width 429 height 44
click at [65, 177] on textarea "Driver is required to provide and utilize LOAD STRAPS and/or LOAD BARS to secur…" at bounding box center [231, 176] width 429 height 44
click at [114, 178] on textarea "Driver is required to provide and utilize LOAD STRAPS and/or LOAD BARS to secur…" at bounding box center [231, 176] width 429 height 44
drag, startPoint x: 121, startPoint y: 178, endPoint x: 110, endPoint y: 180, distance: 11.4
click at [110, 180] on textarea "Driver is required to provide and utilize LOAD STRAPS and/or LOAD BARS to secur…" at bounding box center [231, 176] width 429 height 44
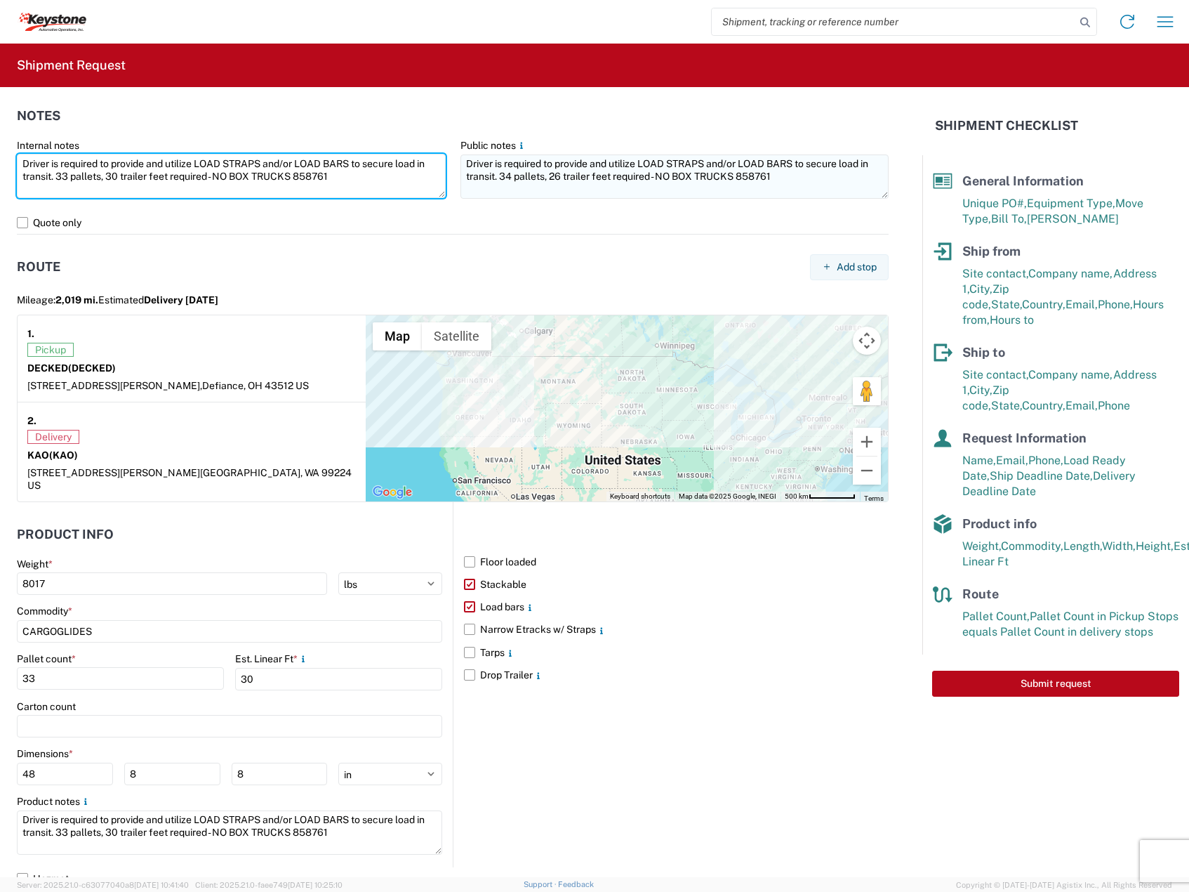
type textarea "Driver is required to provide and utilize LOAD STRAPS and/or LOAD BARS to secur…"
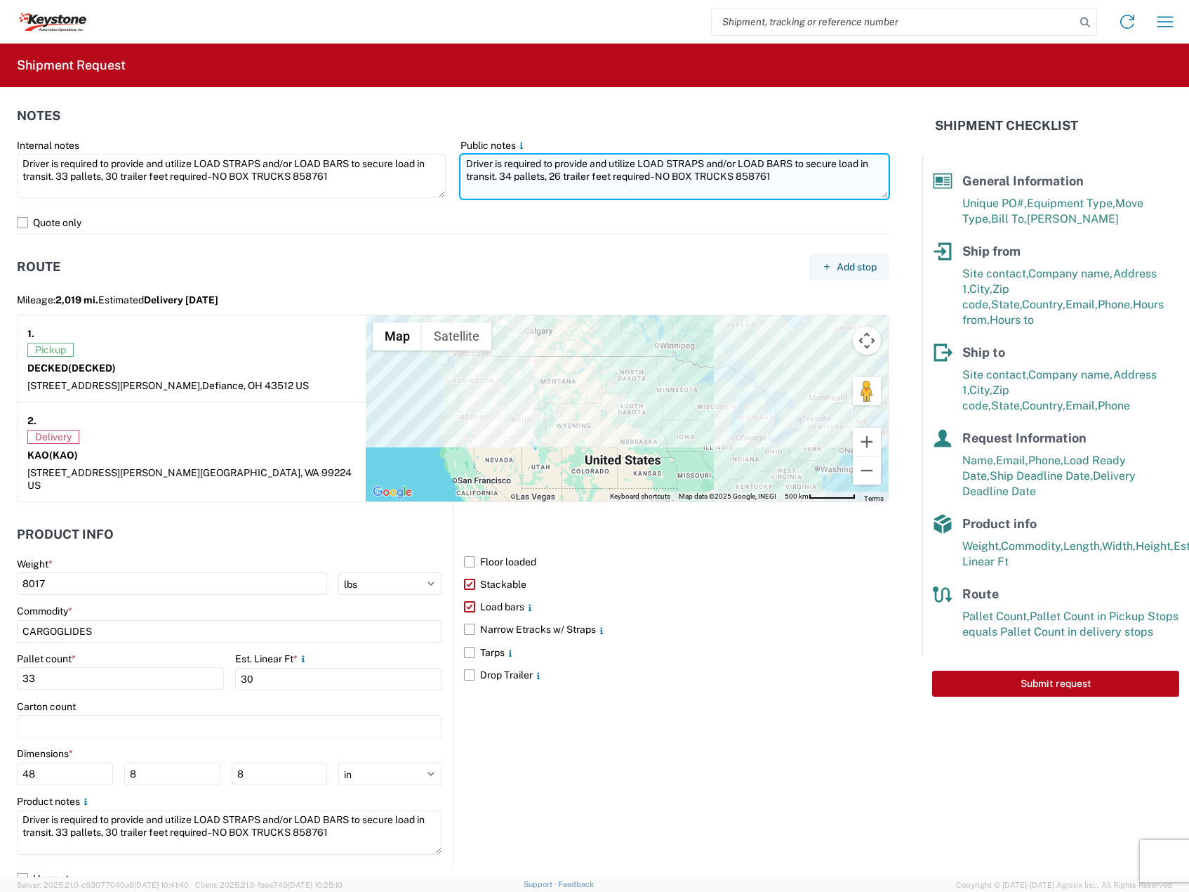
click at [505, 176] on textarea "Driver is required to provide and utilize LOAD STRAPS and/or LOAD BARS to secur…" at bounding box center [675, 176] width 429 height 44
click at [547, 177] on textarea "Driver is required to provide and utilize LOAD STRAPS and/or LOAD BARS to secur…" at bounding box center [675, 176] width 429 height 44
type textarea "Driver is required to provide and utilize LOAD STRAPS and/or LOAD BARS to secur…"
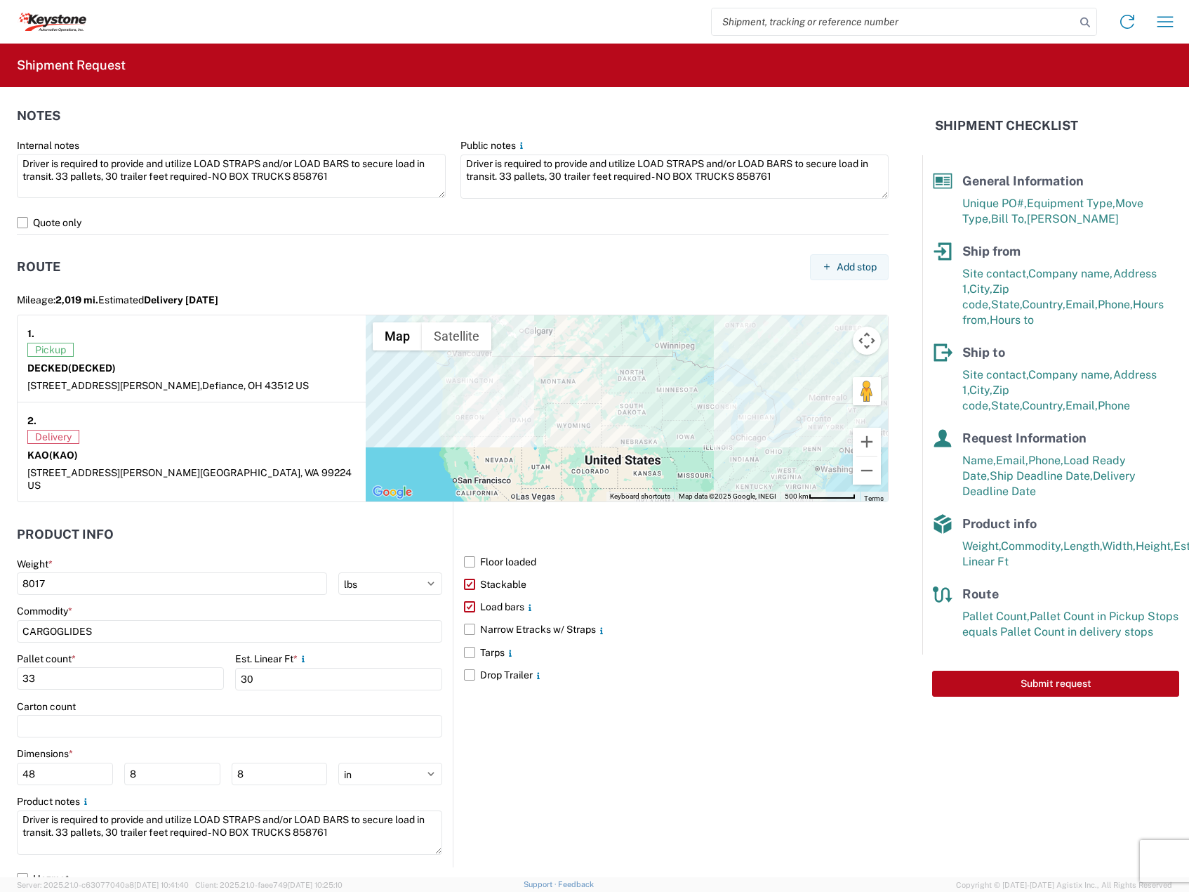
click at [692, 763] on div "Floor loaded Stackable Load bars Narrow Etracks w/ Straps Tarps Drop Trailer" at bounding box center [671, 684] width 436 height 365
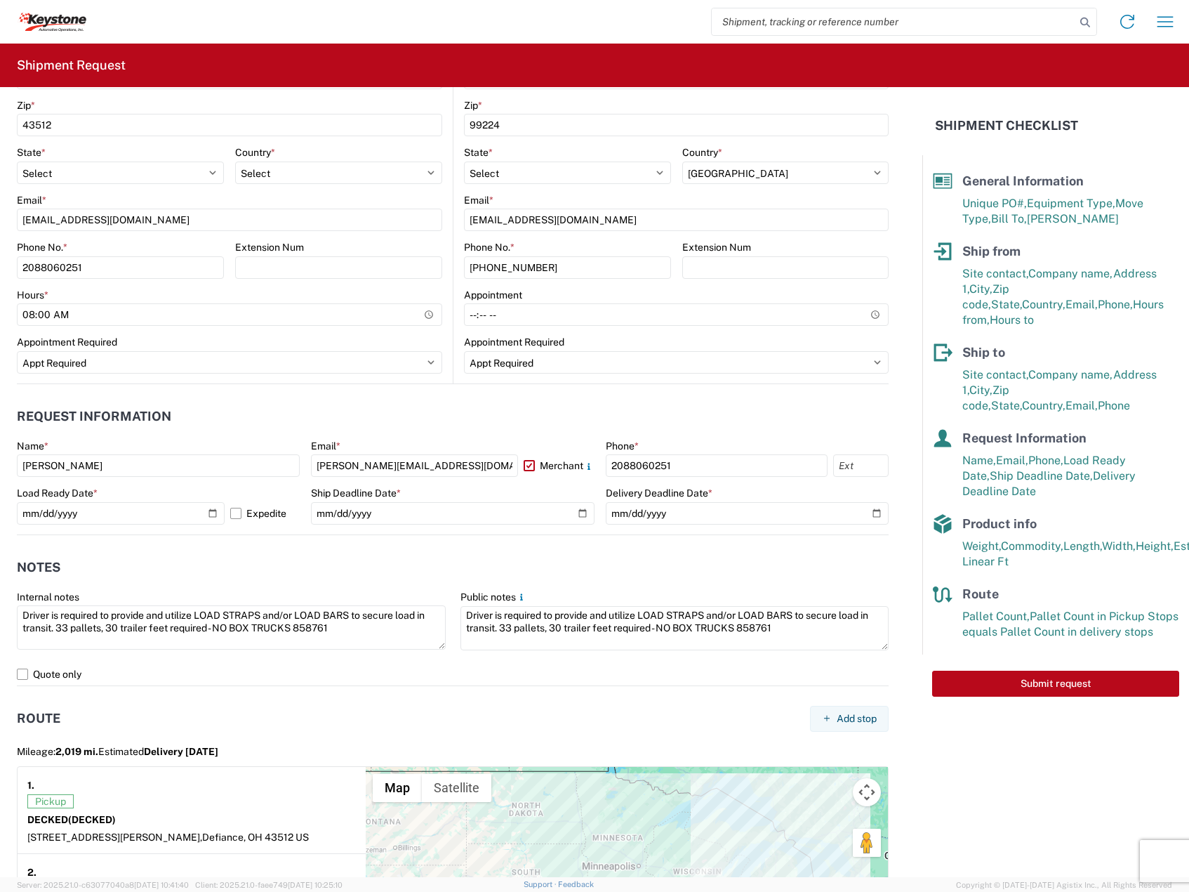
scroll to position [393, 0]
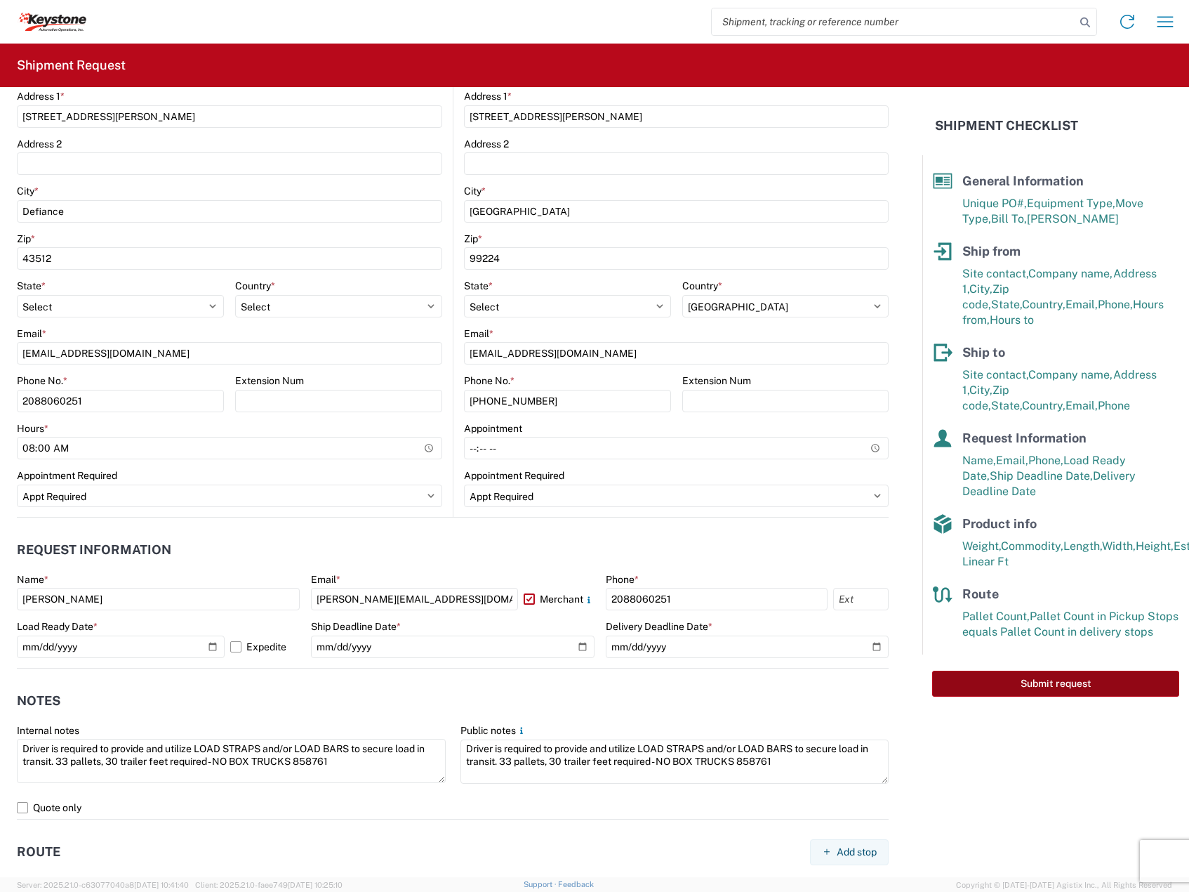
click at [1050, 670] on button "Submit request" at bounding box center [1055, 683] width 247 height 26
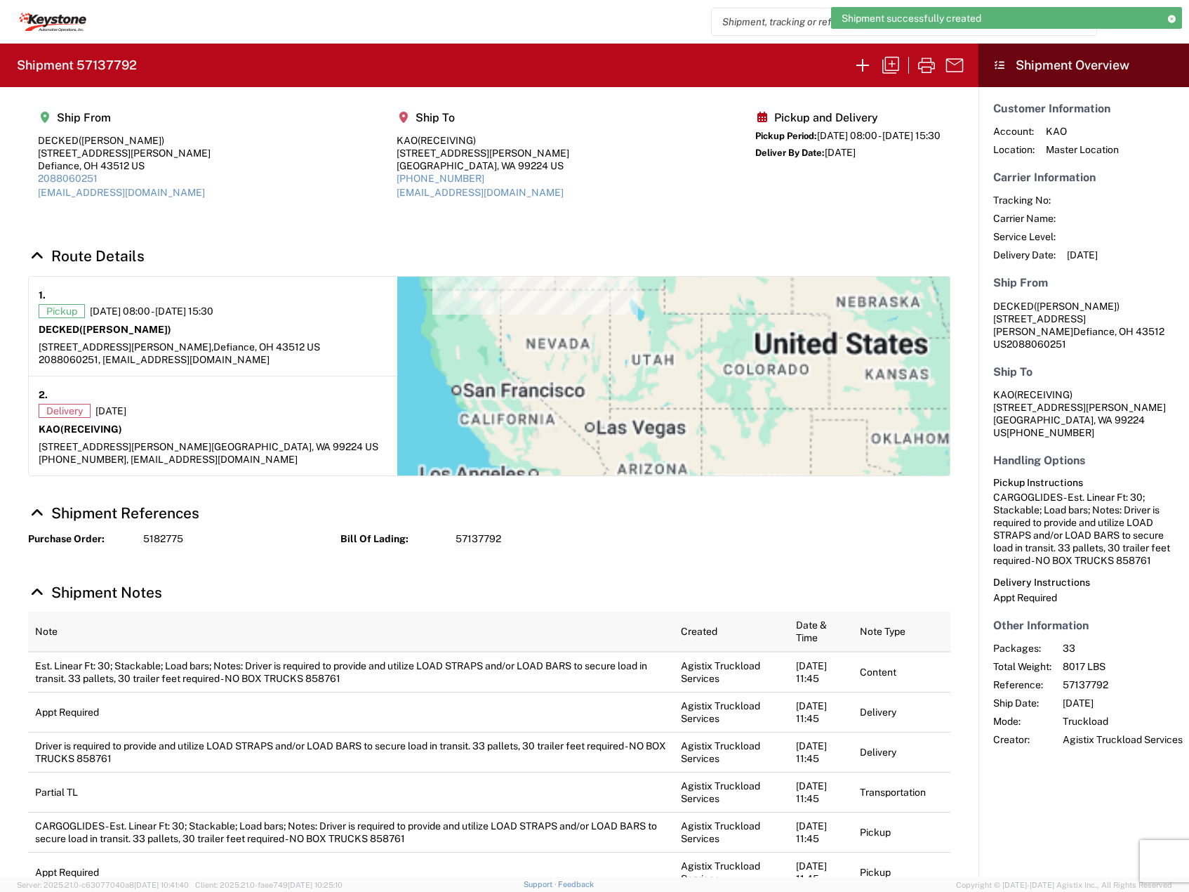
click at [112, 68] on h2 "Shipment 57137792" at bounding box center [77, 65] width 120 height 17
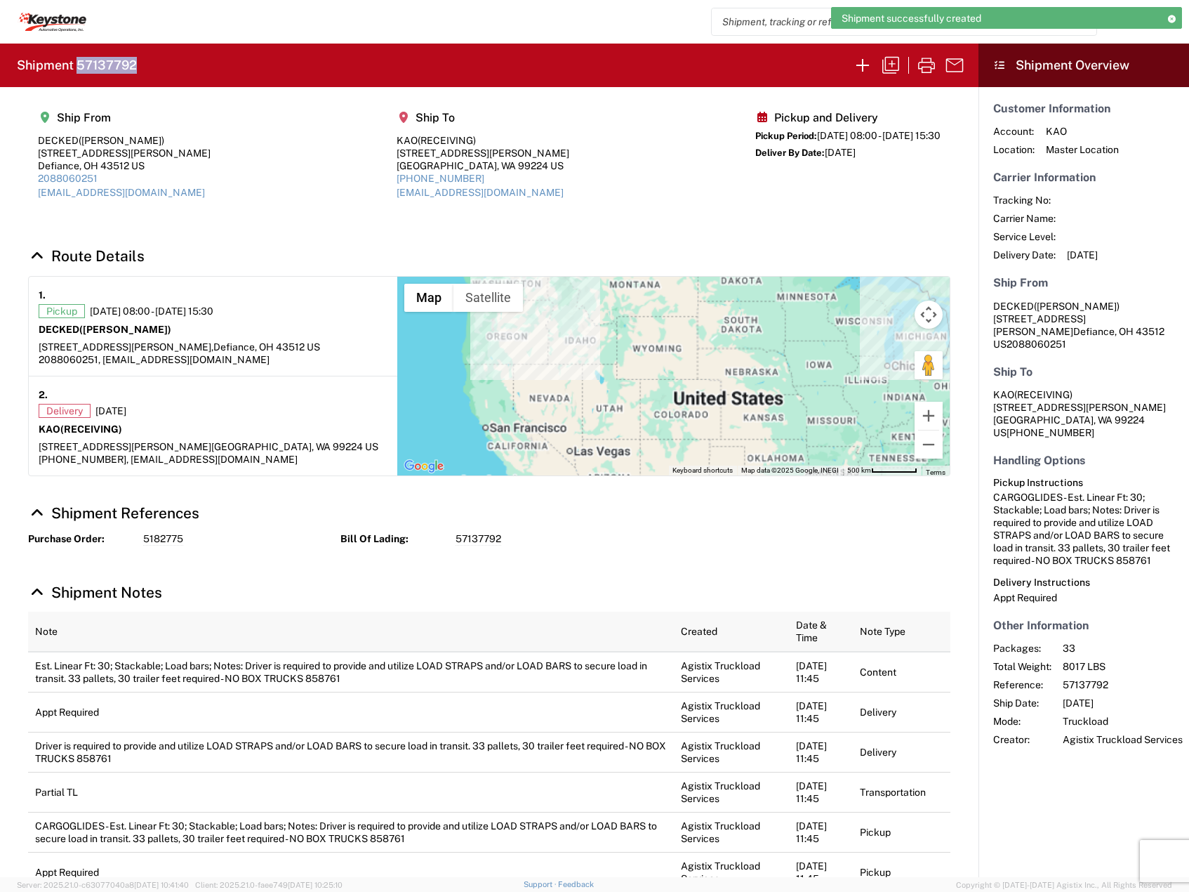
click at [112, 68] on h2 "Shipment 57137792" at bounding box center [77, 65] width 120 height 17
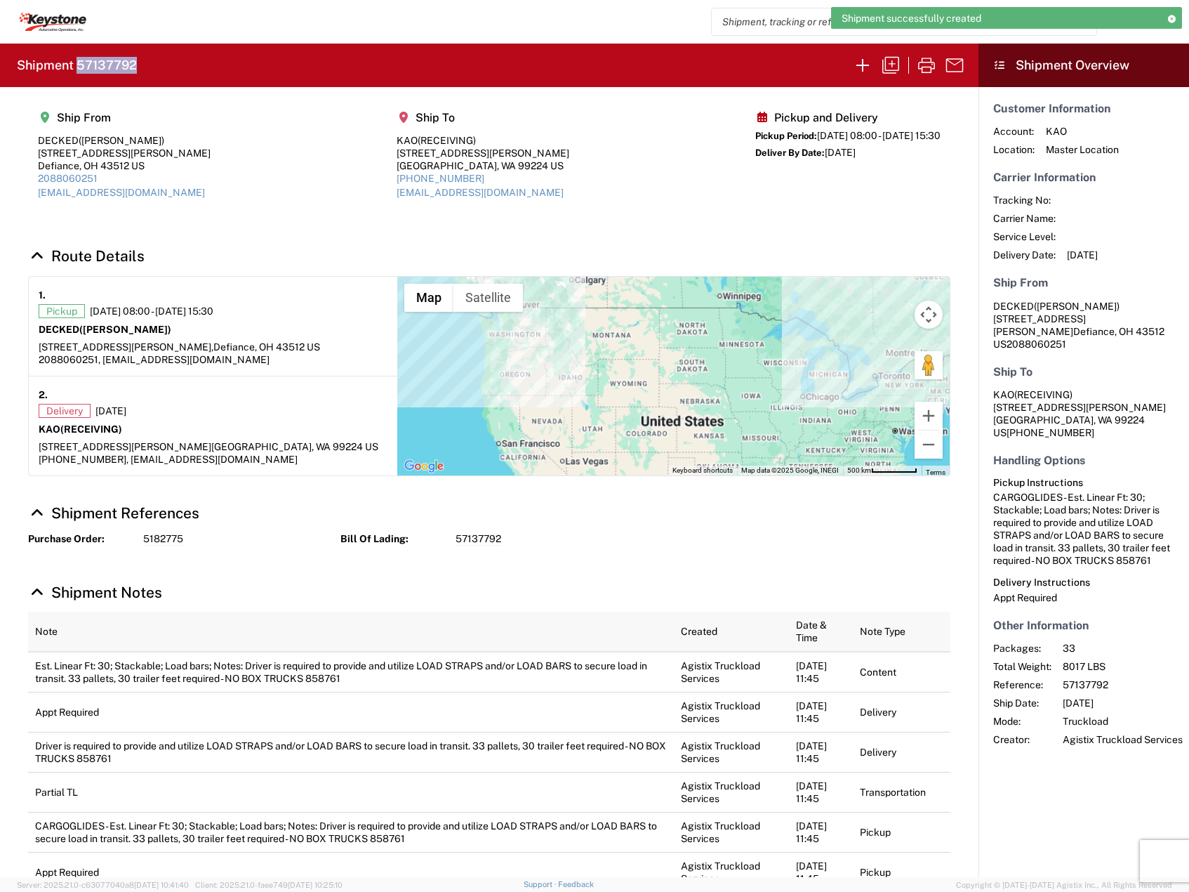
copy h2 "57137792"
